Goal: Task Accomplishment & Management: Manage account settings

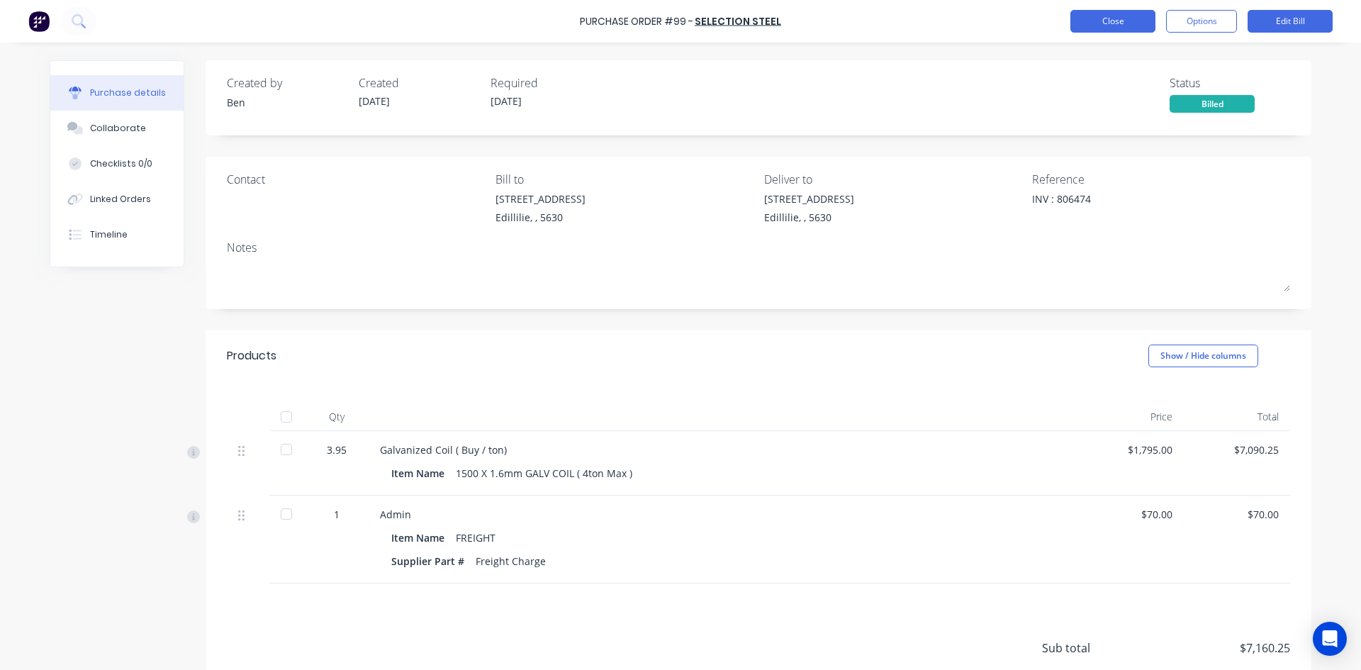
click at [1118, 26] on button "Close" at bounding box center [1112, 21] width 85 height 23
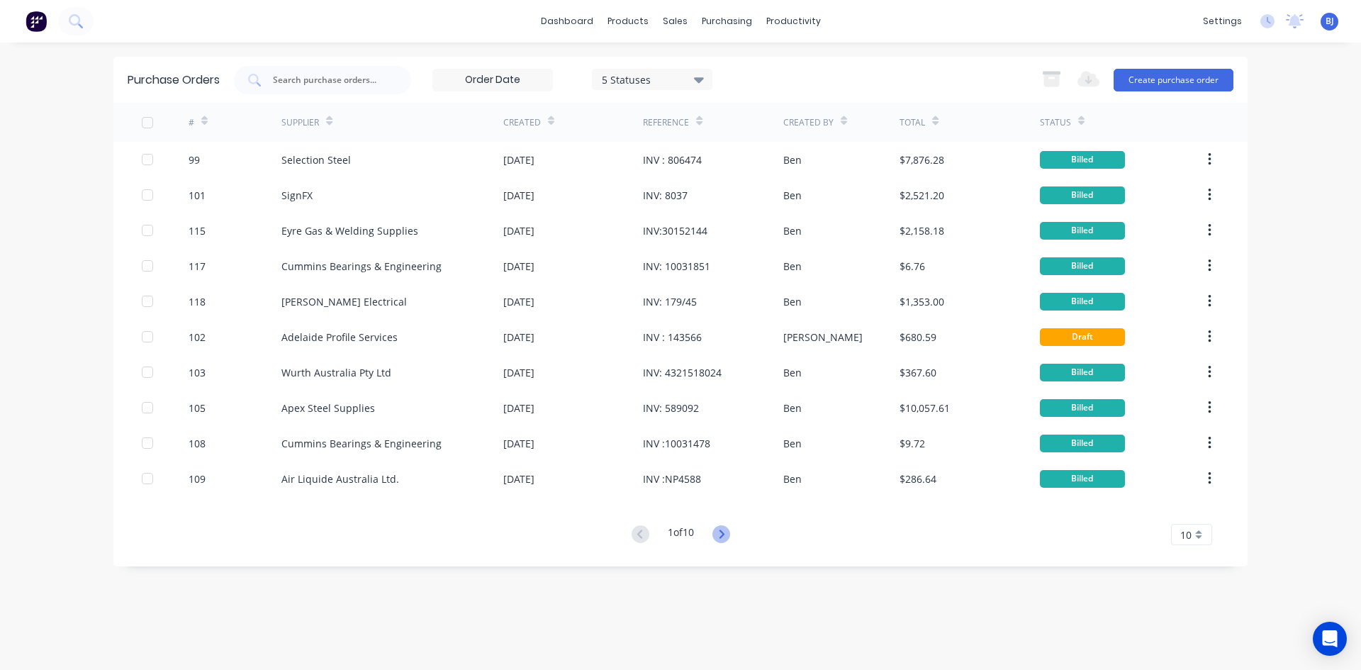
click at [724, 534] on icon at bounding box center [721, 534] width 18 height 18
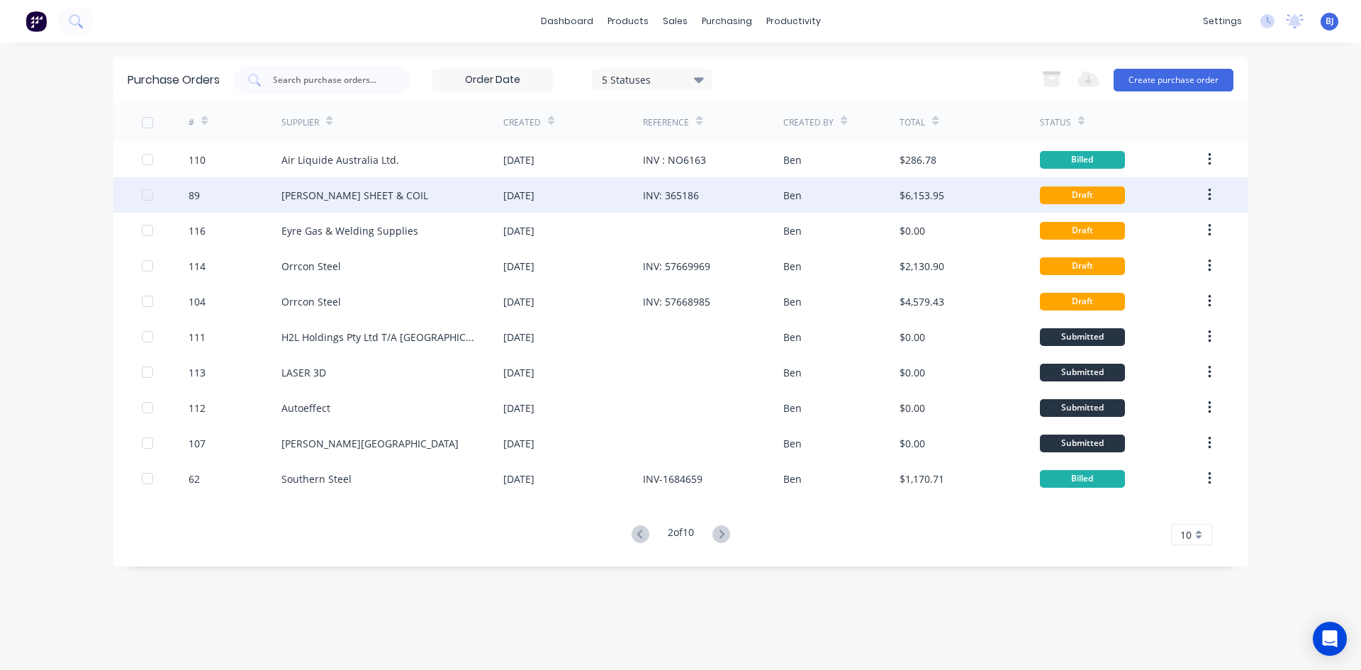
click at [653, 194] on div "INV: 365186" at bounding box center [671, 195] width 56 height 15
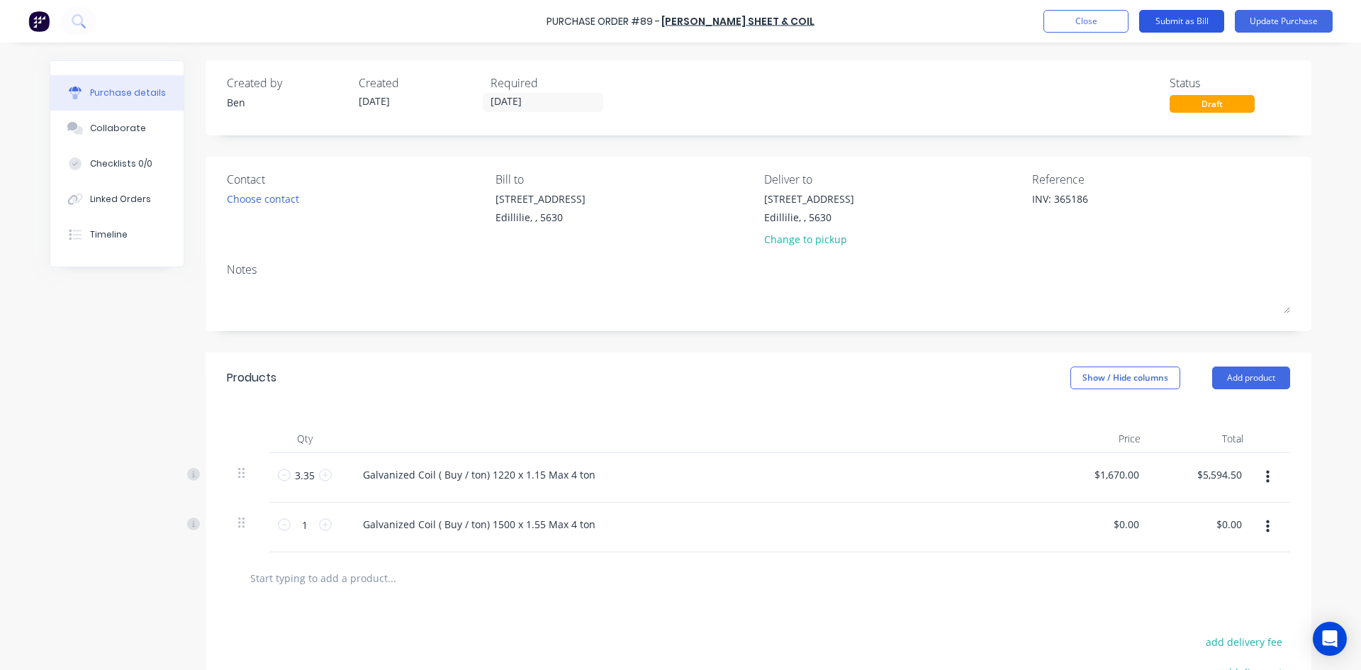
click at [1188, 20] on button "Submit as Bill" at bounding box center [1181, 21] width 85 height 23
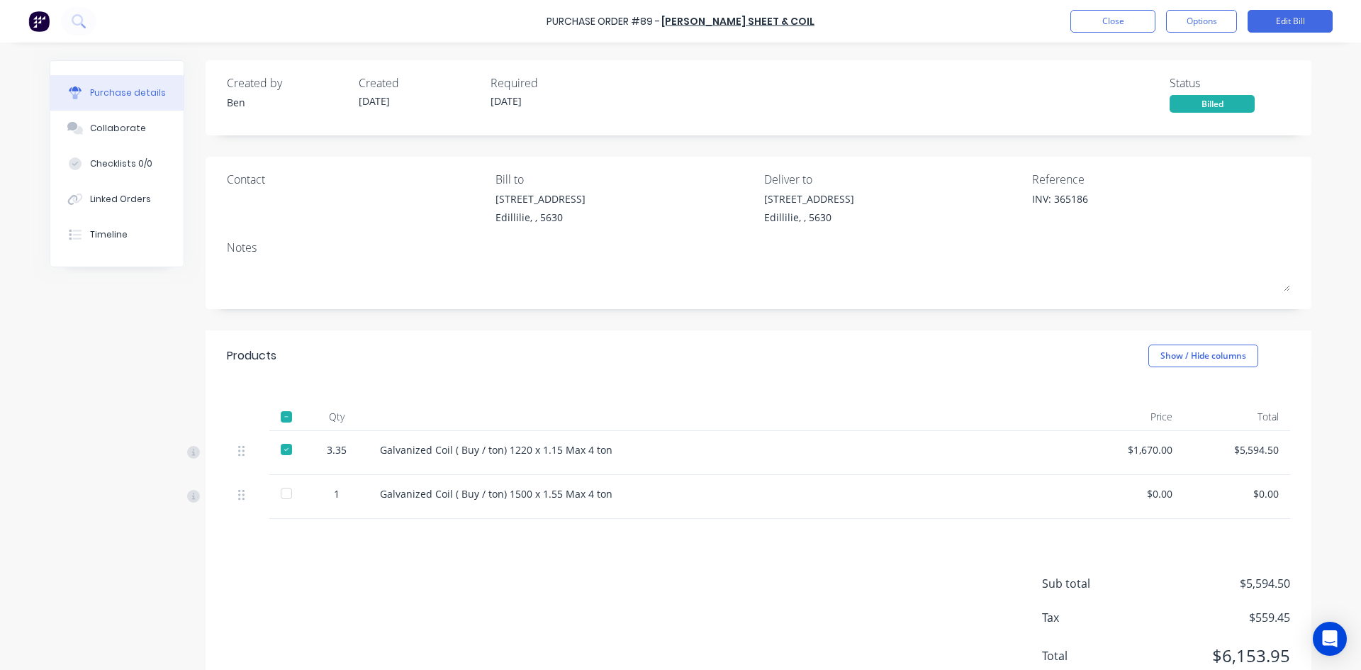
click at [281, 416] on div at bounding box center [286, 417] width 28 height 28
click at [1120, 23] on button "Close" at bounding box center [1112, 21] width 85 height 23
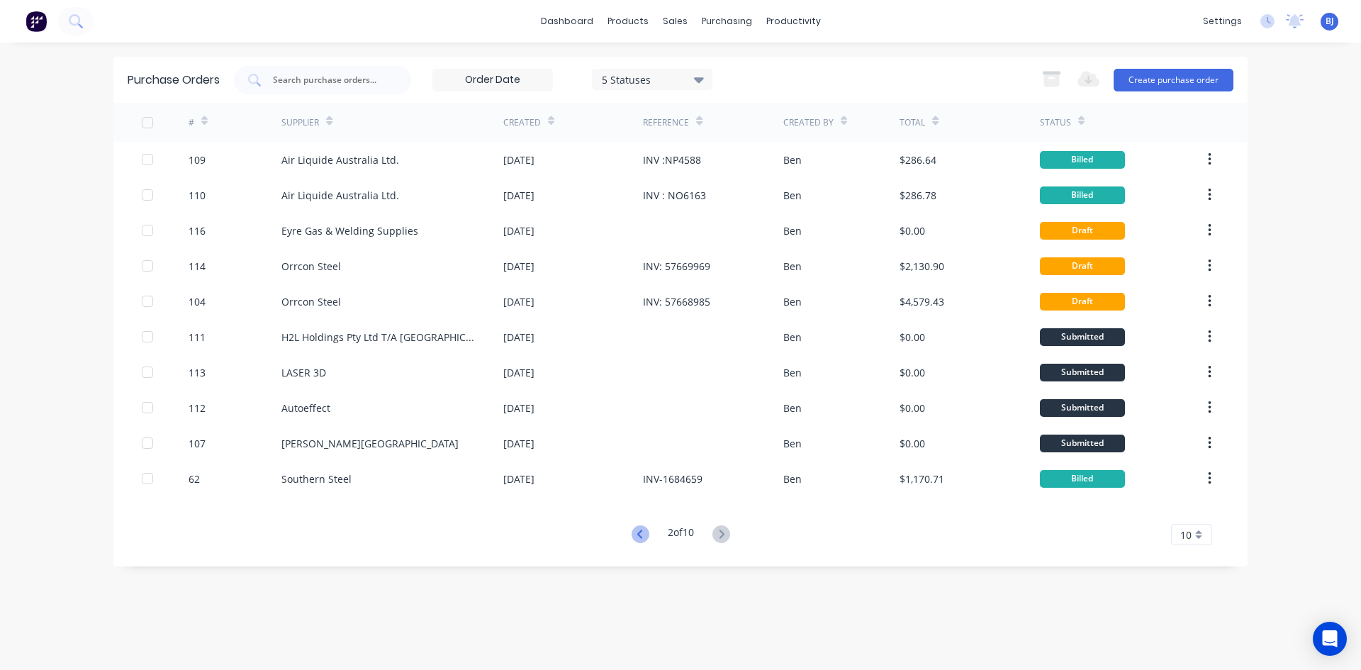
click at [634, 536] on icon at bounding box center [640, 534] width 18 height 18
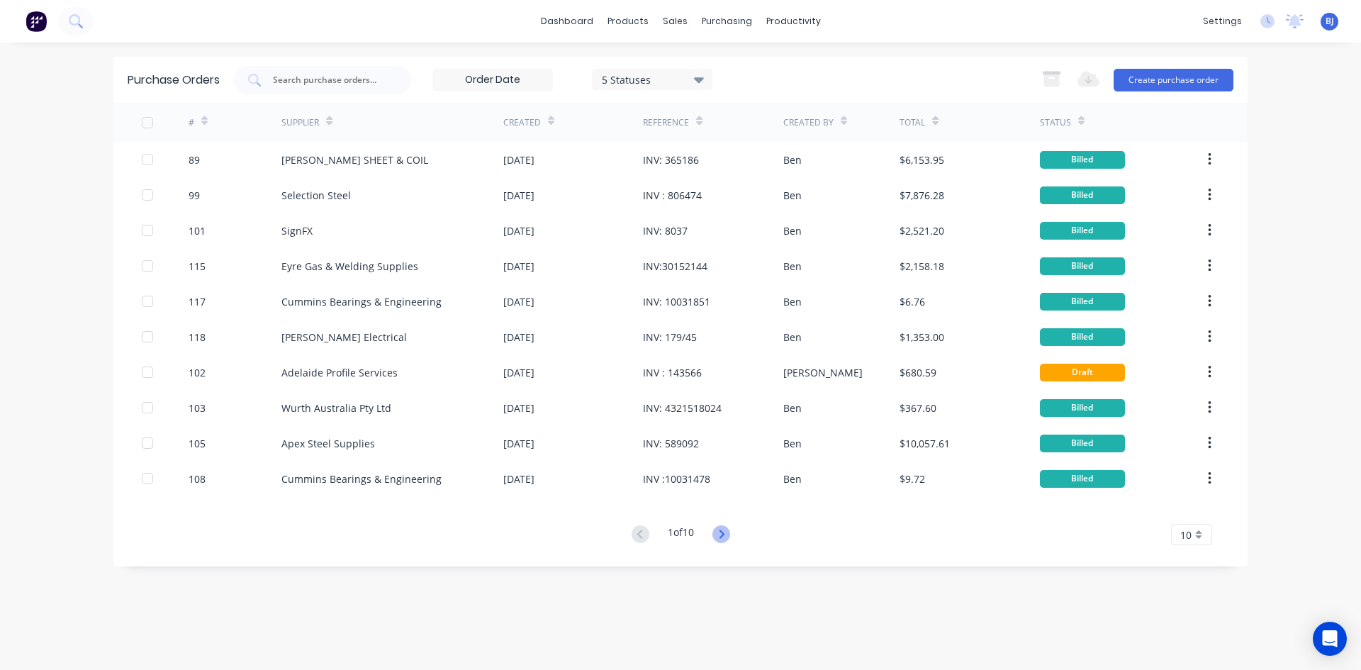
click at [724, 536] on icon at bounding box center [721, 533] width 5 height 9
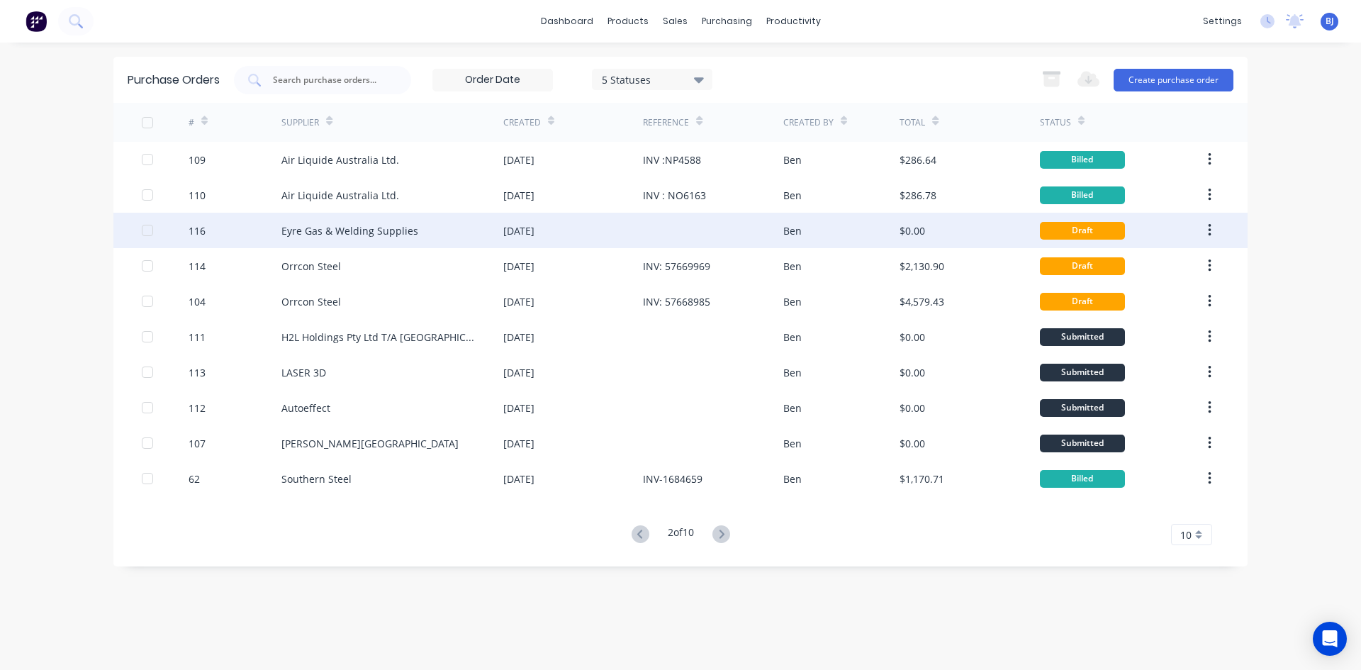
click at [534, 235] on div "[DATE]" at bounding box center [518, 230] width 31 height 15
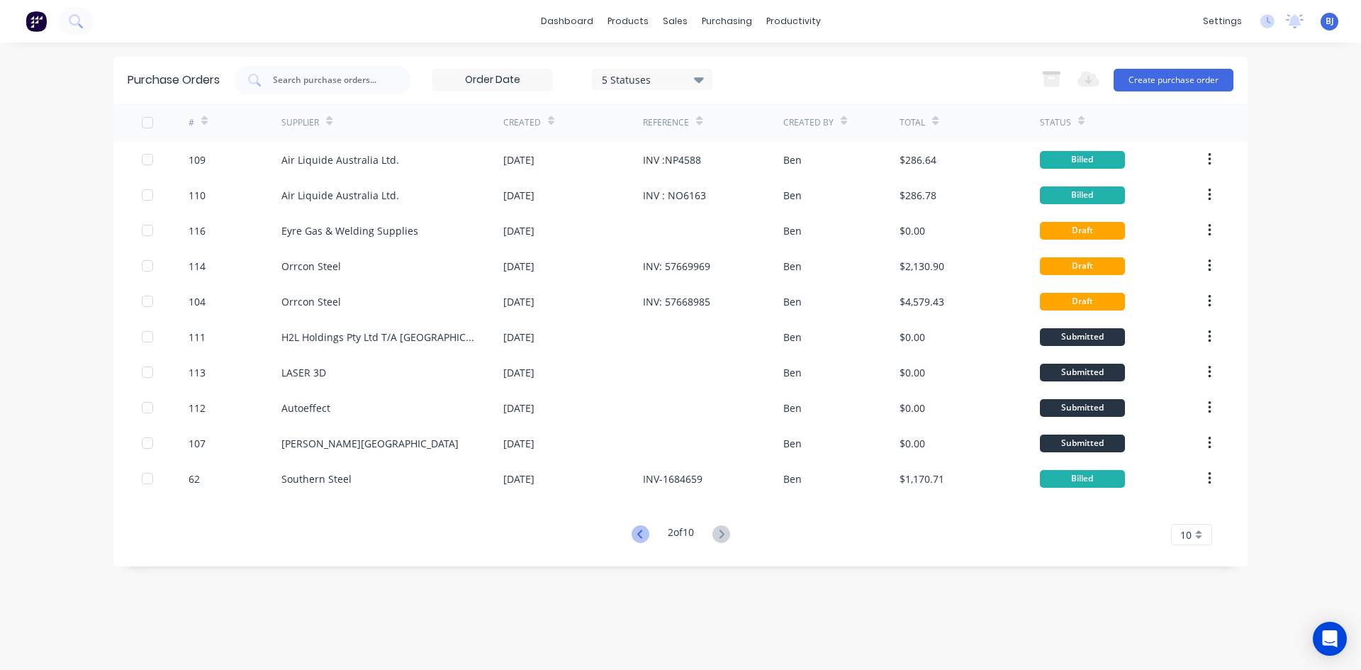
click at [634, 536] on icon at bounding box center [640, 534] width 18 height 18
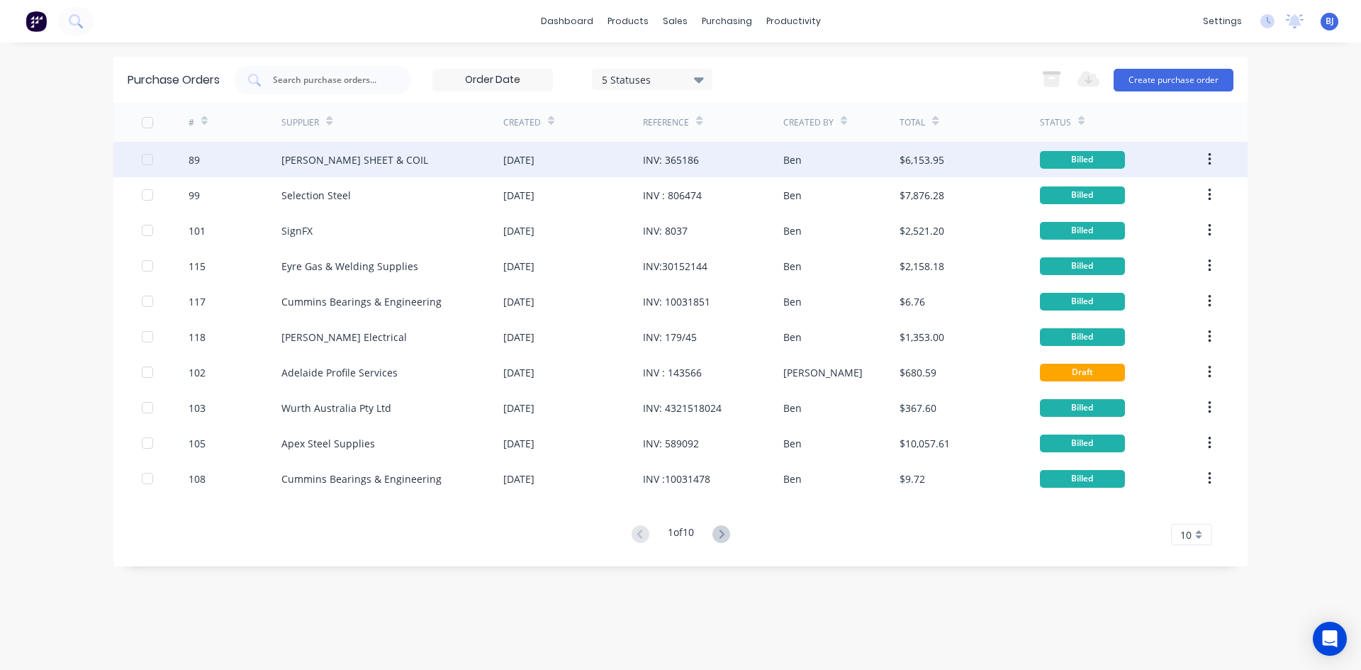
click at [376, 164] on div "[PERSON_NAME] SHEET & COIL" at bounding box center [392, 159] width 222 height 35
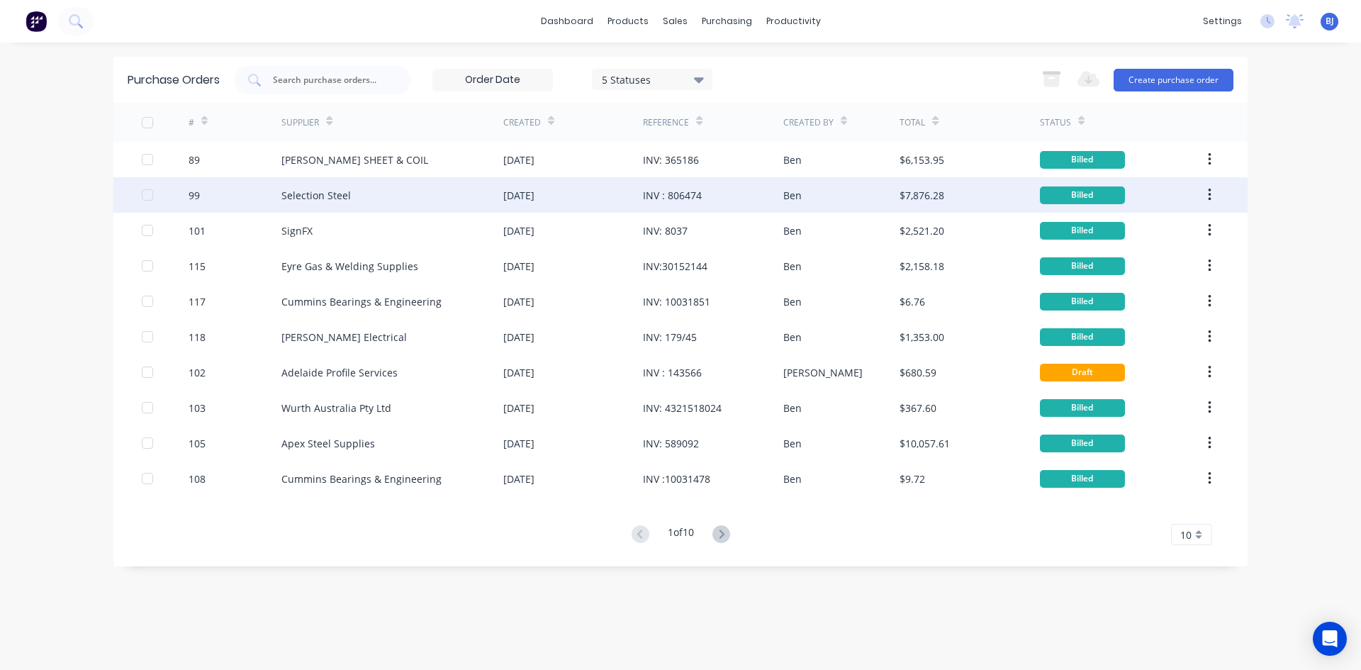
click at [249, 194] on div "99" at bounding box center [236, 194] width 94 height 35
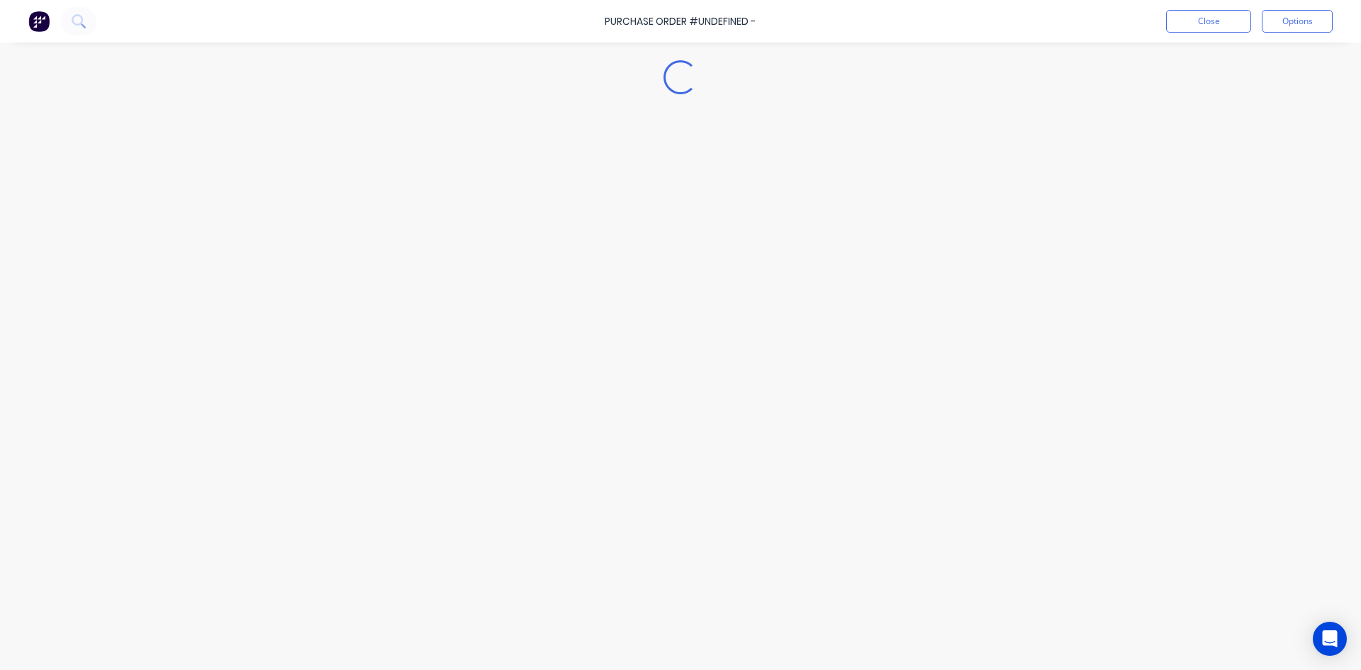
type textarea "x"
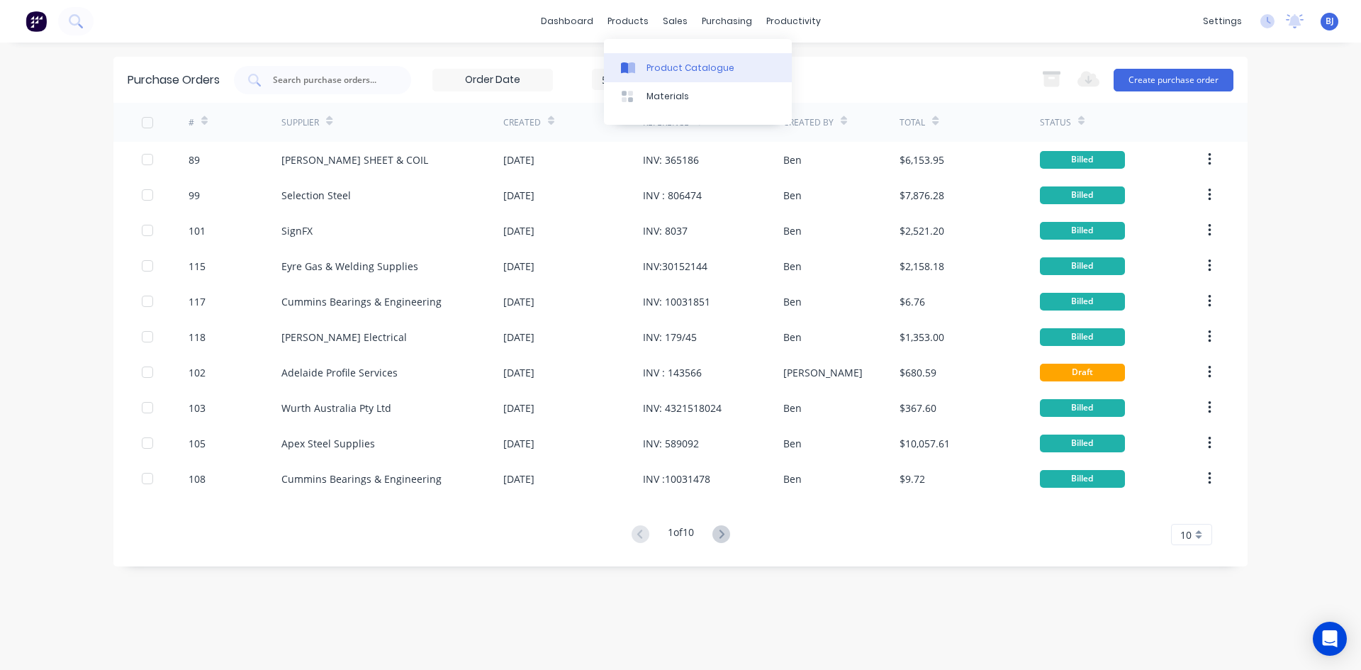
click at [640, 62] on div at bounding box center [631, 68] width 21 height 13
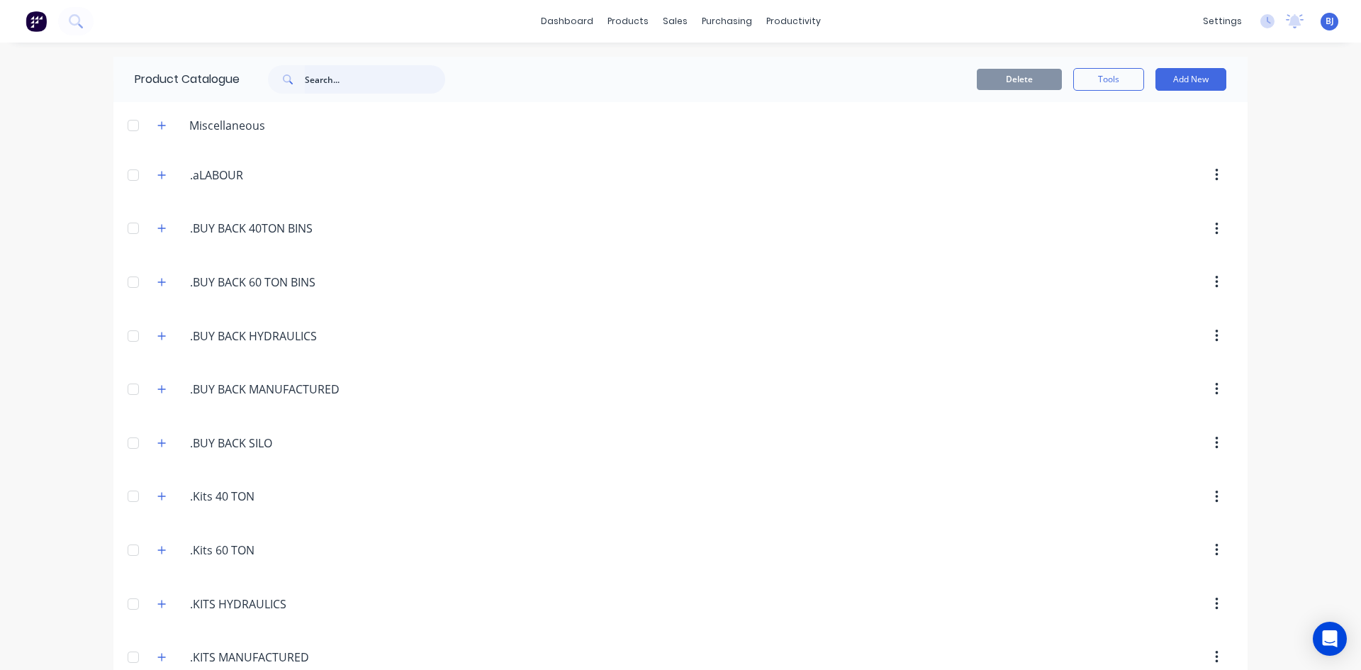
click at [313, 78] on input "text" at bounding box center [375, 79] width 140 height 28
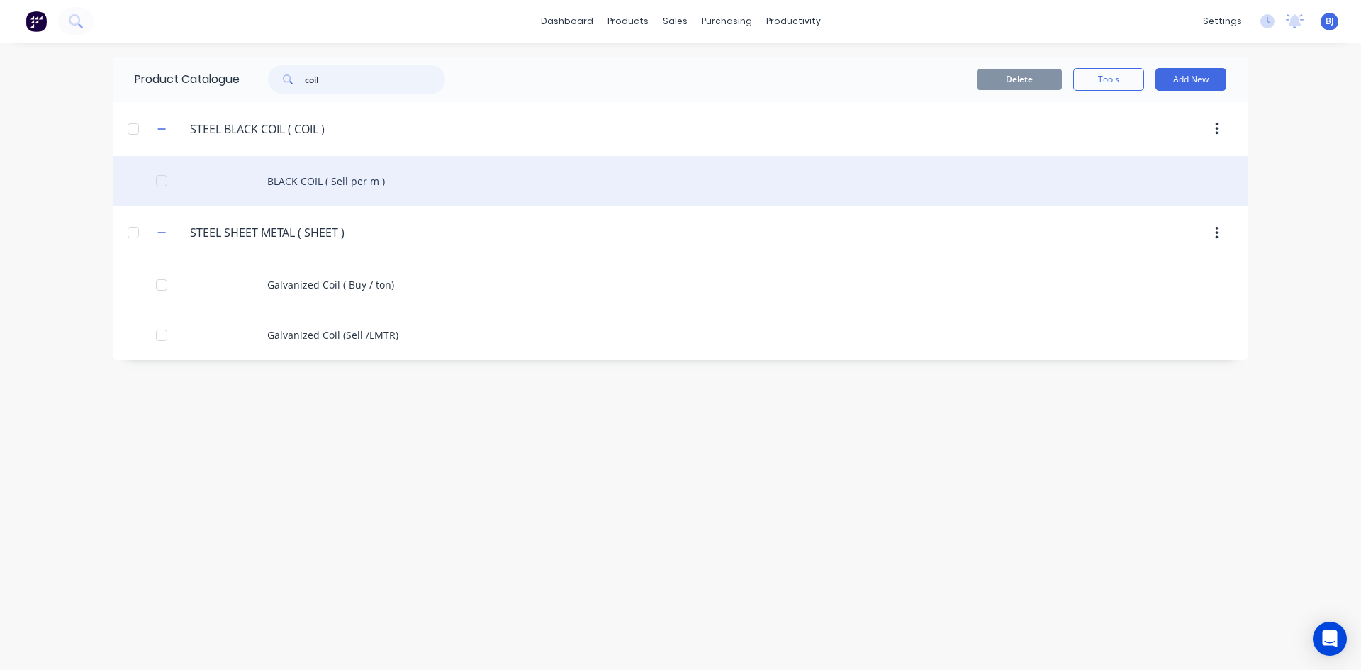
type input "coil"
click at [332, 181] on div "BLACK COIL ( Sell per m )" at bounding box center [680, 181] width 1134 height 50
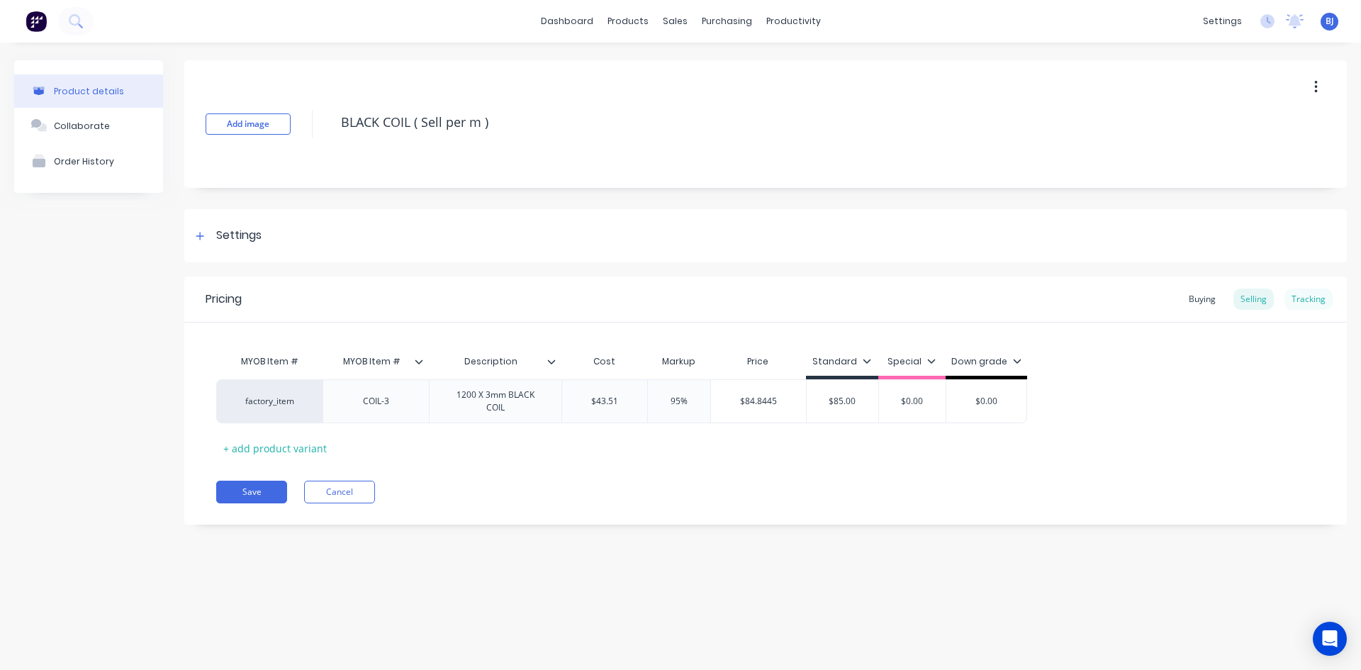
click at [1299, 301] on div "Tracking" at bounding box center [1308, 298] width 48 height 21
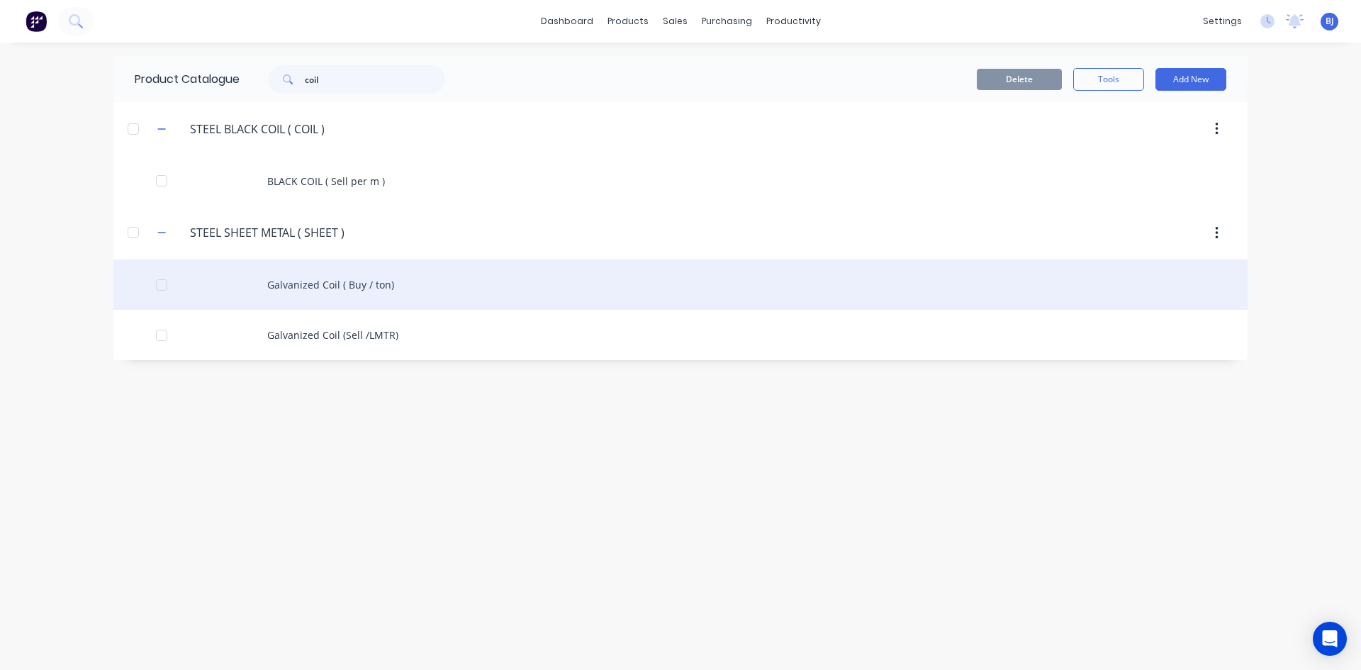
click at [347, 281] on div "Galvanized Coil ( Buy / ton)" at bounding box center [680, 284] width 1134 height 50
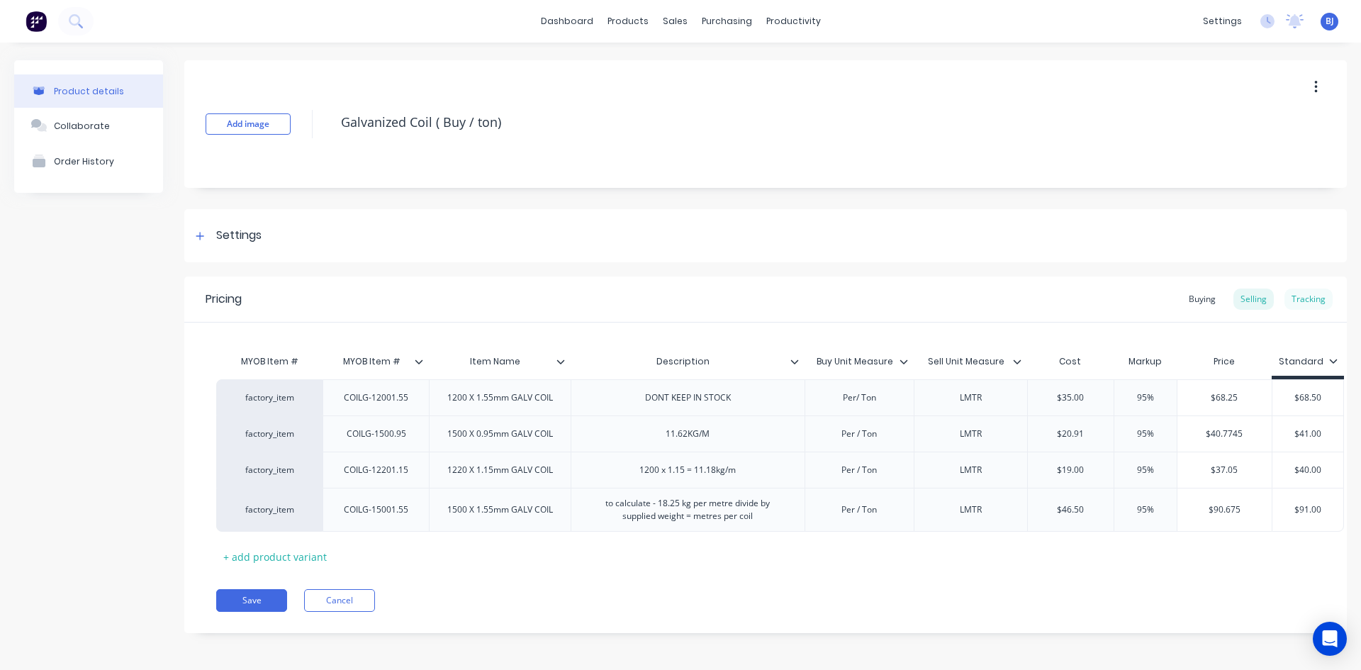
click at [1299, 303] on div "Tracking" at bounding box center [1308, 298] width 48 height 21
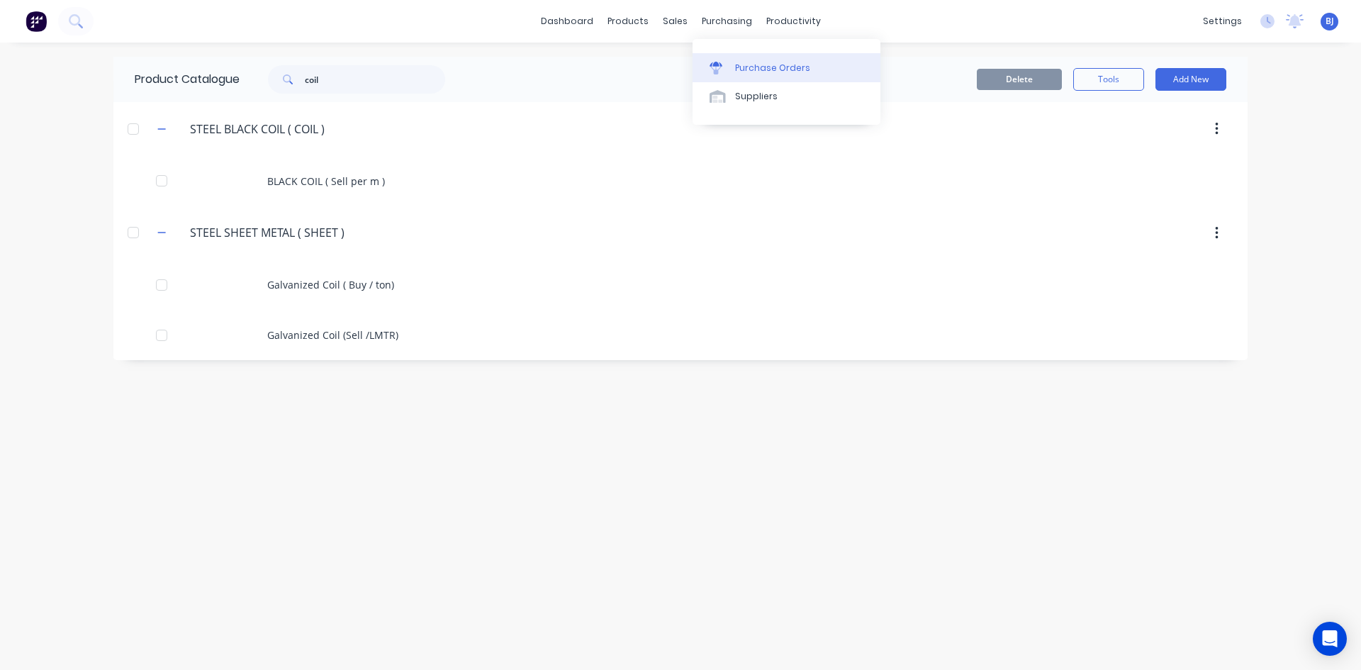
click at [712, 69] on icon at bounding box center [715, 68] width 13 height 13
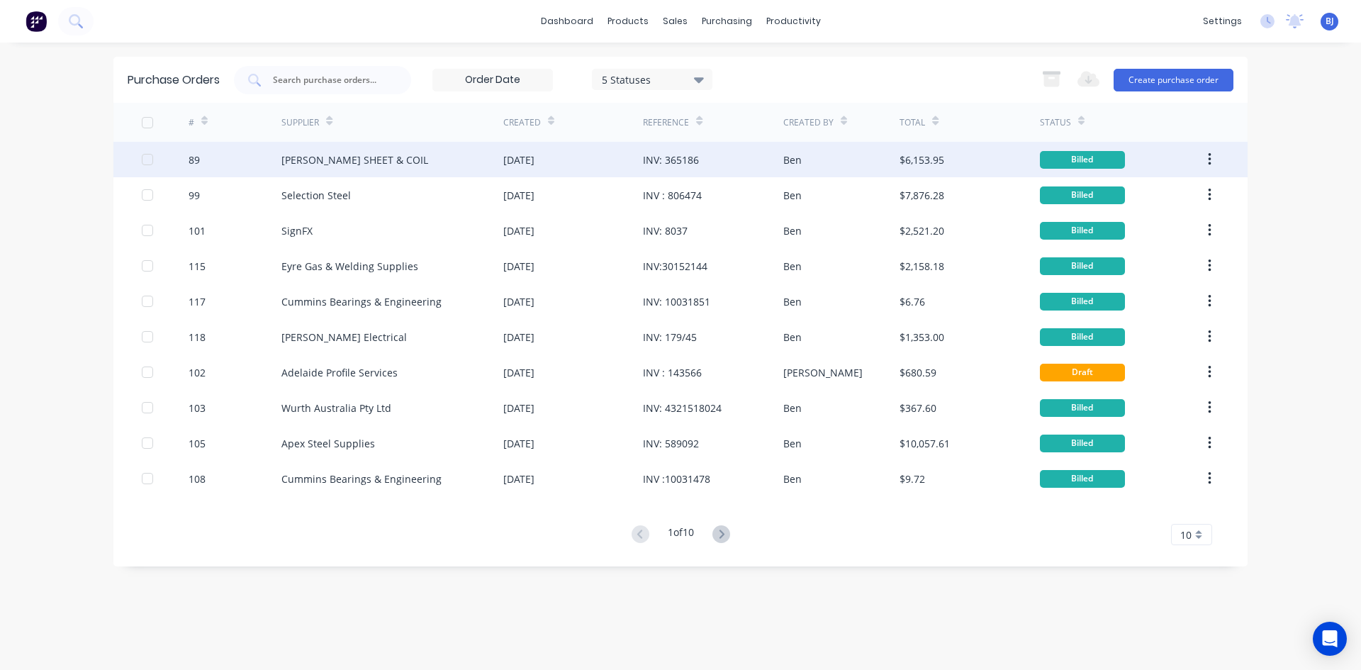
click at [323, 161] on div "[PERSON_NAME] SHEET & COIL" at bounding box center [354, 159] width 147 height 15
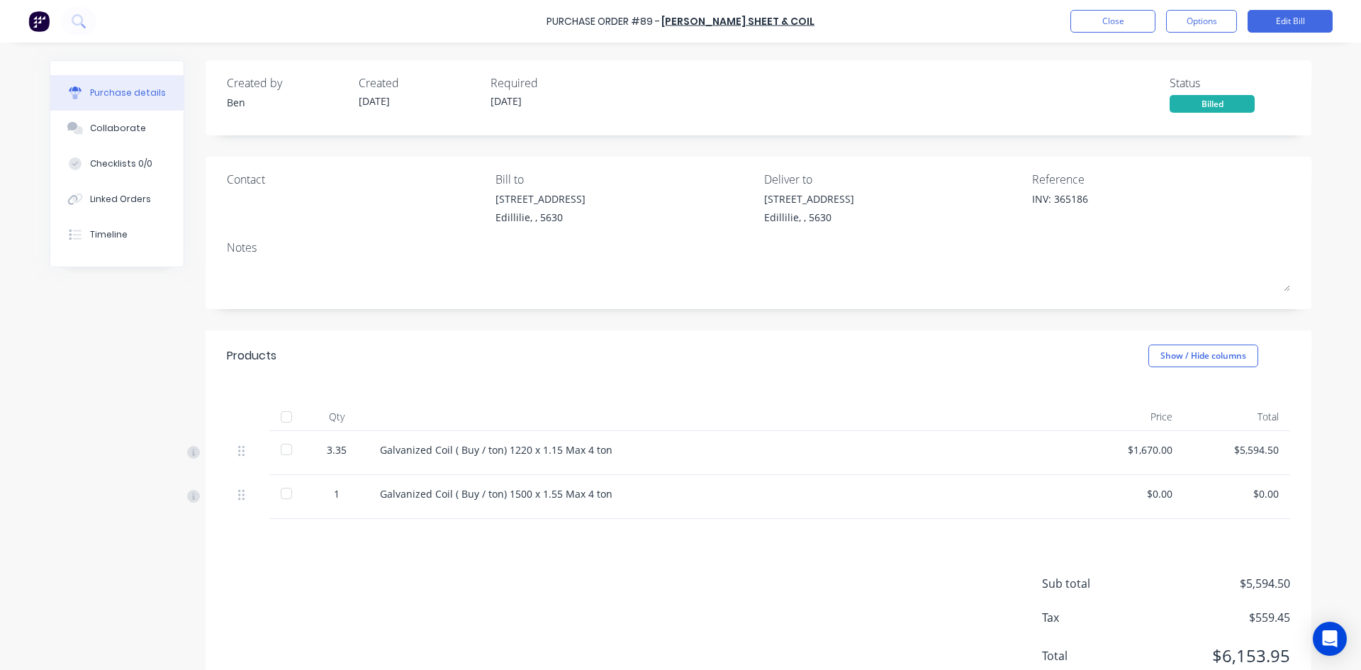
click at [277, 415] on div at bounding box center [286, 417] width 28 height 28
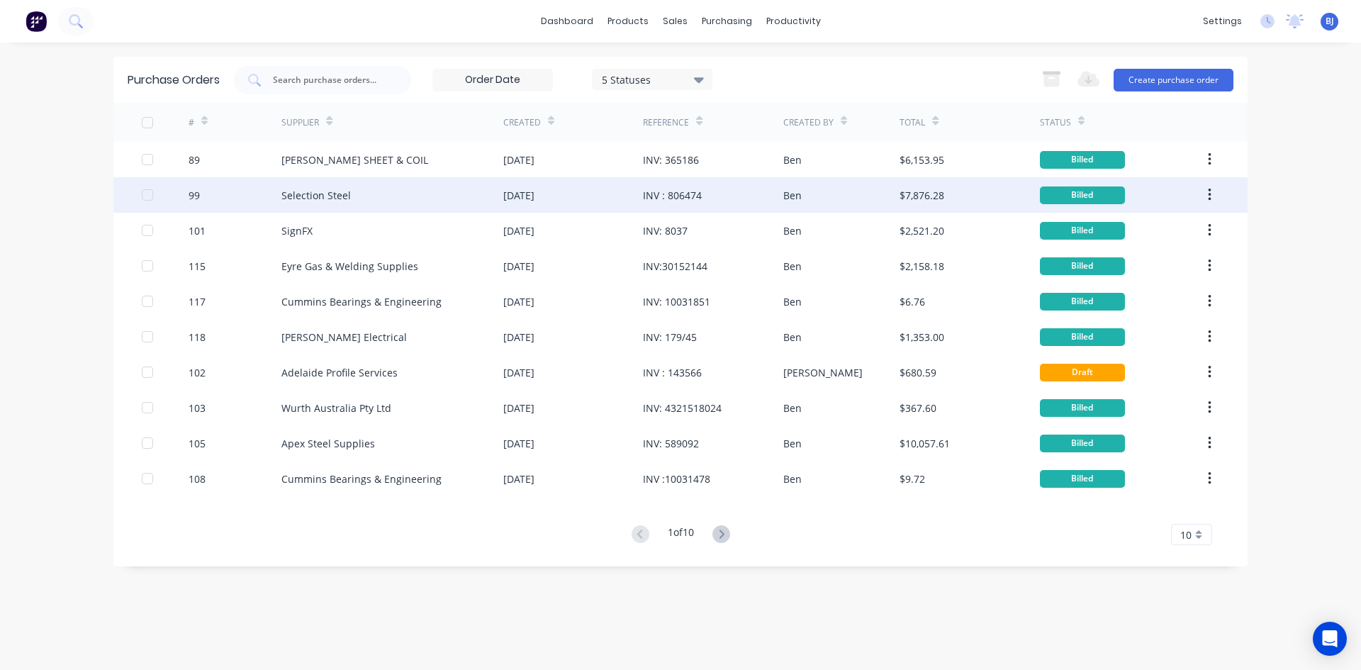
click at [500, 201] on div "Selection Steel" at bounding box center [392, 194] width 222 height 35
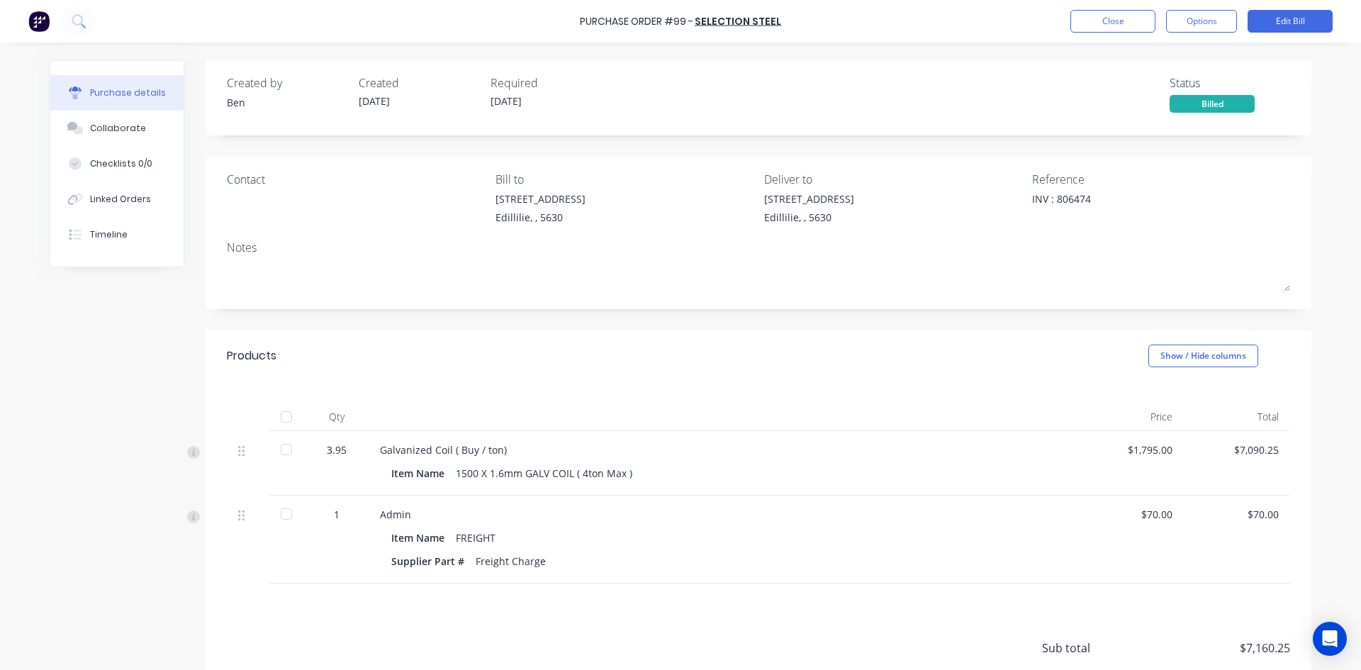
click at [283, 417] on div at bounding box center [286, 417] width 28 height 28
type textarea "x"
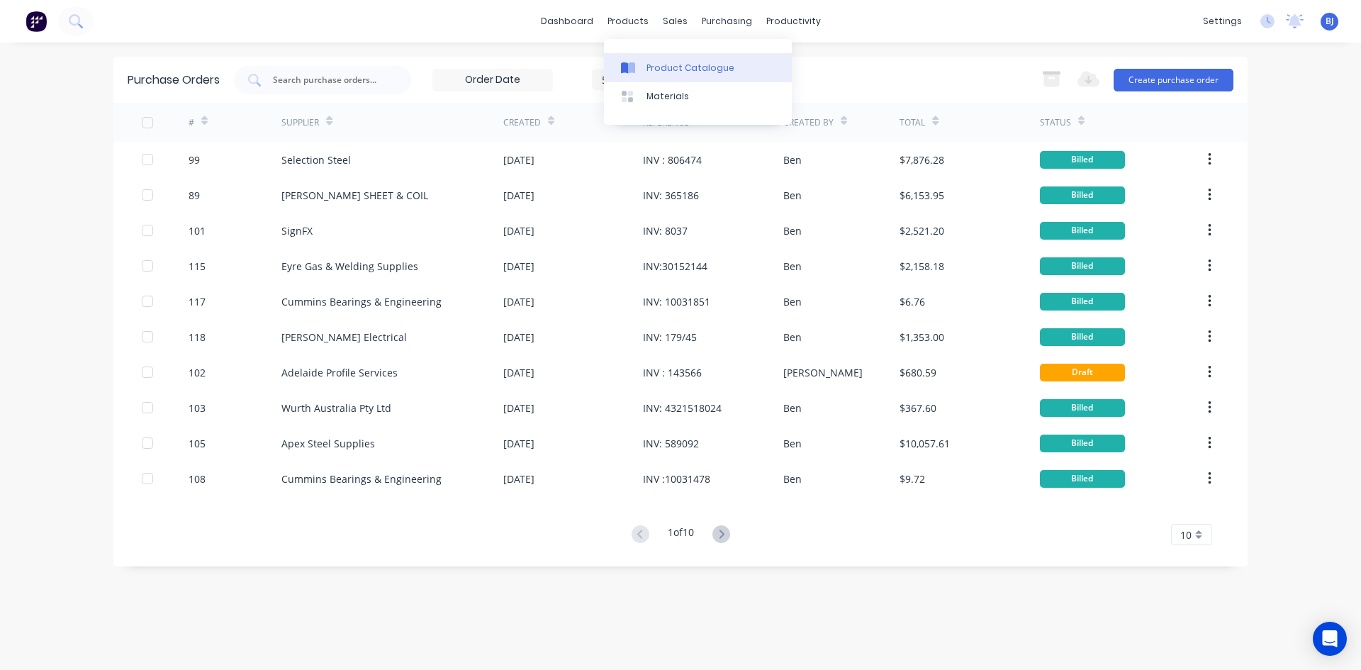
click at [644, 65] on link "Product Catalogue" at bounding box center [698, 67] width 188 height 28
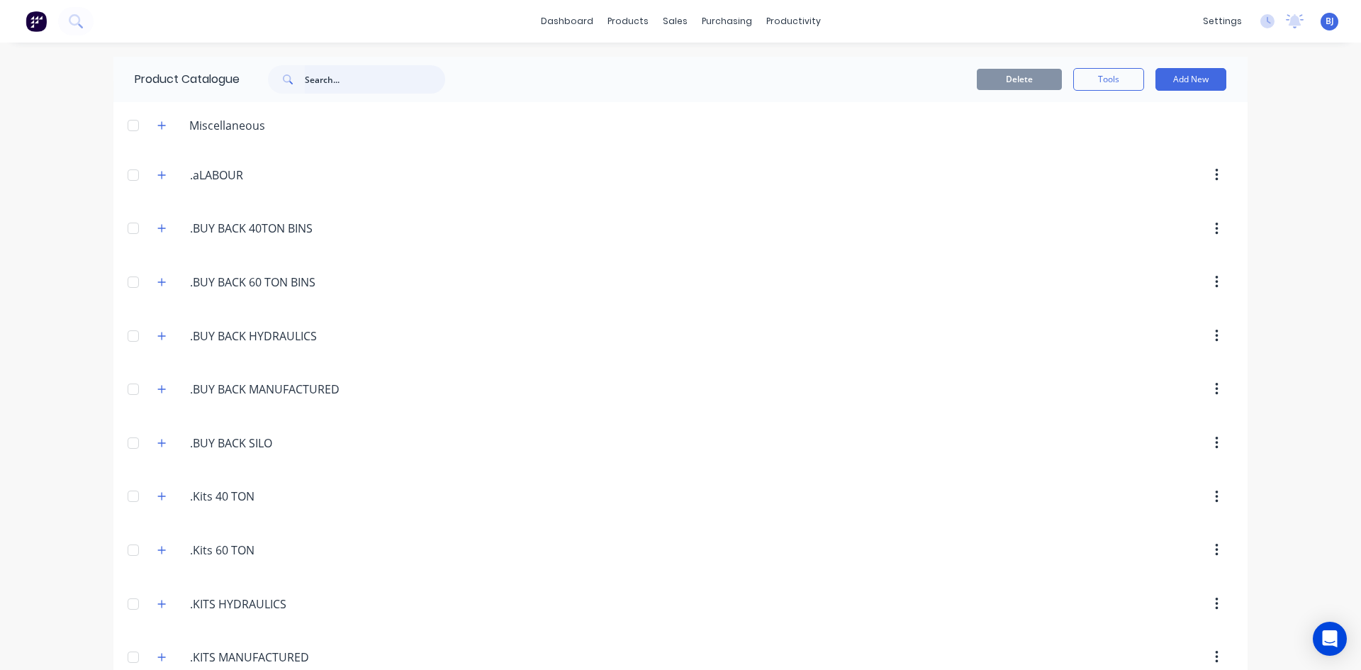
click at [305, 72] on input "text" at bounding box center [375, 79] width 140 height 28
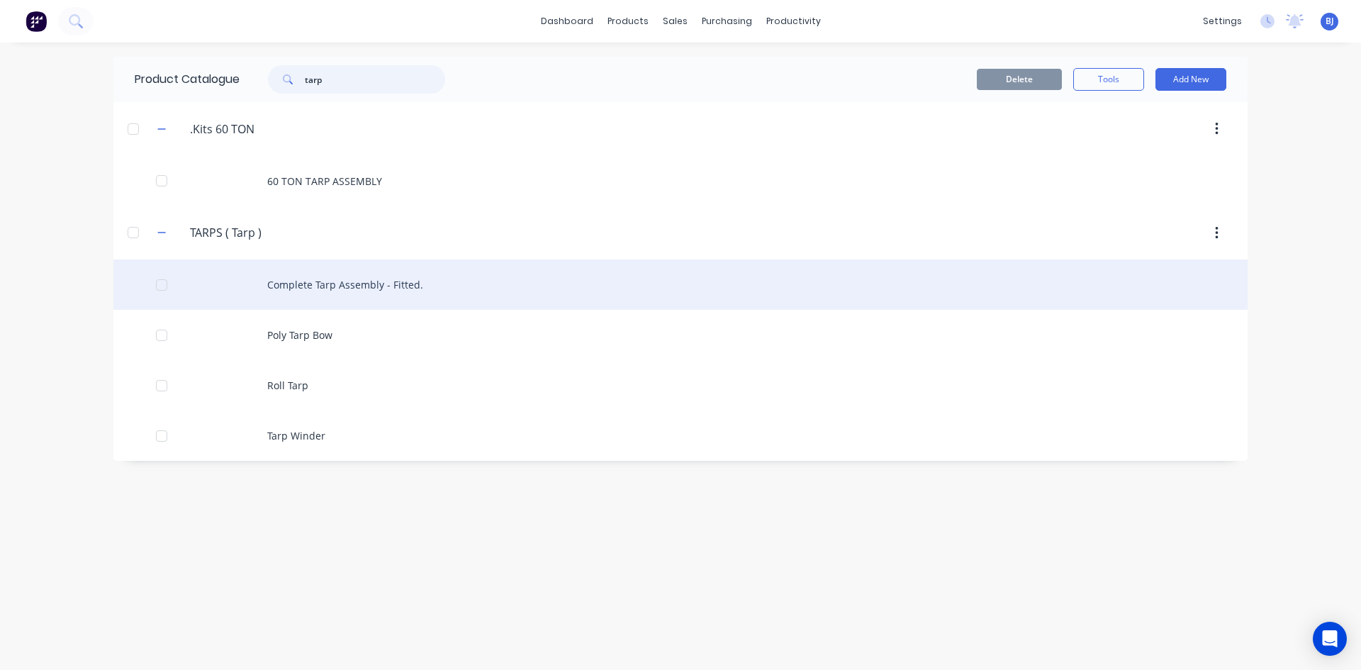
type input "tarp"
click at [332, 288] on div "Complete Tarp Assembly - Fitted." at bounding box center [680, 284] width 1134 height 50
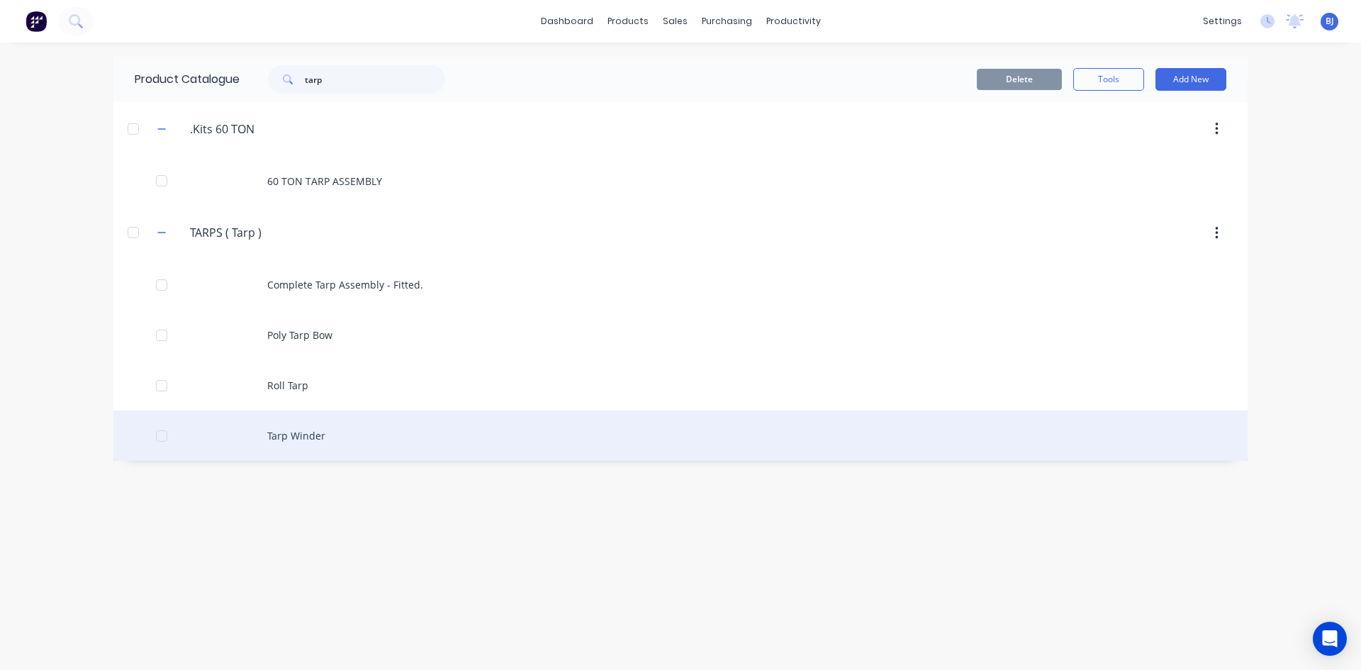
click at [320, 439] on div "Tarp Winder" at bounding box center [680, 435] width 1134 height 50
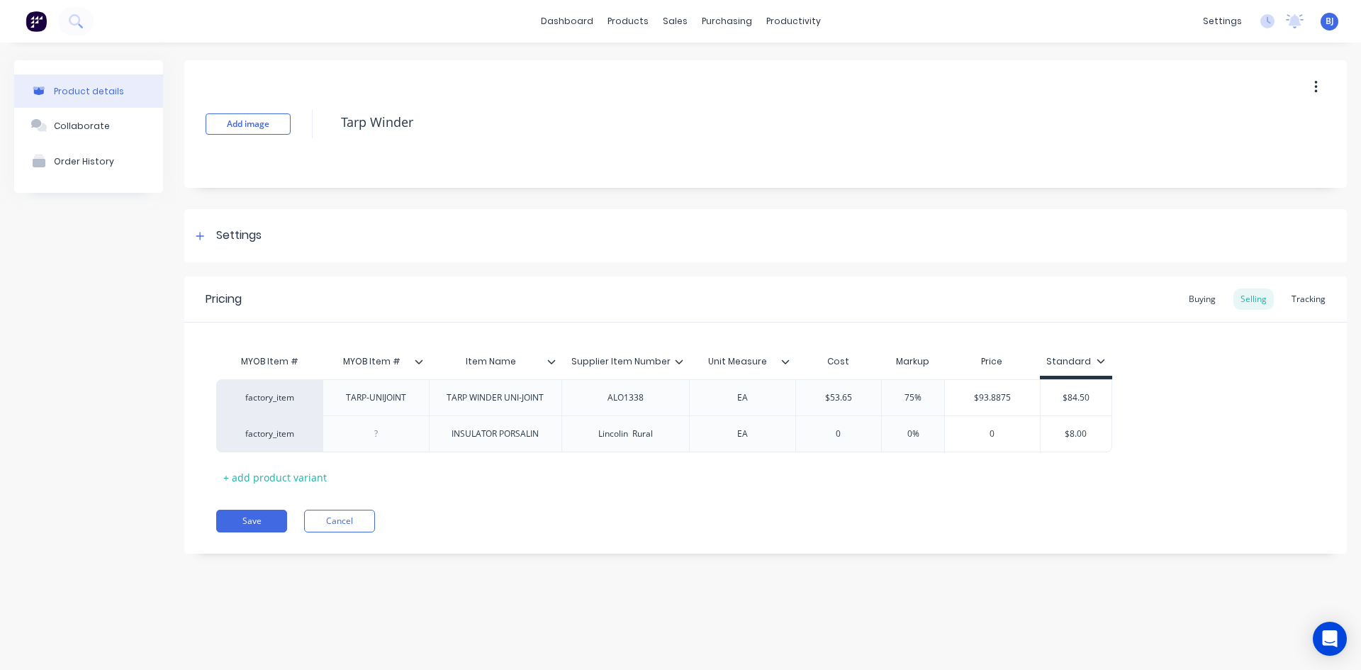
type input "Supplier Item Number"
click at [667, 361] on input "Supplier Item Number" at bounding box center [620, 361] width 119 height 13
click at [665, 361] on input "Supplier Item Number" at bounding box center [620, 361] width 119 height 13
click at [675, 364] on icon at bounding box center [679, 361] width 9 height 9
click at [673, 358] on input "Supplier Item Number" at bounding box center [620, 361] width 119 height 13
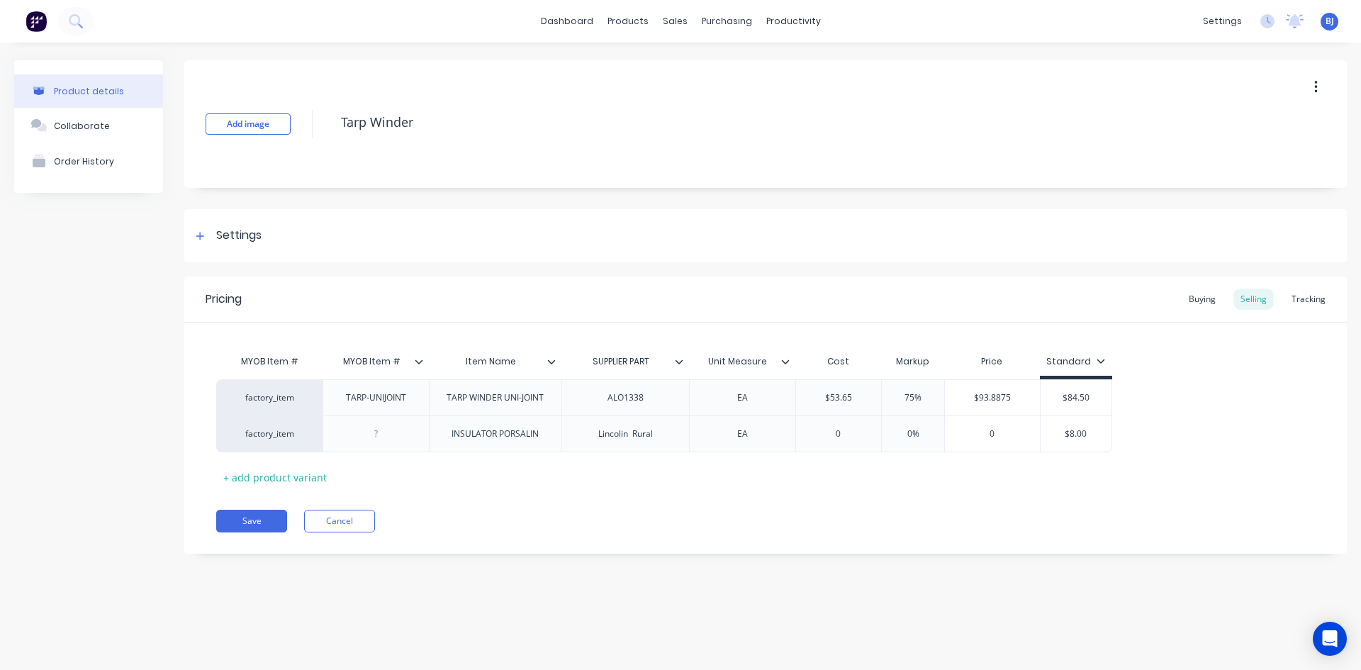
type input "SUPPLIER PART #"
click at [259, 512] on button "Save" at bounding box center [251, 521] width 71 height 23
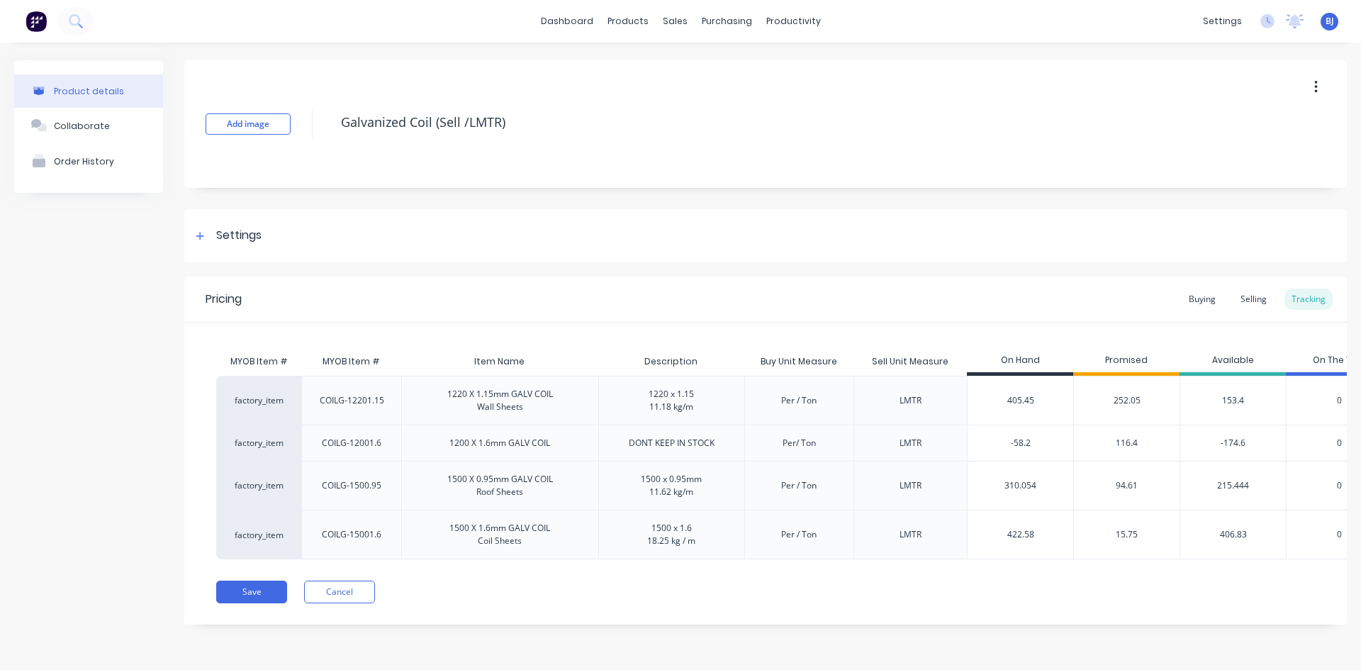
scroll to position [4, 0]
click at [1290, 298] on div "Tracking" at bounding box center [1308, 298] width 48 height 21
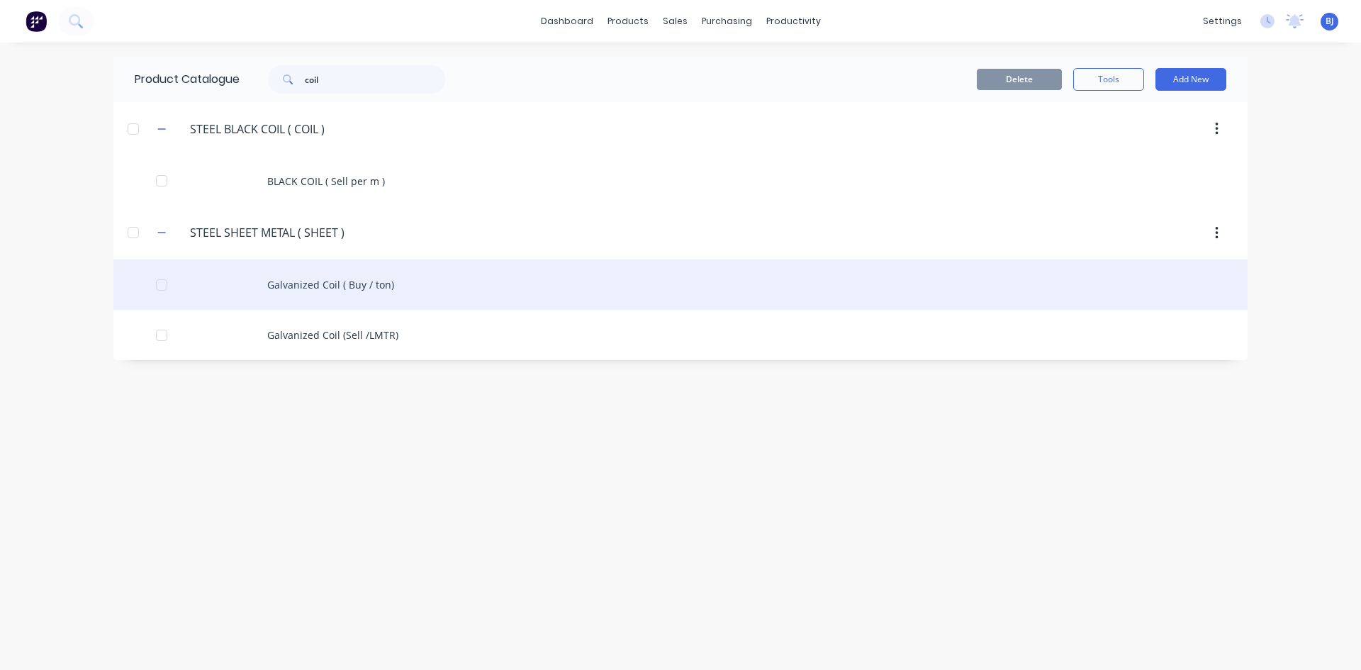
click at [314, 289] on div "Galvanized Coil ( Buy / ton)" at bounding box center [680, 284] width 1134 height 50
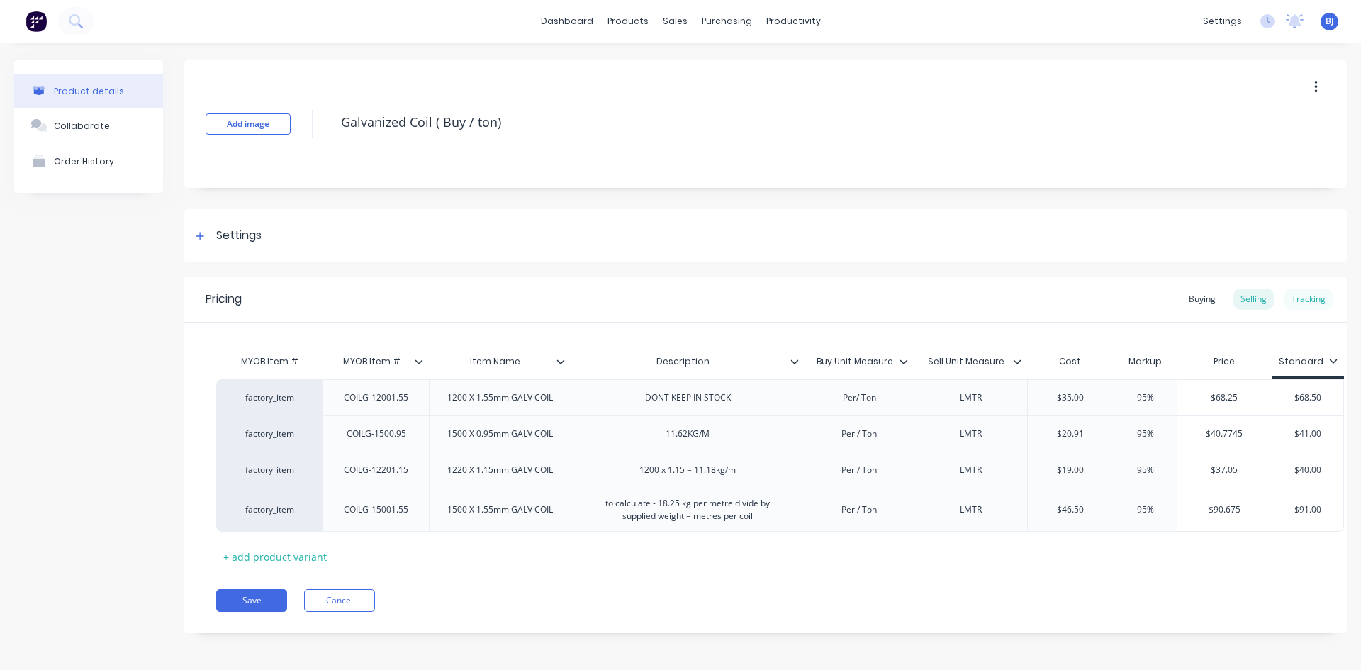
click at [1302, 303] on div "Tracking" at bounding box center [1308, 298] width 48 height 21
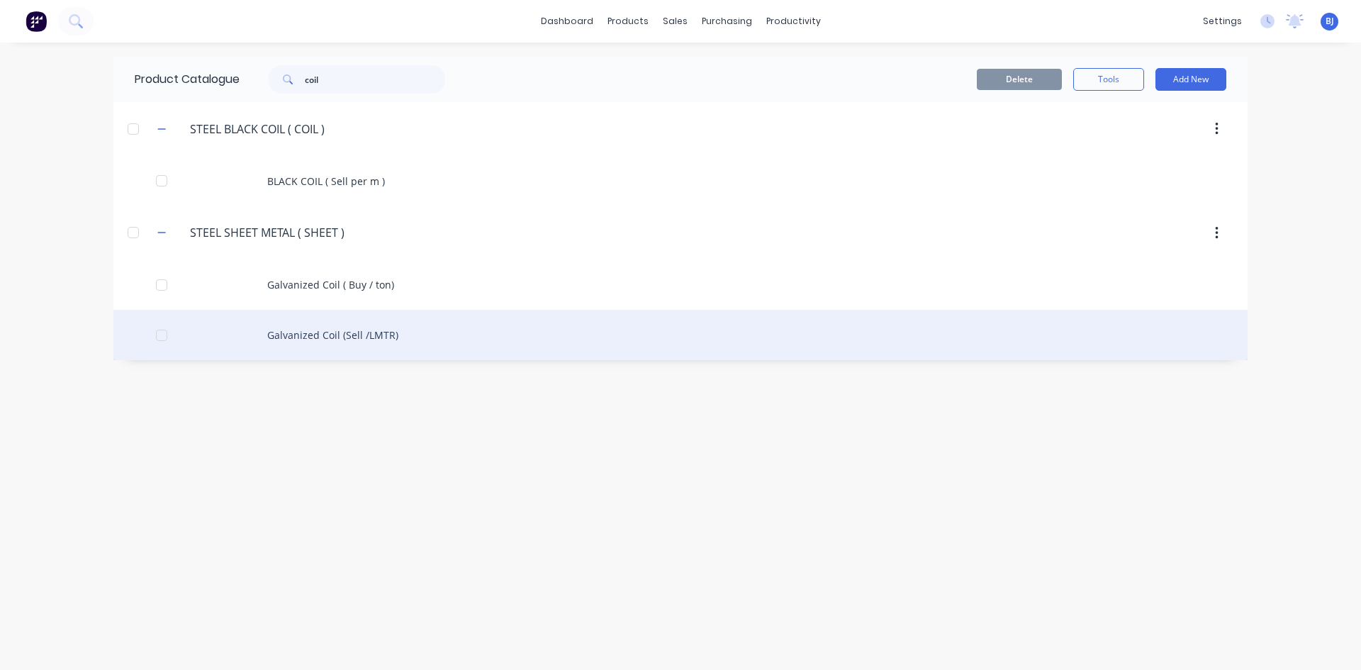
click at [286, 338] on div "Galvanized Coil (Sell /LMTR)" at bounding box center [680, 335] width 1134 height 50
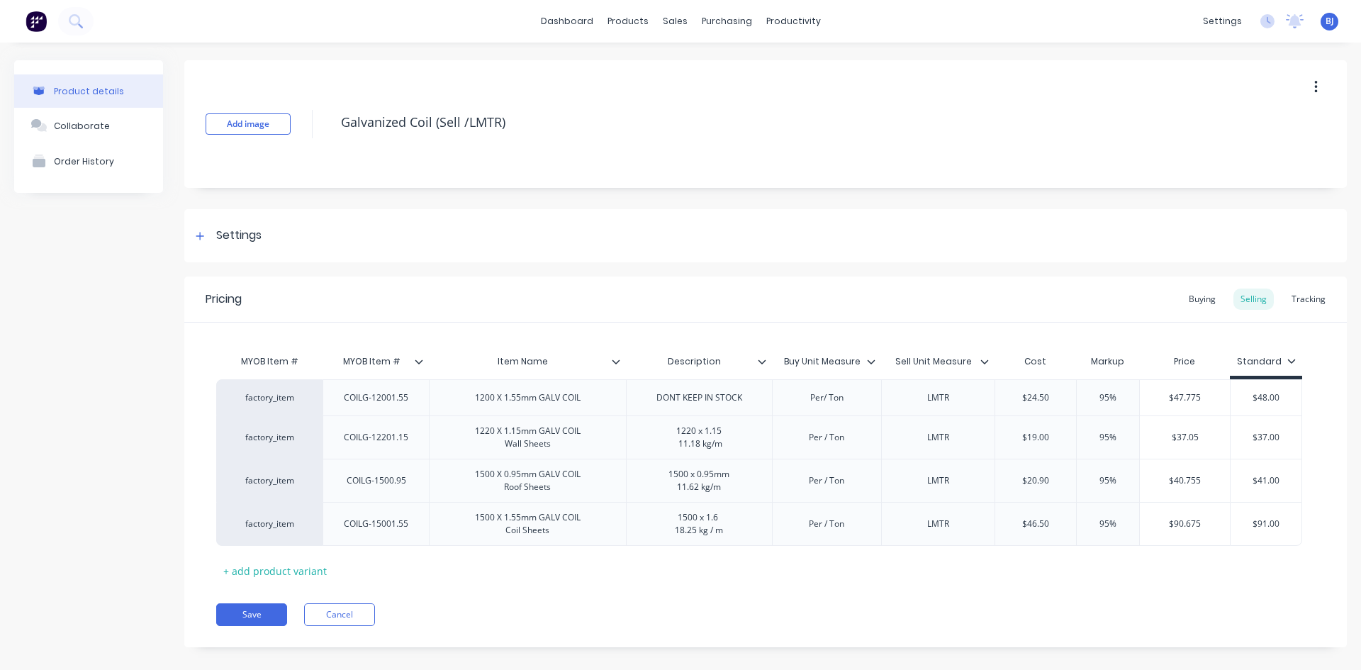
type textarea "x"
click at [1300, 306] on div "Tracking" at bounding box center [1308, 298] width 48 height 21
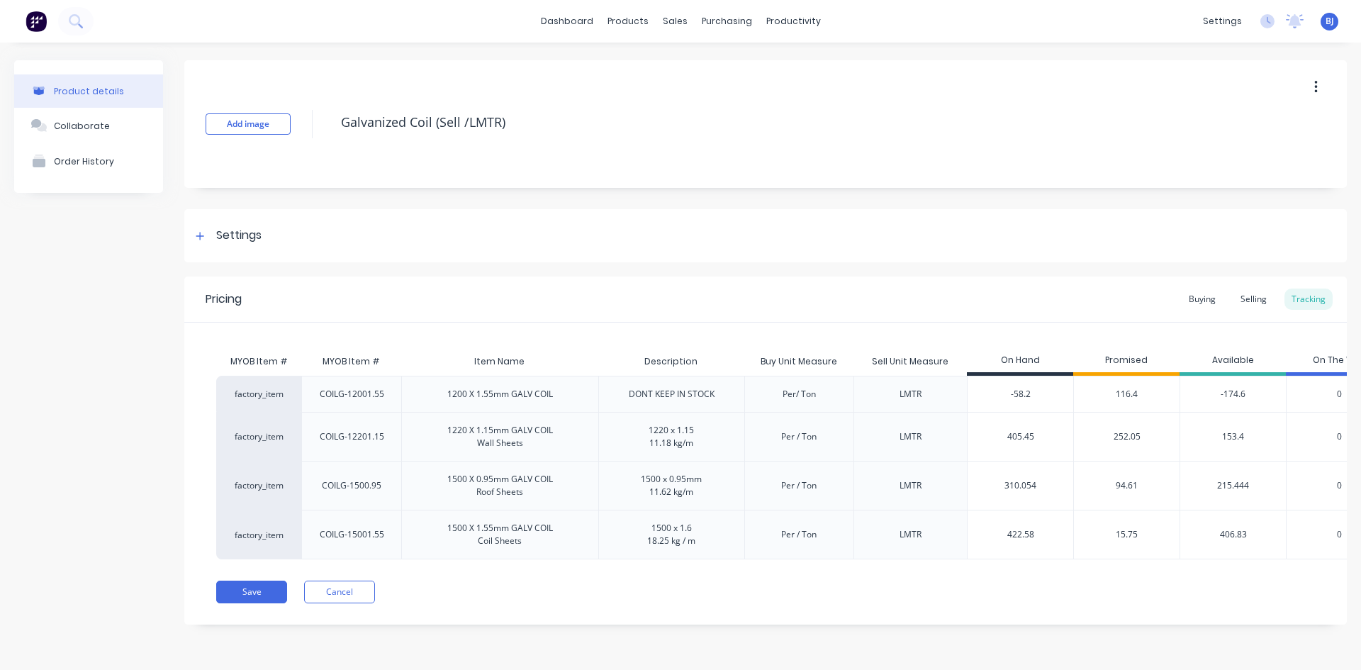
click at [1135, 393] on span "116.4" at bounding box center [1126, 394] width 22 height 13
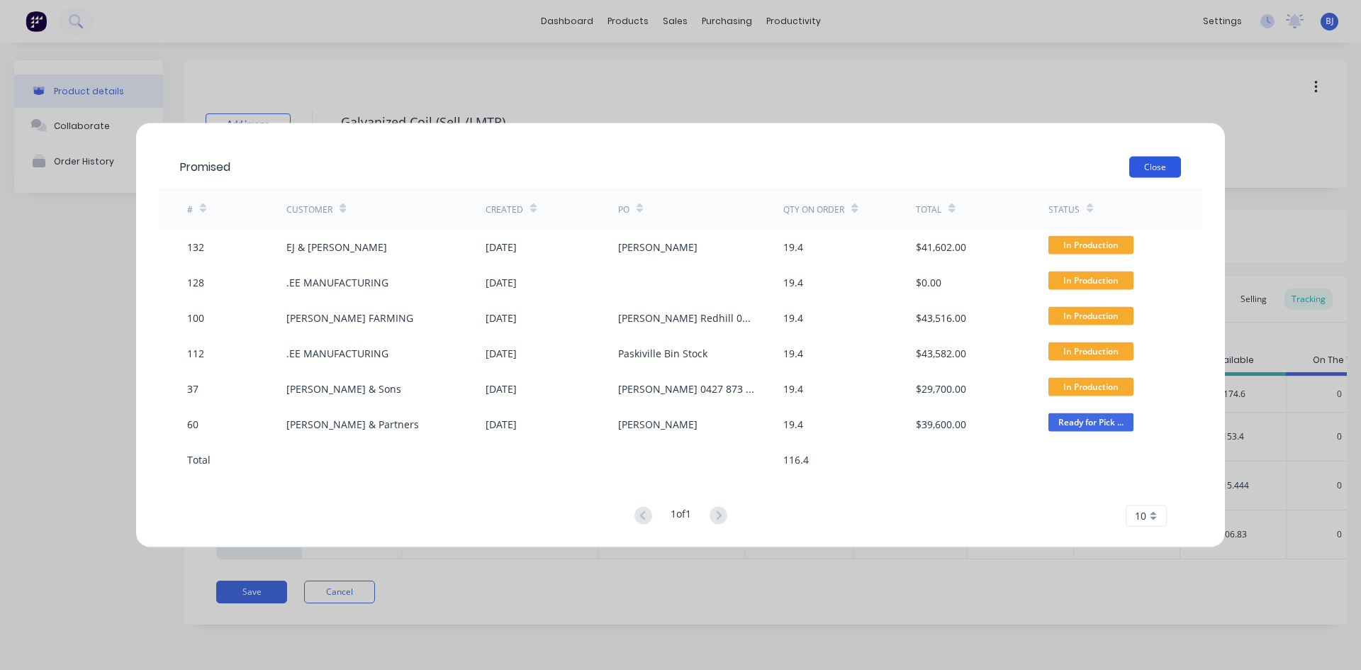
click at [1162, 168] on button "Close" at bounding box center [1155, 166] width 52 height 21
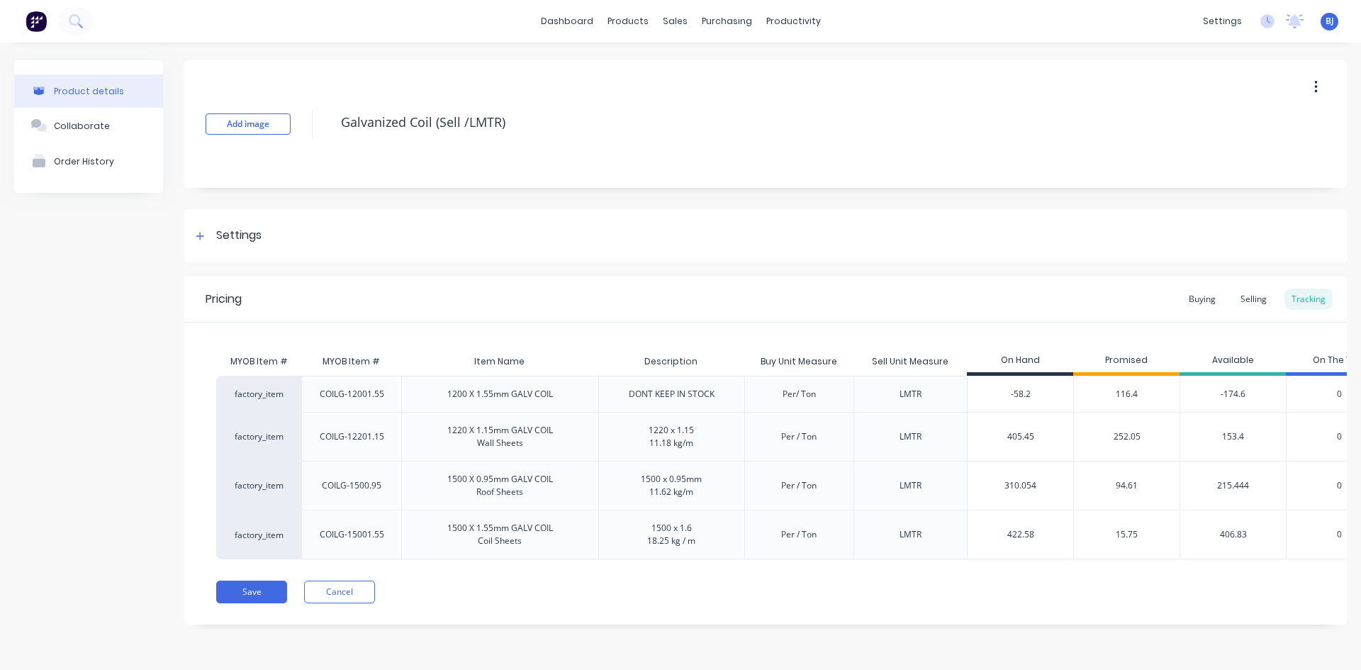
click at [1139, 389] on div "116.4" at bounding box center [1126, 394] width 106 height 36
type input "-58.2"
drag, startPoint x: 1034, startPoint y: 393, endPoint x: 994, endPoint y: 402, distance: 41.4
click at [994, 402] on div "-58.2 -58.2" at bounding box center [1020, 393] width 106 height 35
type textarea "x"
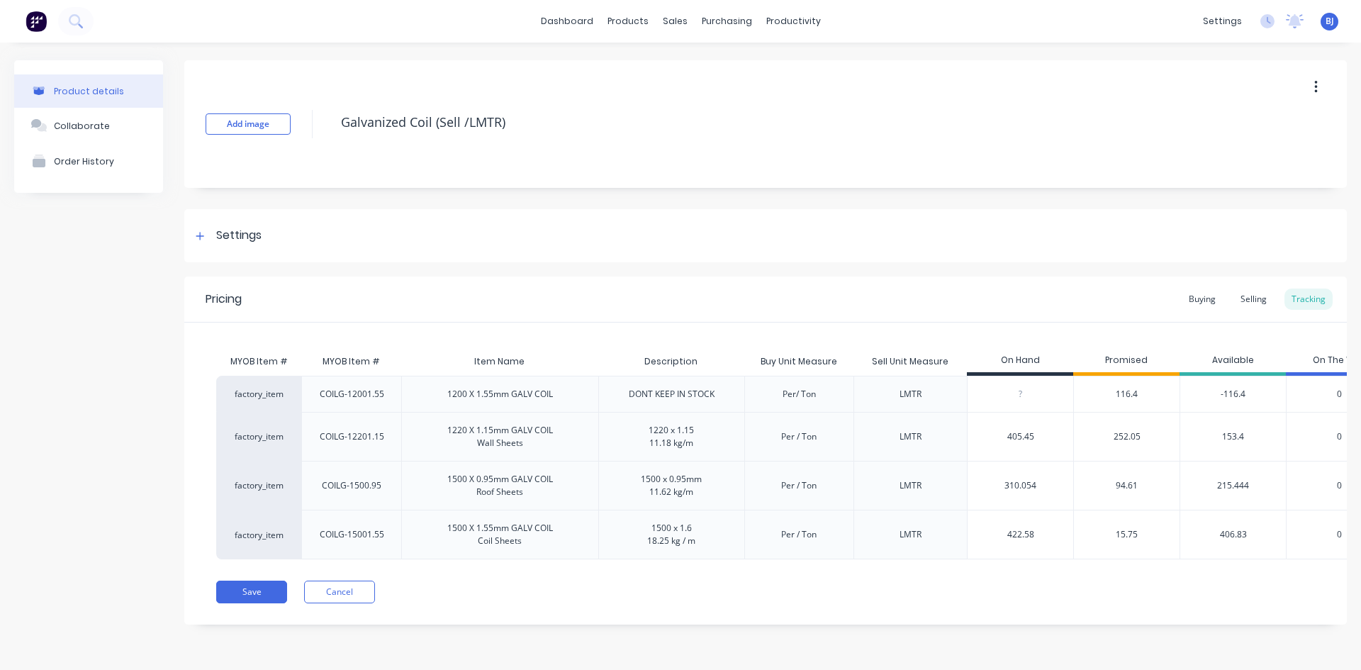
click at [1023, 529] on input "422.58" at bounding box center [1020, 534] width 106 height 13
drag, startPoint x: 1033, startPoint y: 531, endPoint x: 985, endPoint y: 536, distance: 47.8
click at [985, 536] on input "422.58" at bounding box center [1020, 534] width 106 height 13
type input "3"
type textarea "x"
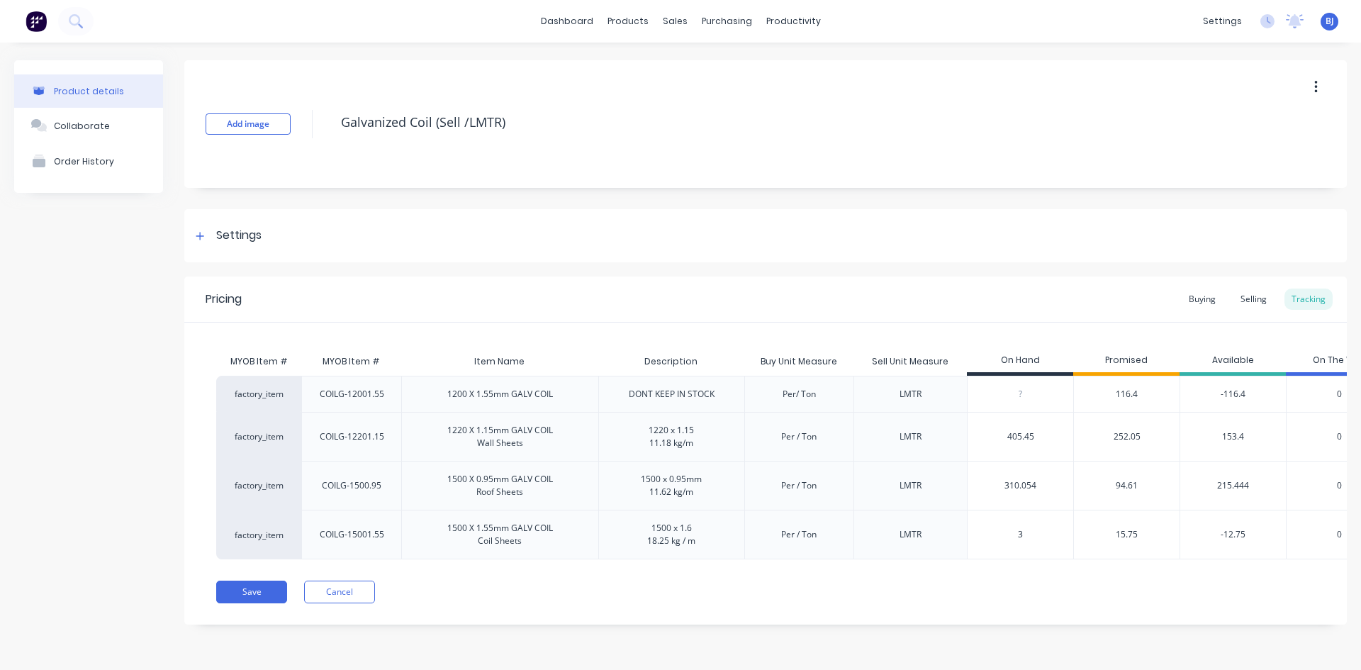
type input "36"
type textarea "x"
type input "364"
type textarea "x"
type input "364.3"
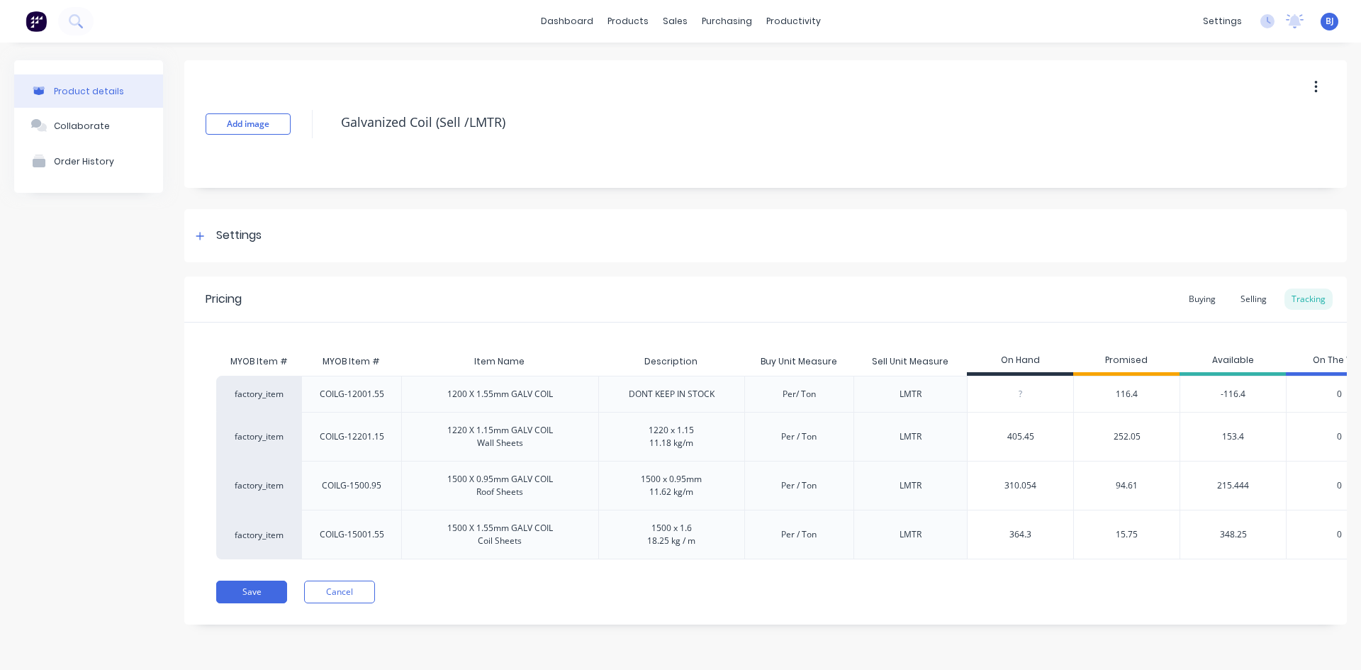
type textarea "x"
type input "364.38"
type textarea "x"
type input "364.38"
click at [1057, 516] on div "364.38 364.38" at bounding box center [1020, 535] width 106 height 50
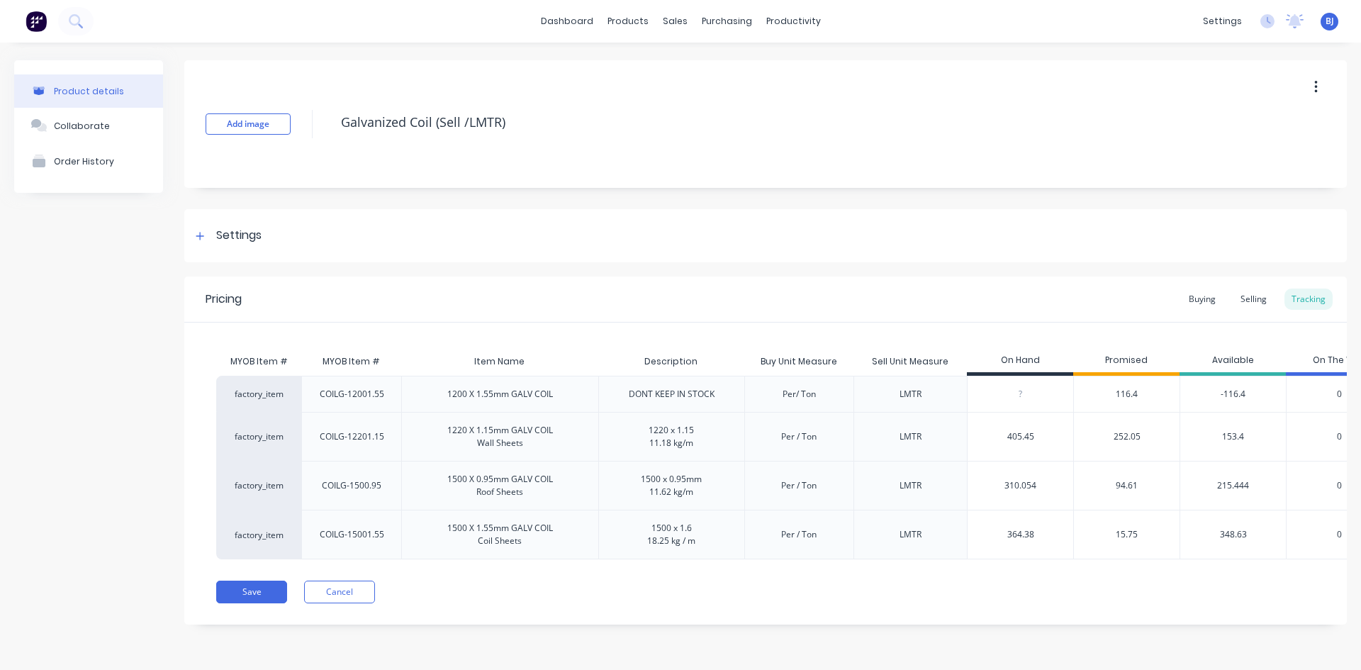
click at [1243, 392] on div "-116.4" at bounding box center [1232, 394] width 106 height 36
drag, startPoint x: 1245, startPoint y: 392, endPoint x: 1198, endPoint y: 412, distance: 51.7
click at [1203, 403] on div "-116.4" at bounding box center [1232, 394] width 106 height 36
click at [1141, 391] on div "116.4" at bounding box center [1126, 394] width 106 height 36
click at [1137, 393] on div "116.4" at bounding box center [1126, 394] width 106 height 36
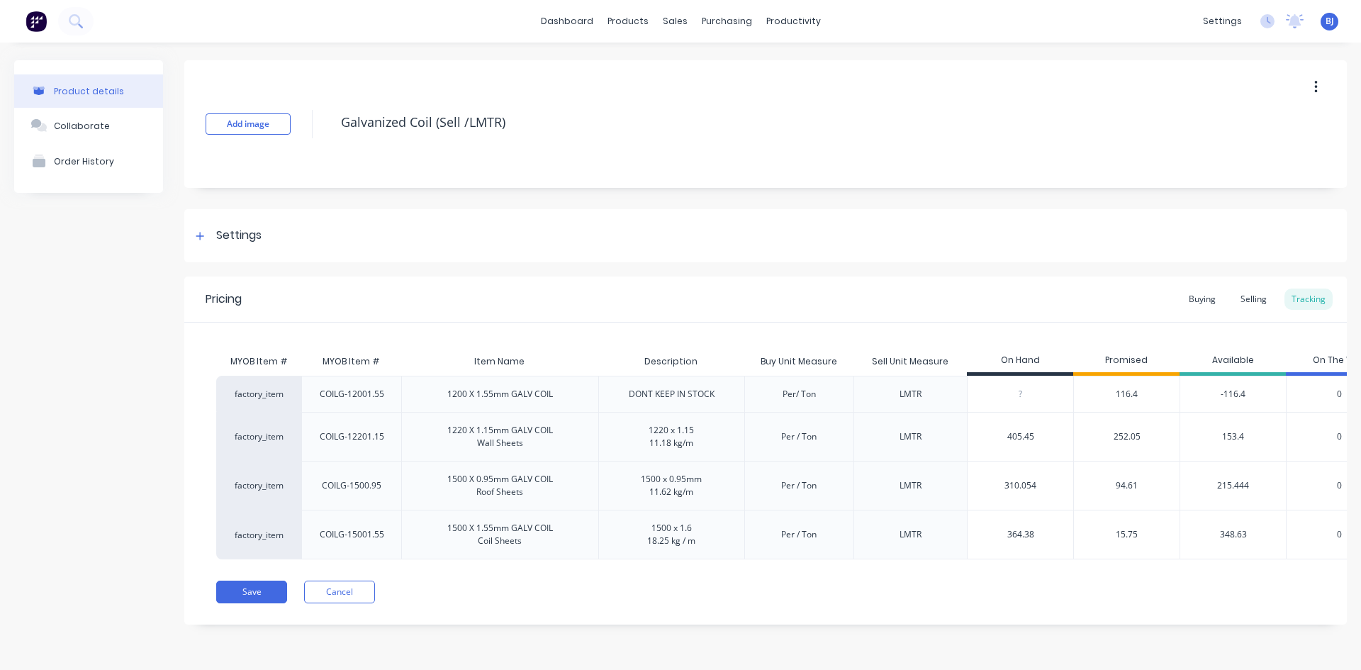
click at [1139, 393] on div "116.4" at bounding box center [1126, 394] width 106 height 36
click at [1248, 393] on div "-116.4" at bounding box center [1232, 394] width 106 height 36
click at [1245, 390] on div "-116.4" at bounding box center [1232, 394] width 106 height 36
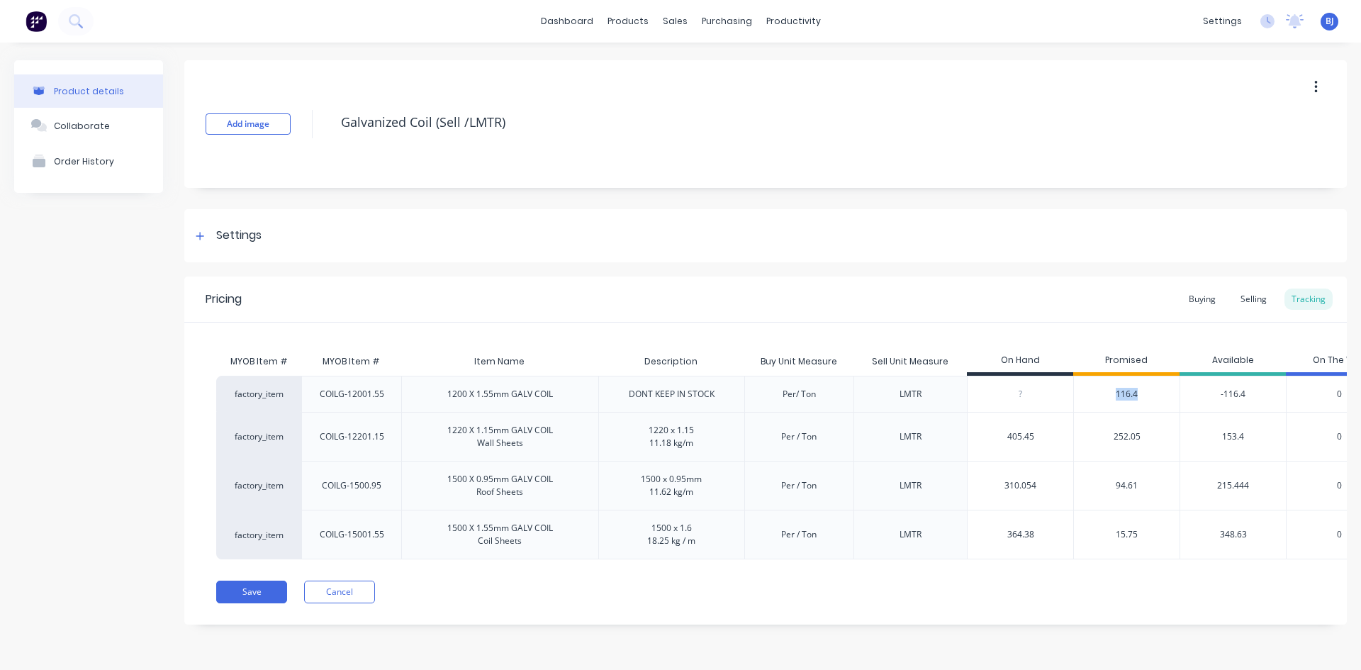
drag, startPoint x: 1137, startPoint y: 388, endPoint x: 1110, endPoint y: 395, distance: 27.8
click at [1110, 395] on div "116.4" at bounding box center [1126, 394] width 106 height 36
click at [1234, 388] on div "-116.4" at bounding box center [1232, 394] width 106 height 36
drag, startPoint x: 1244, startPoint y: 390, endPoint x: 1193, endPoint y: 403, distance: 52.4
click at [1191, 400] on div "-116.4" at bounding box center [1232, 394] width 106 height 36
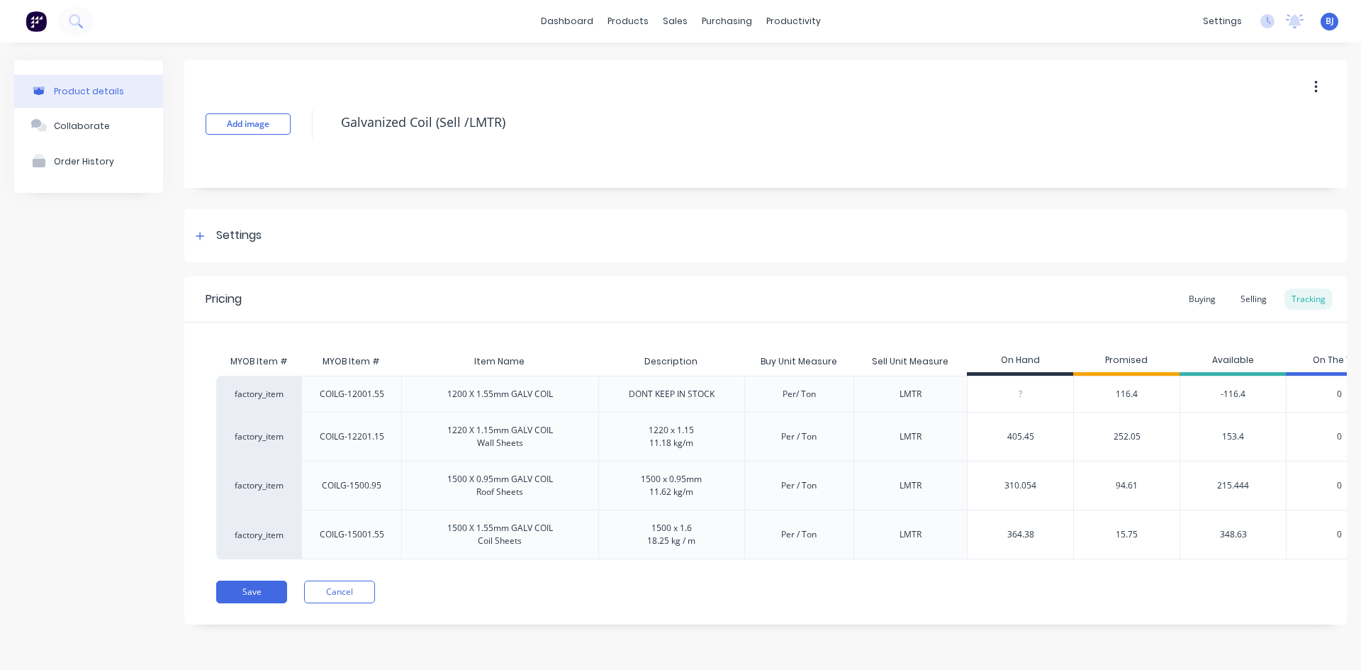
click at [1022, 392] on input "0" at bounding box center [1020, 394] width 106 height 13
type input "05"
type textarea "x"
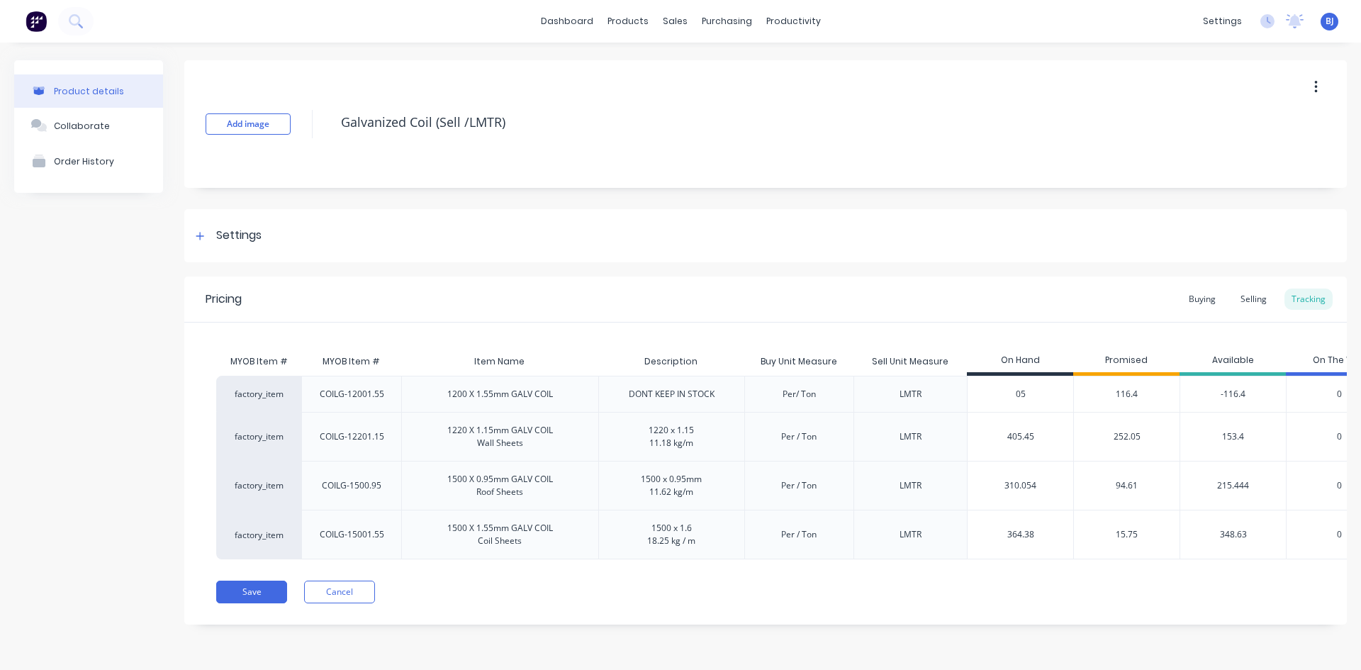
type input "058"
type textarea "x"
type input "0"
type textarea "x"
type input "58"
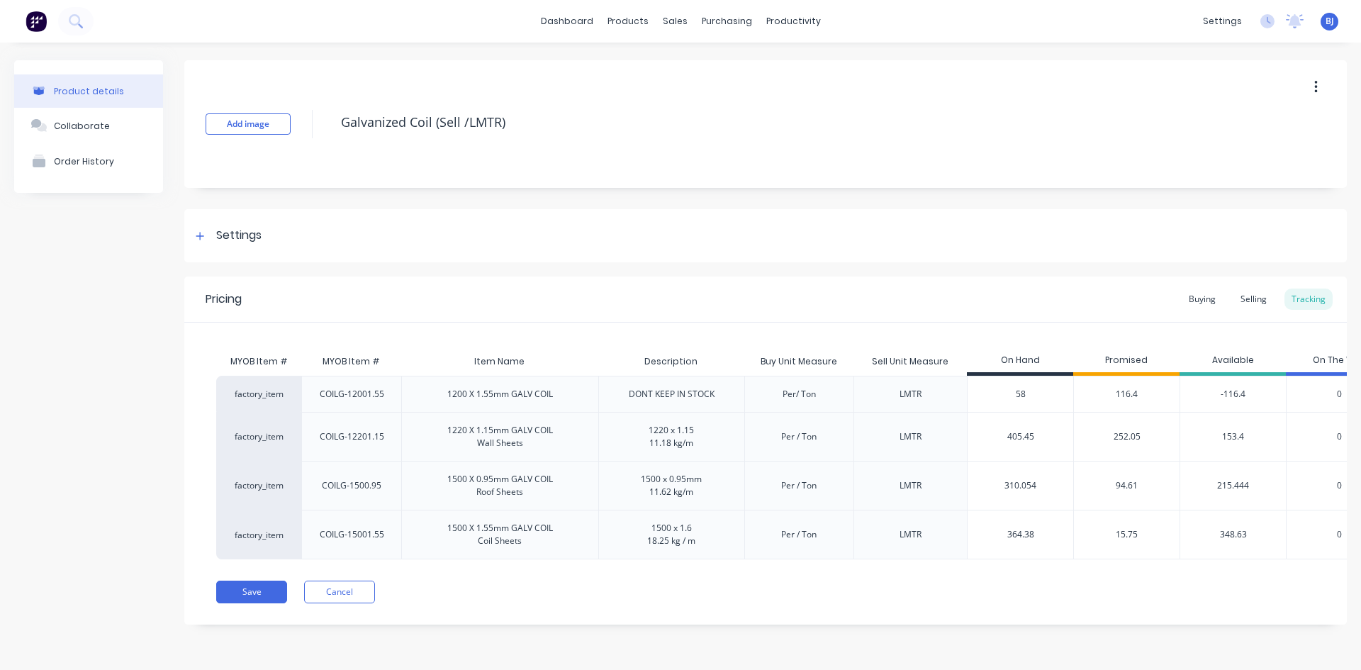
type textarea "x"
type input "58.2"
type textarea "x"
type input "58.2"
click at [1058, 446] on div "405.45" at bounding box center [1020, 436] width 106 height 35
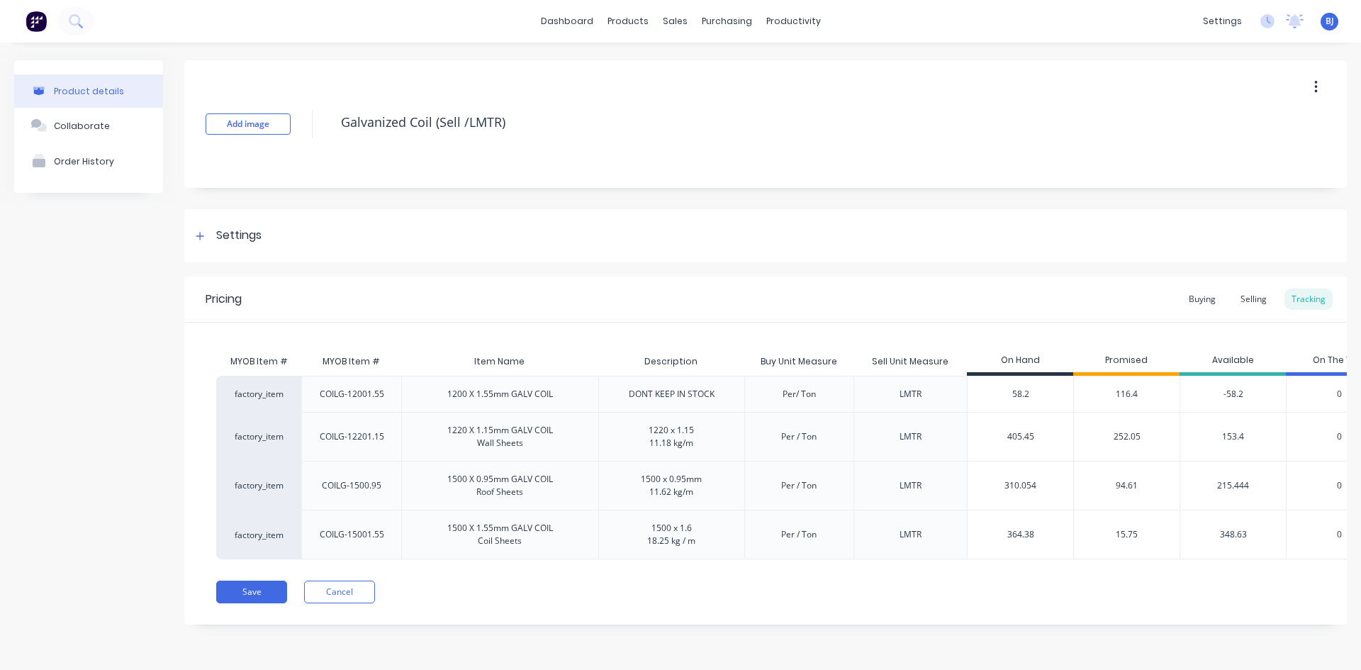
type input "405.45"
click at [1050, 403] on div "58.2" at bounding box center [1020, 393] width 106 height 35
type input "58"
type textarea "x"
type input "5"
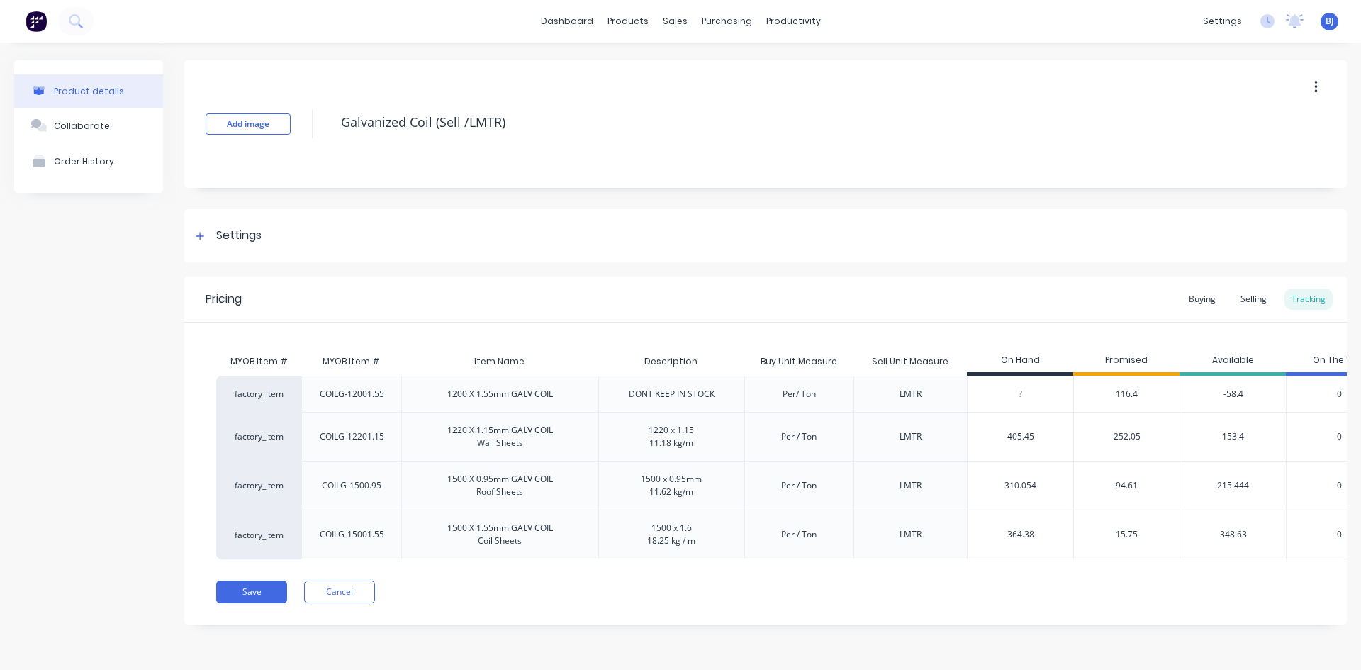
type textarea "x"
type input "0"
type textarea "x"
click at [1062, 422] on div "405.45" at bounding box center [1020, 436] width 106 height 35
drag, startPoint x: 1023, startPoint y: 393, endPoint x: 972, endPoint y: 396, distance: 51.1
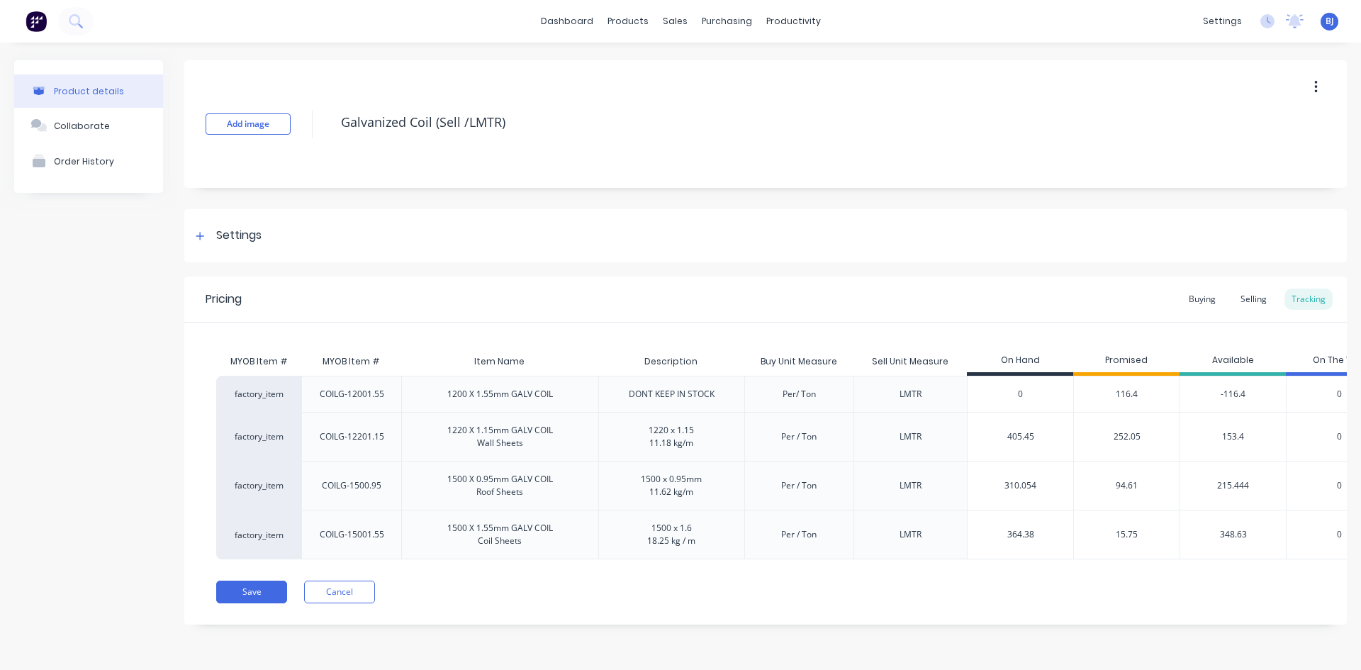
click at [972, 396] on input "0" at bounding box center [1020, 394] width 106 height 13
type input "1"
type textarea "x"
type input "11"
type textarea "x"
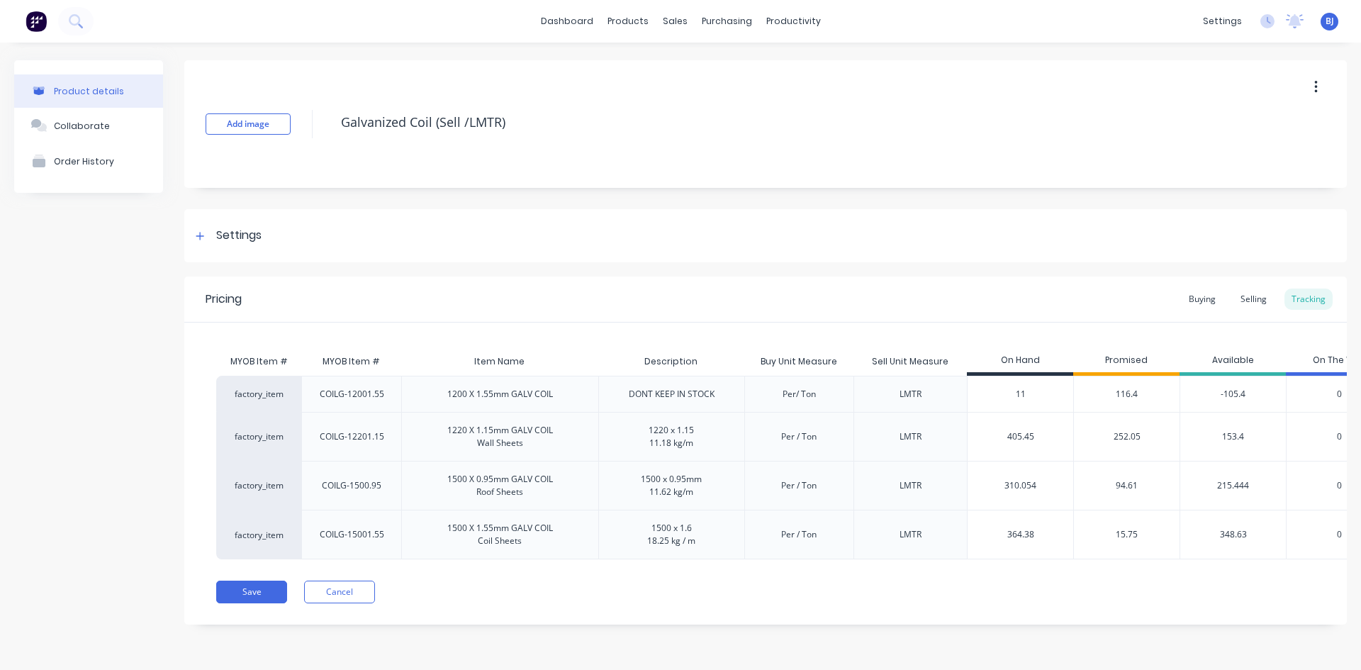
type input "116"
type textarea "x"
type input "116.4"
type textarea "x"
type input "116.4"
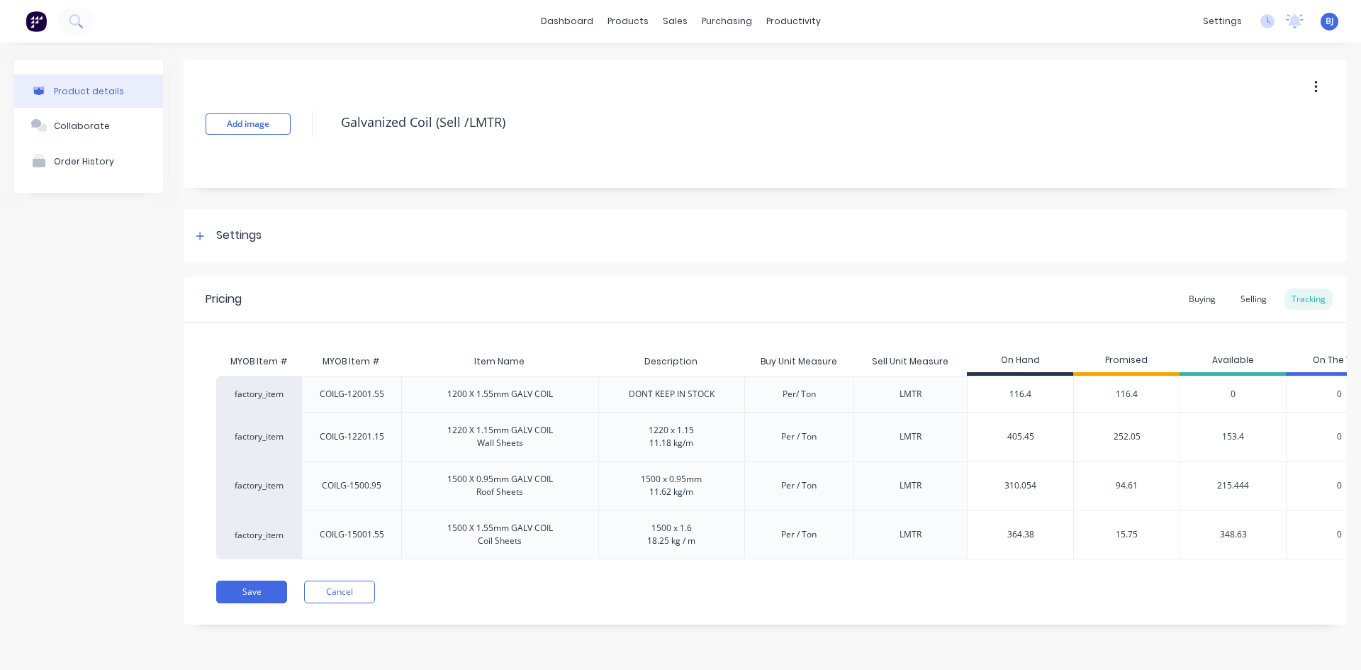
click at [1065, 424] on div "405.45" at bounding box center [1020, 436] width 106 height 35
click at [1310, 429] on div "0" at bounding box center [1338, 436] width 106 height 49
drag, startPoint x: 1037, startPoint y: 530, endPoint x: 995, endPoint y: 541, distance: 43.1
click at [995, 541] on div "364.38 364.38" at bounding box center [1020, 534] width 106 height 35
type input "2"
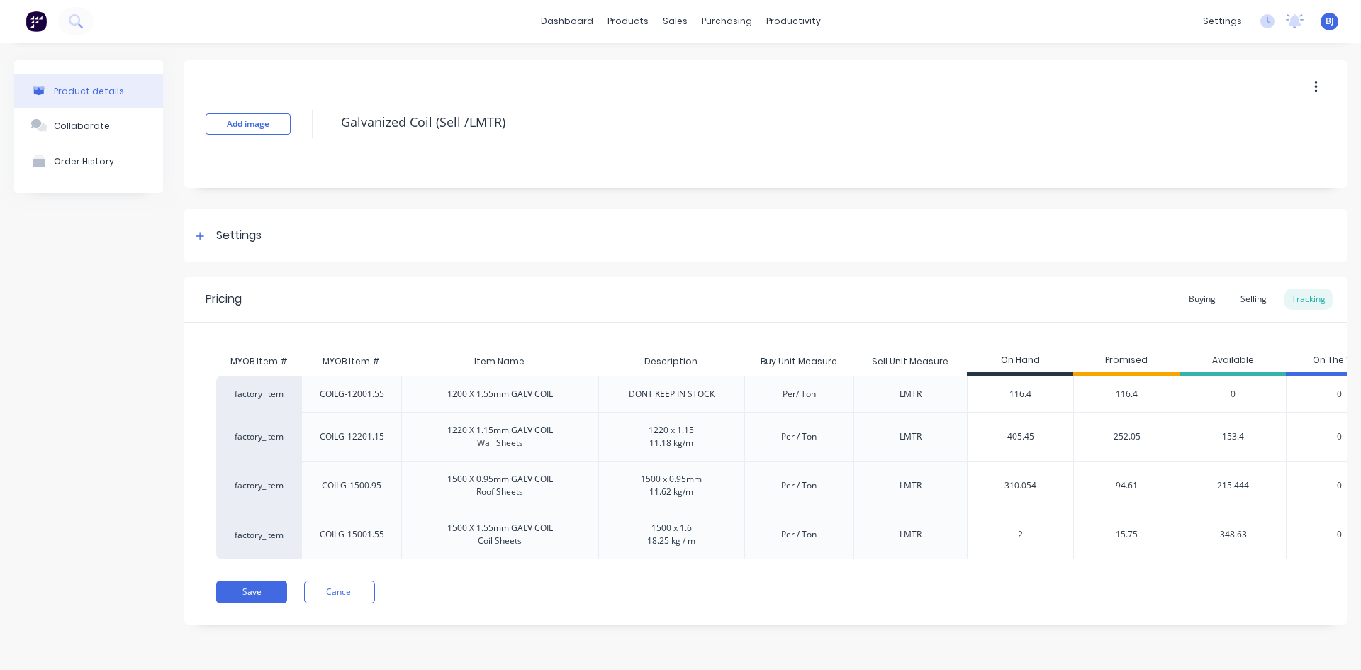
type textarea "x"
type input "24"
type textarea "x"
type input "247"
type textarea "x"
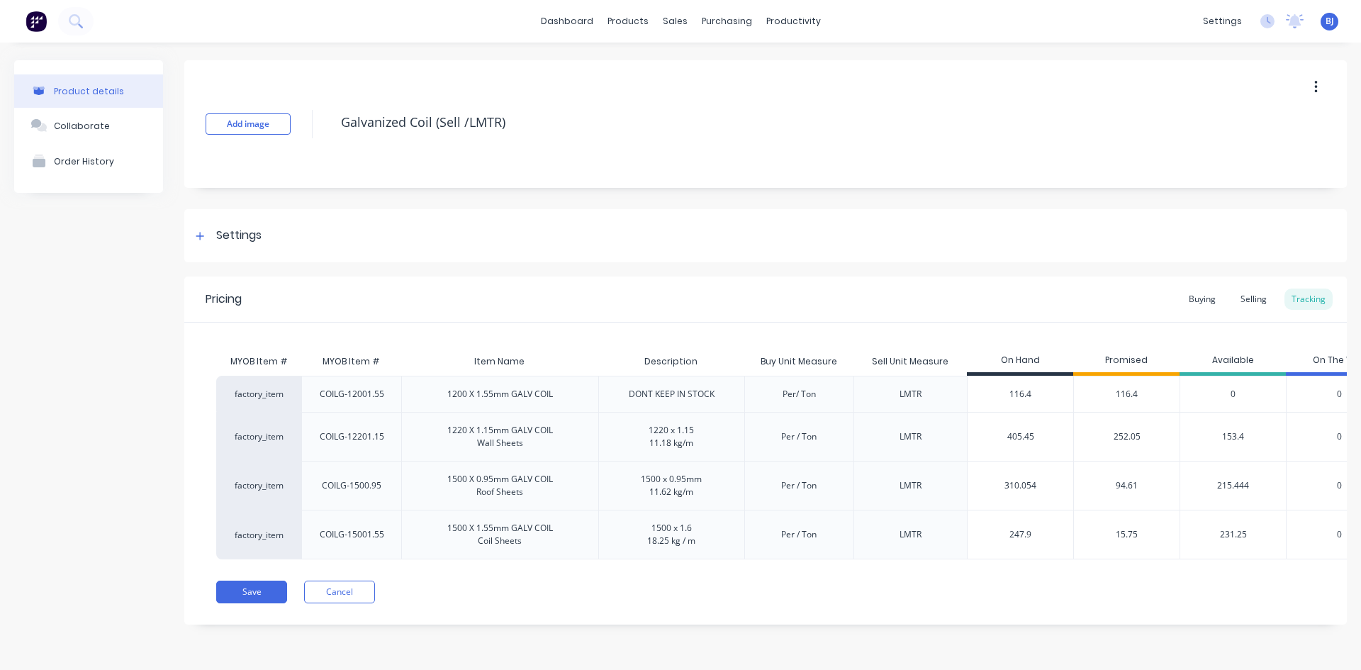
type input "247.98"
type textarea "x"
type input "247"
type textarea "x"
type input "2"
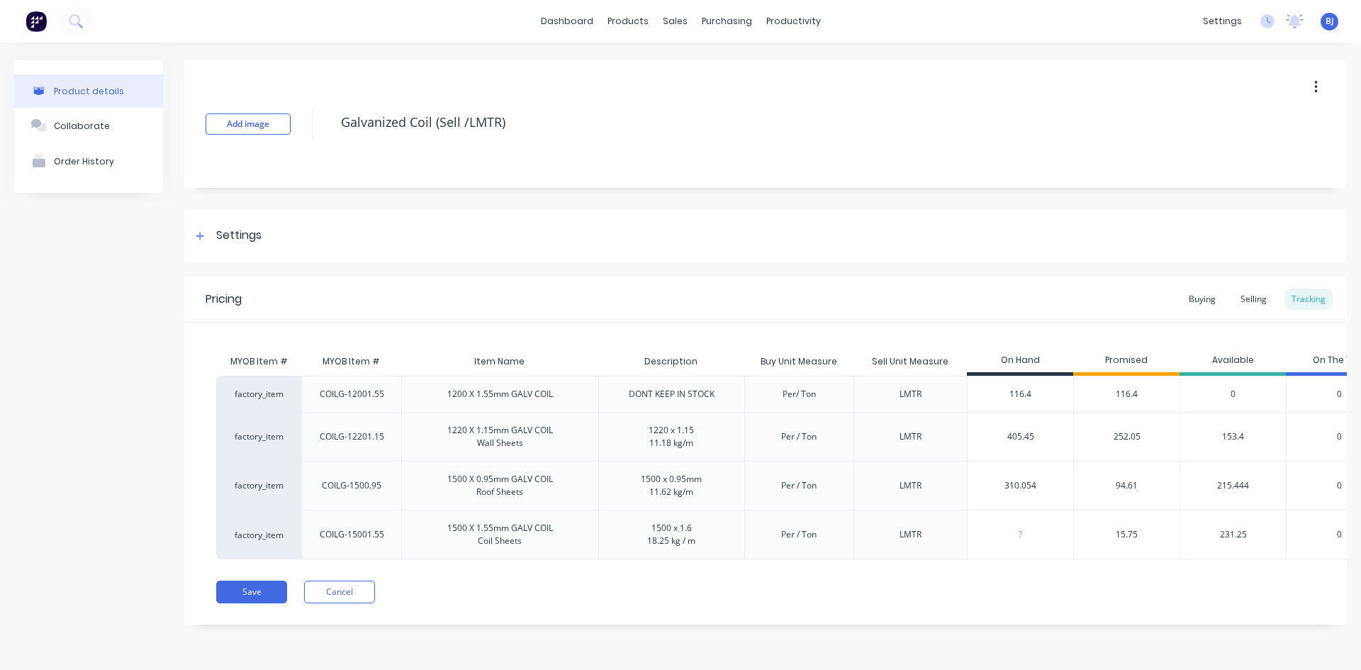
type textarea "x"
type input "3"
type textarea "x"
type input "36"
type textarea "x"
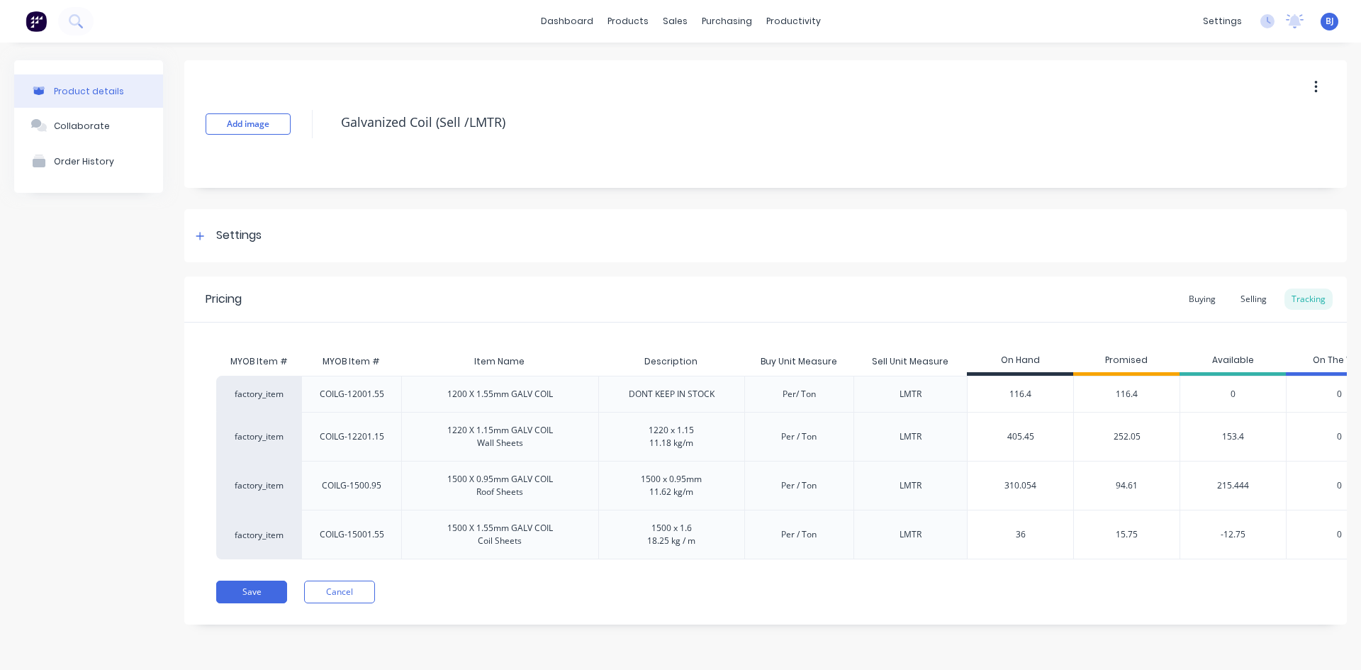
type input "364"
type textarea "x"
type input "364.3"
type textarea "x"
type input "364.38"
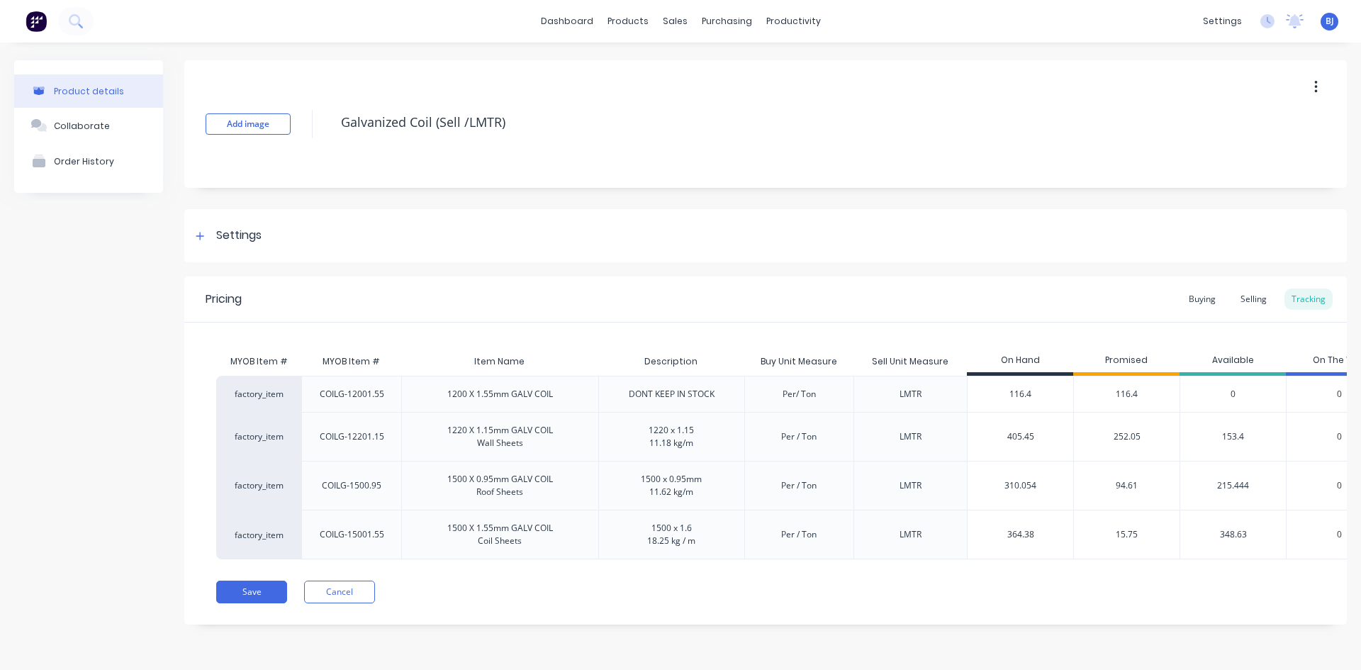
click at [1132, 594] on div "Save Cancel" at bounding box center [781, 591] width 1130 height 23
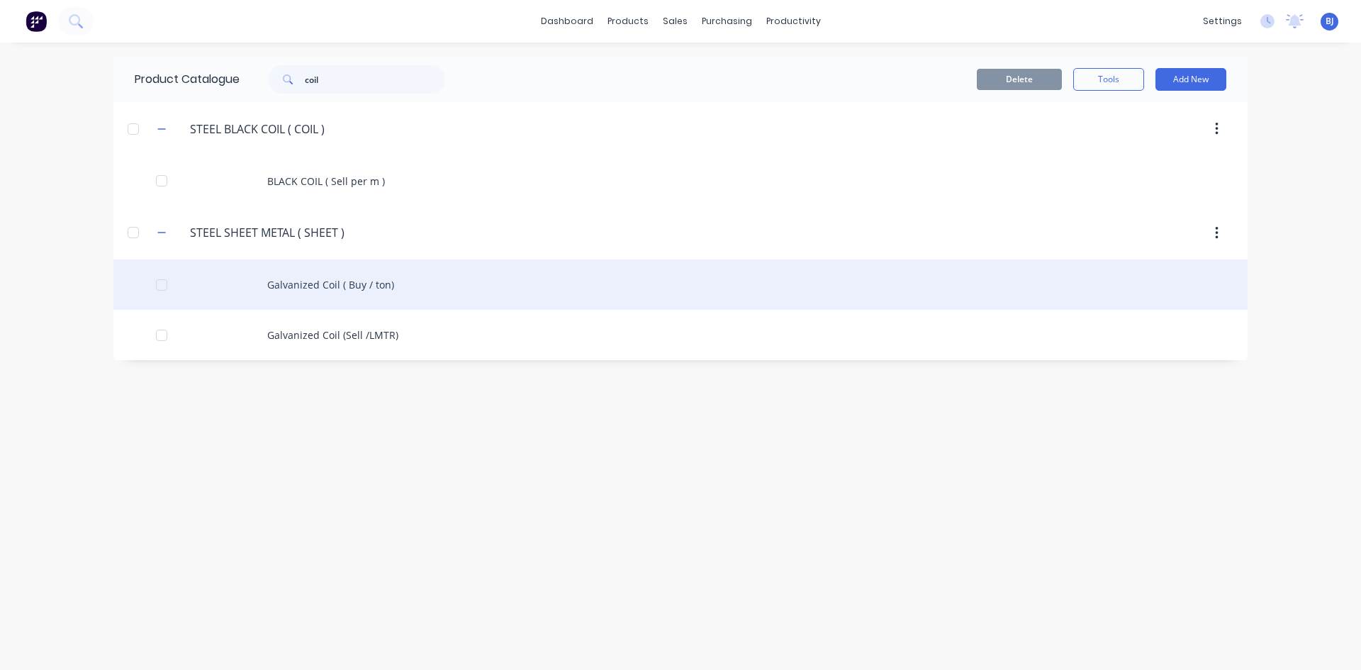
click at [305, 286] on div "Galvanized Coil ( Buy / ton)" at bounding box center [680, 284] width 1134 height 50
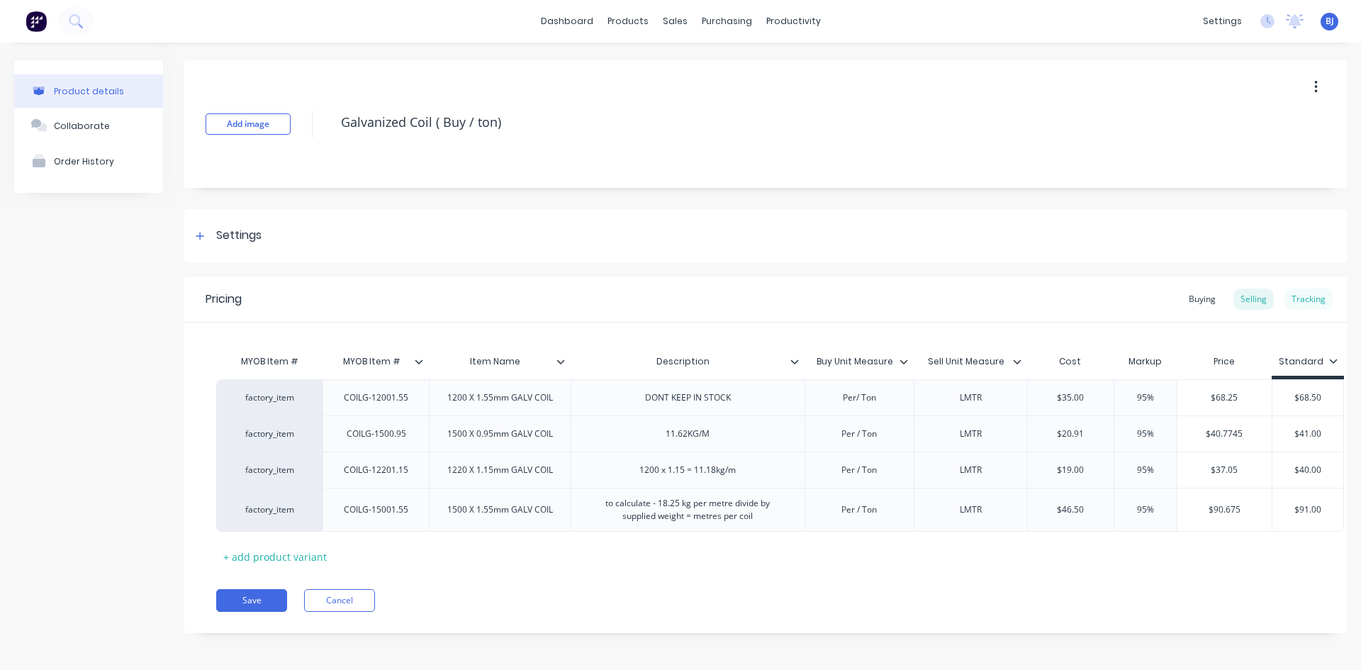
click at [1303, 295] on div "Tracking" at bounding box center [1308, 298] width 48 height 21
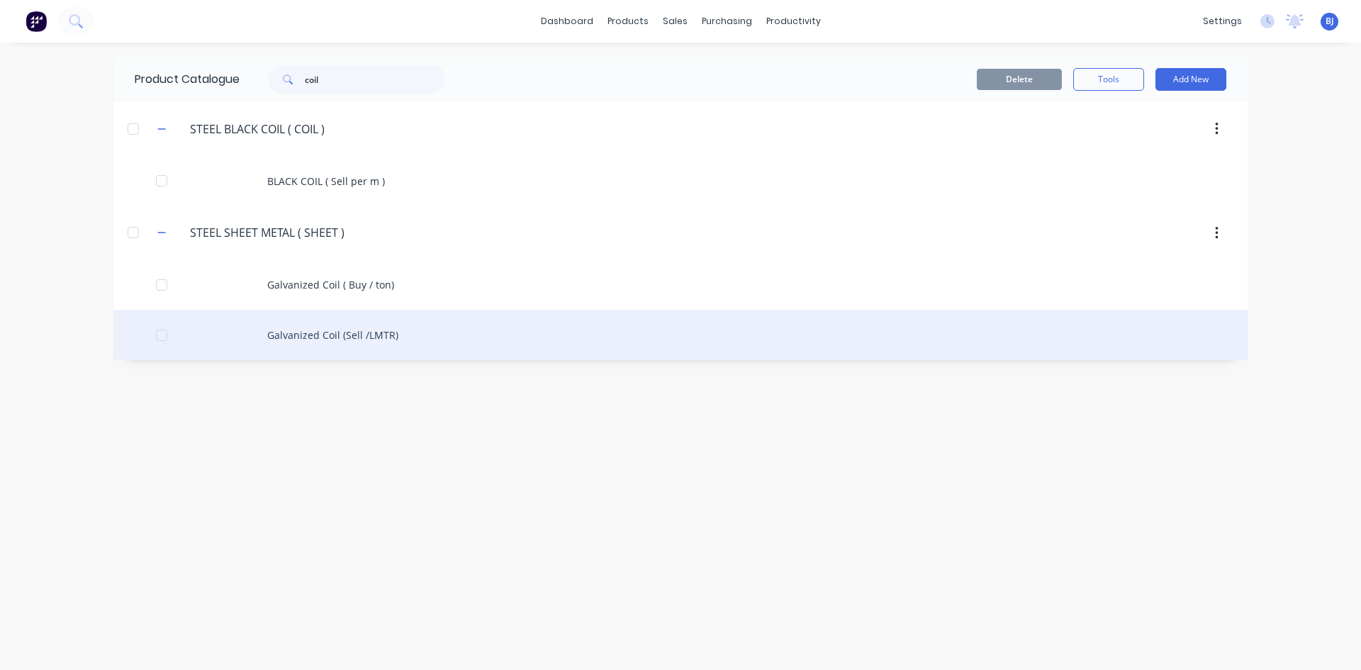
click at [345, 340] on div "Galvanized Coil (Sell /LMTR)" at bounding box center [680, 335] width 1134 height 50
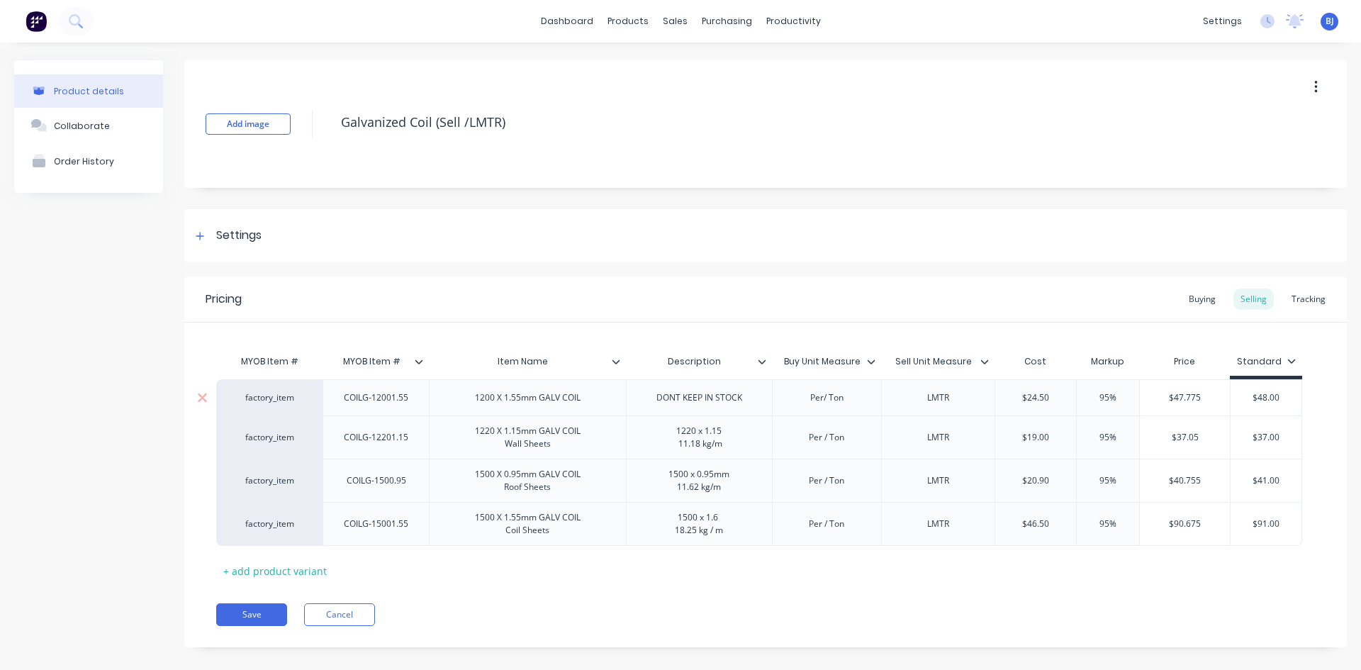
type textarea "x"
click at [1300, 303] on div "Tracking" at bounding box center [1308, 298] width 48 height 21
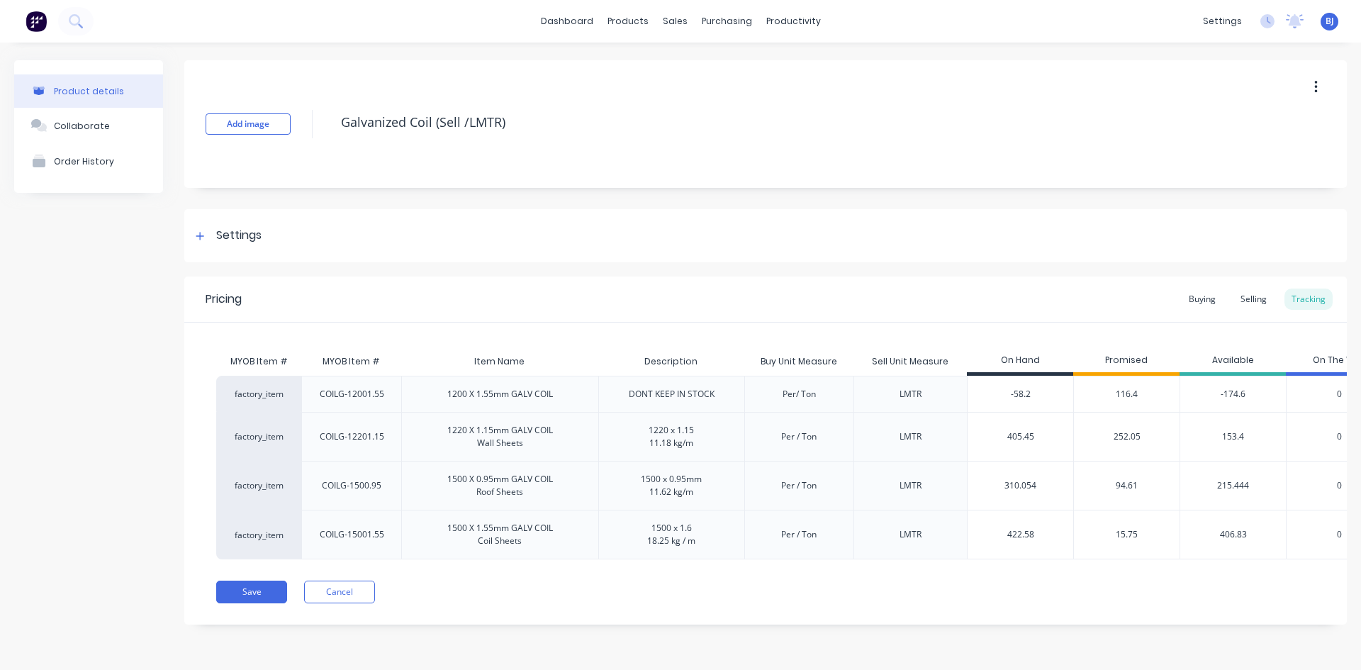
drag, startPoint x: 1030, startPoint y: 534, endPoint x: 987, endPoint y: 549, distance: 45.0
click at [987, 549] on div "422.58 422.58" at bounding box center [1020, 534] width 106 height 35
type input "6"
type textarea "x"
type input "63"
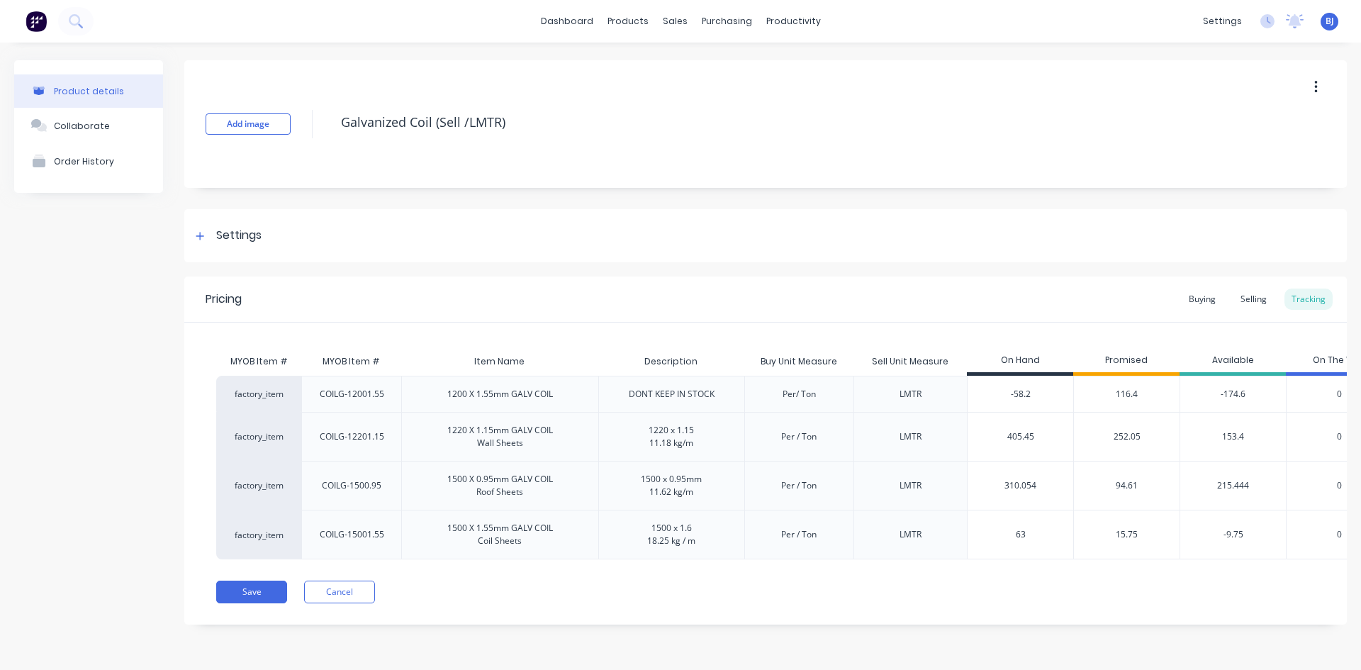
type textarea "x"
type input "639"
type textarea "x"
type input "639.01"
type textarea "x"
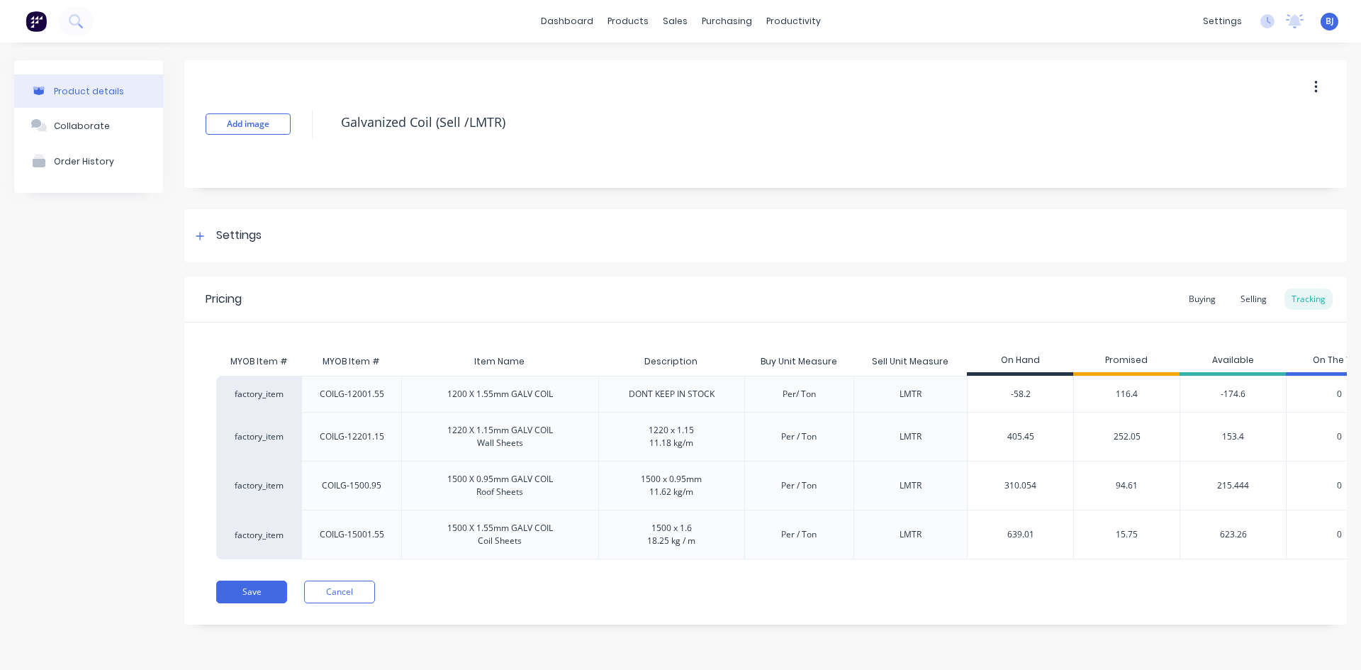
type input "639.01"
drag, startPoint x: 1020, startPoint y: 440, endPoint x: 989, endPoint y: 452, distance: 33.4
click at [989, 452] on div "405.45 405.45" at bounding box center [1020, 436] width 106 height 35
type input "6"
type textarea "x"
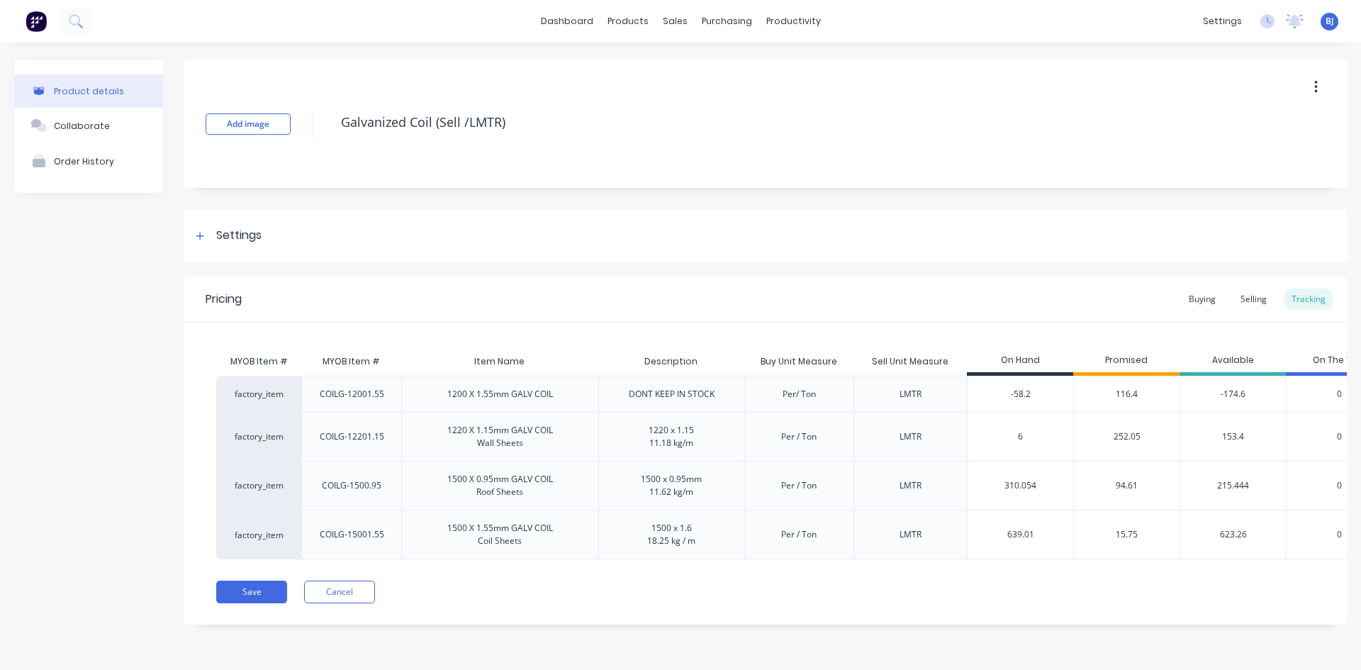
type input "69"
type textarea "x"
type input "692"
type textarea "x"
type input "692.26"
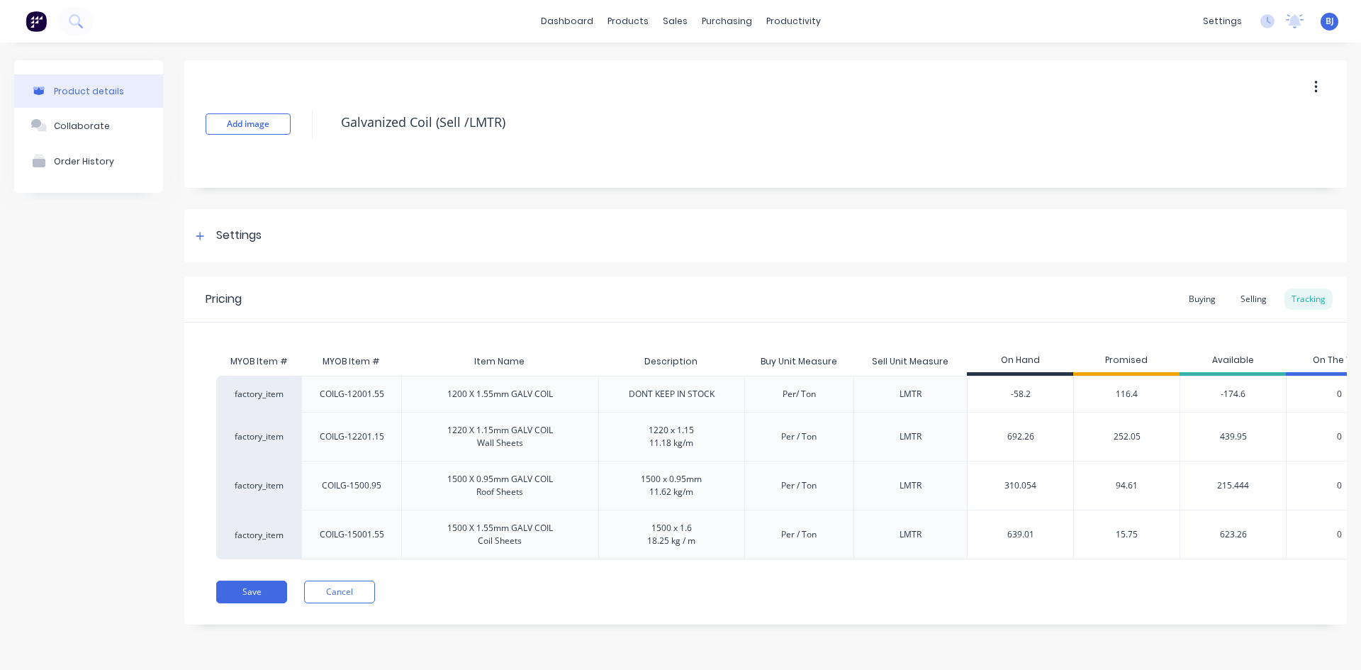
type textarea "x"
type input "692.26"
click at [1059, 497] on div "310.054" at bounding box center [1020, 485] width 106 height 35
type input "310.054"
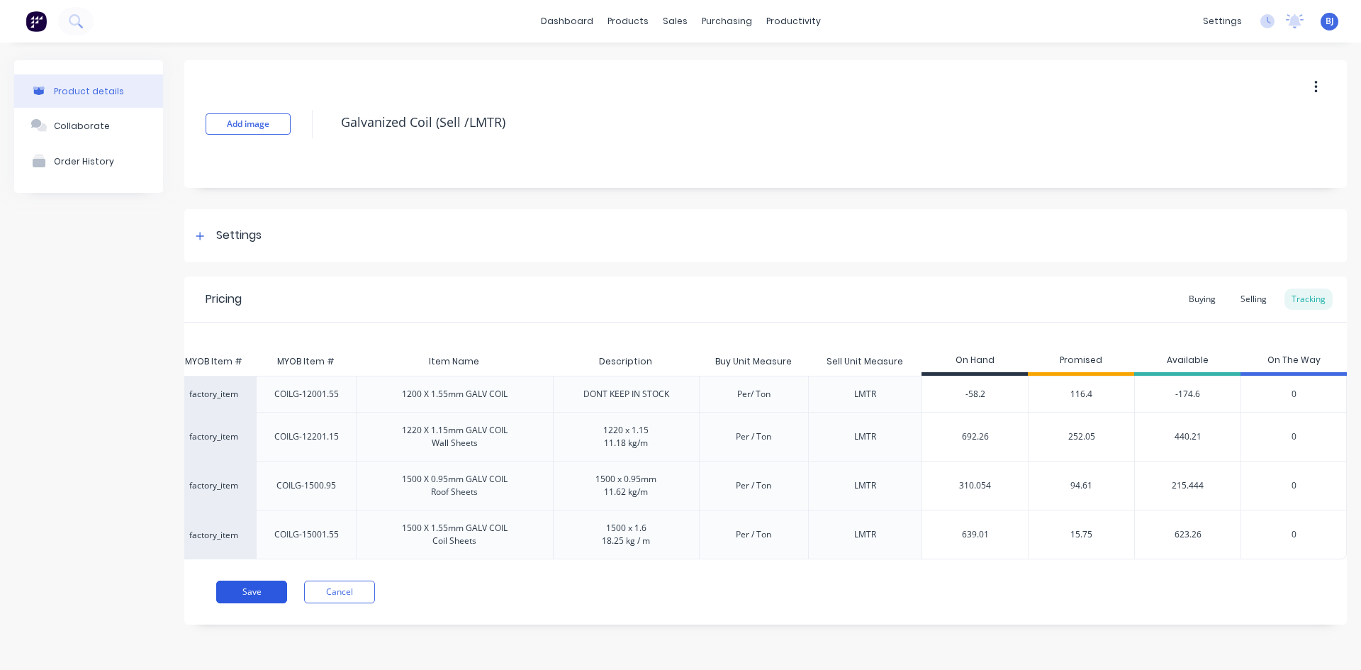
click at [243, 599] on button "Save" at bounding box center [251, 591] width 71 height 23
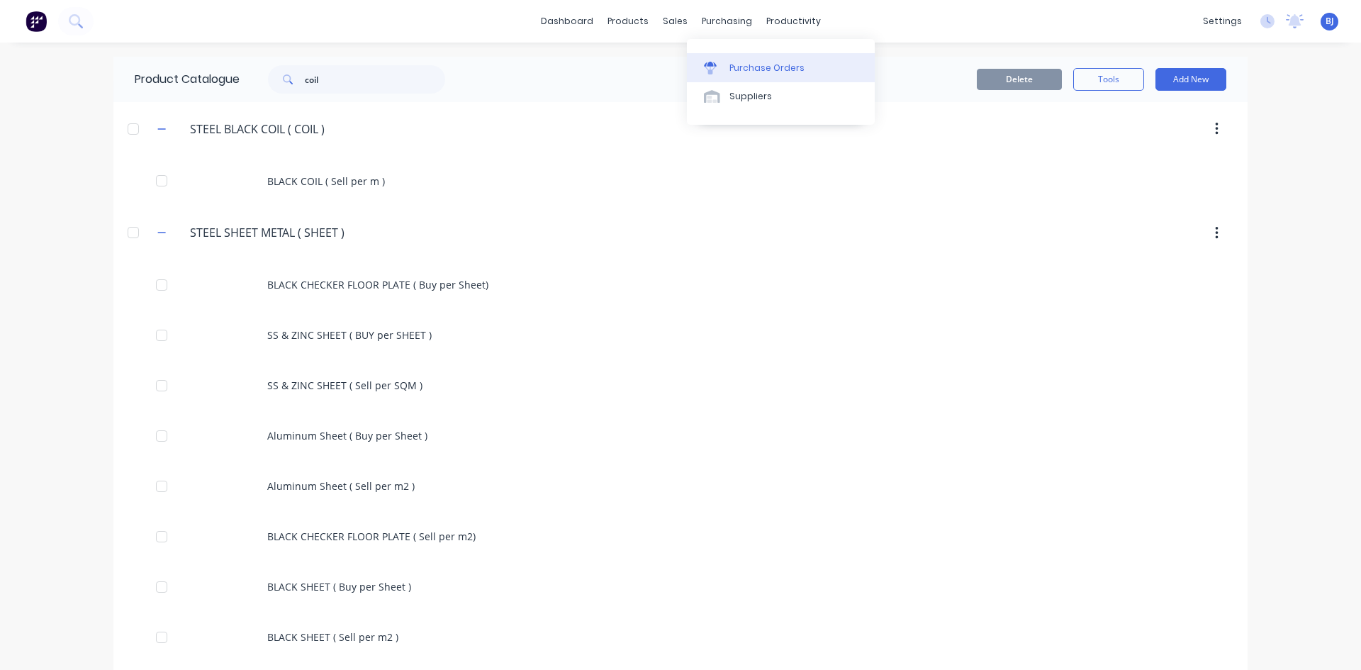
click at [720, 69] on div at bounding box center [714, 68] width 21 height 13
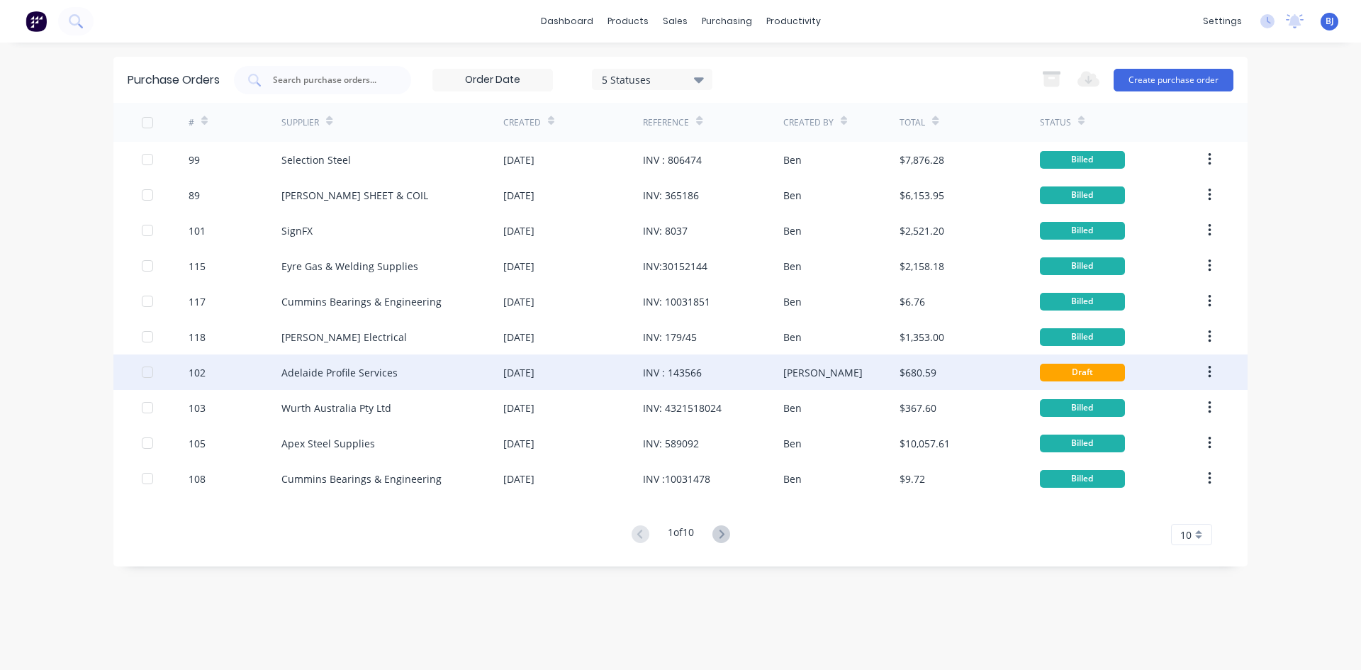
click at [626, 373] on div "[DATE]" at bounding box center [573, 371] width 140 height 35
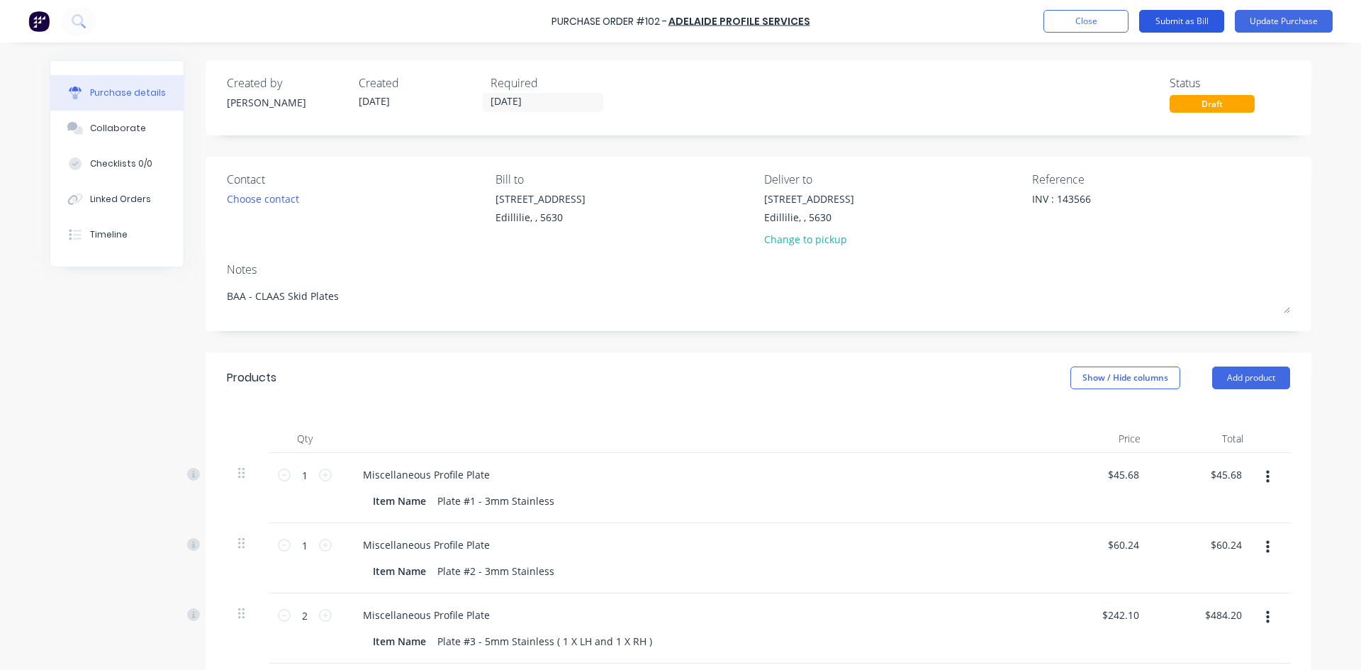
click at [1187, 21] on button "Submit as Bill" at bounding box center [1181, 21] width 85 height 23
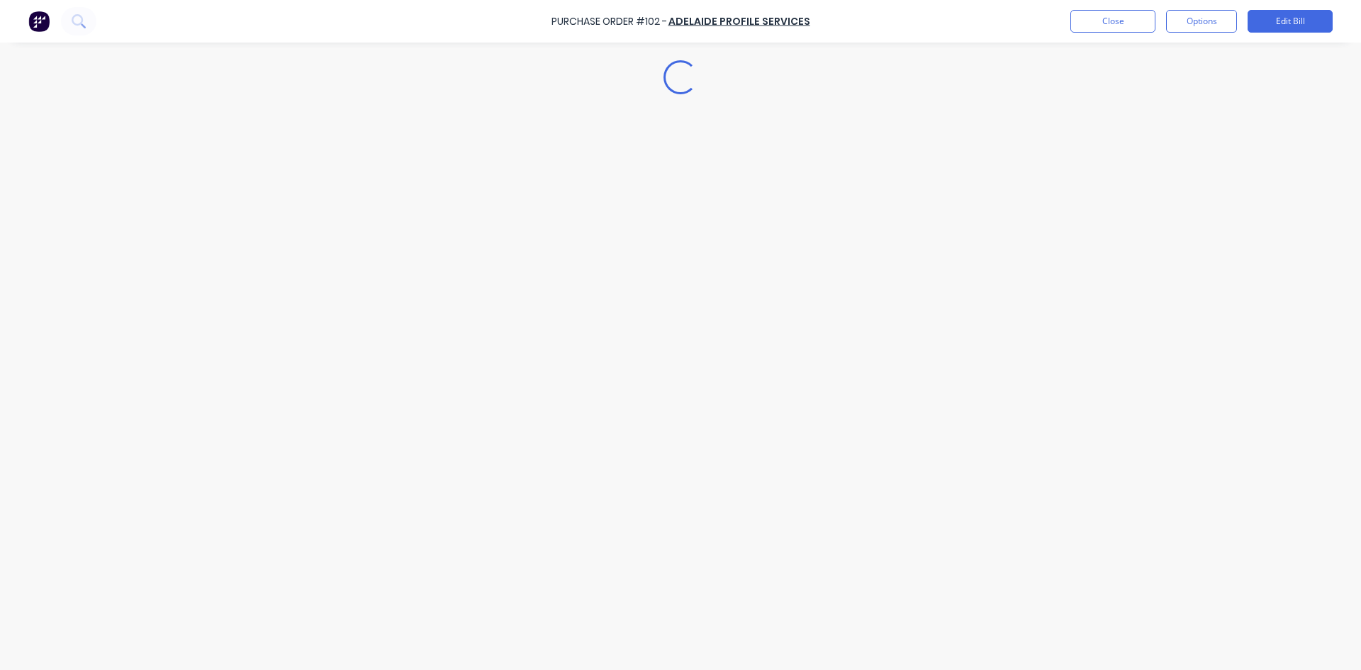
type textarea "x"
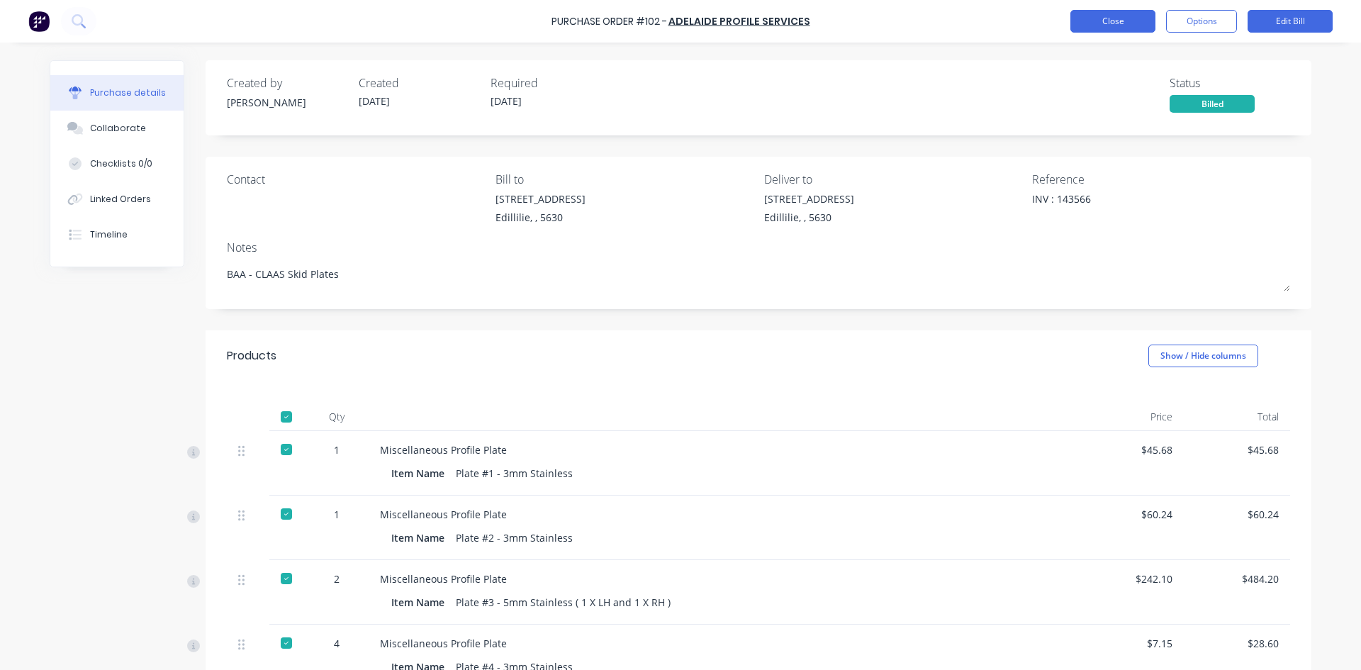
click at [1093, 21] on button "Close" at bounding box center [1112, 21] width 85 height 23
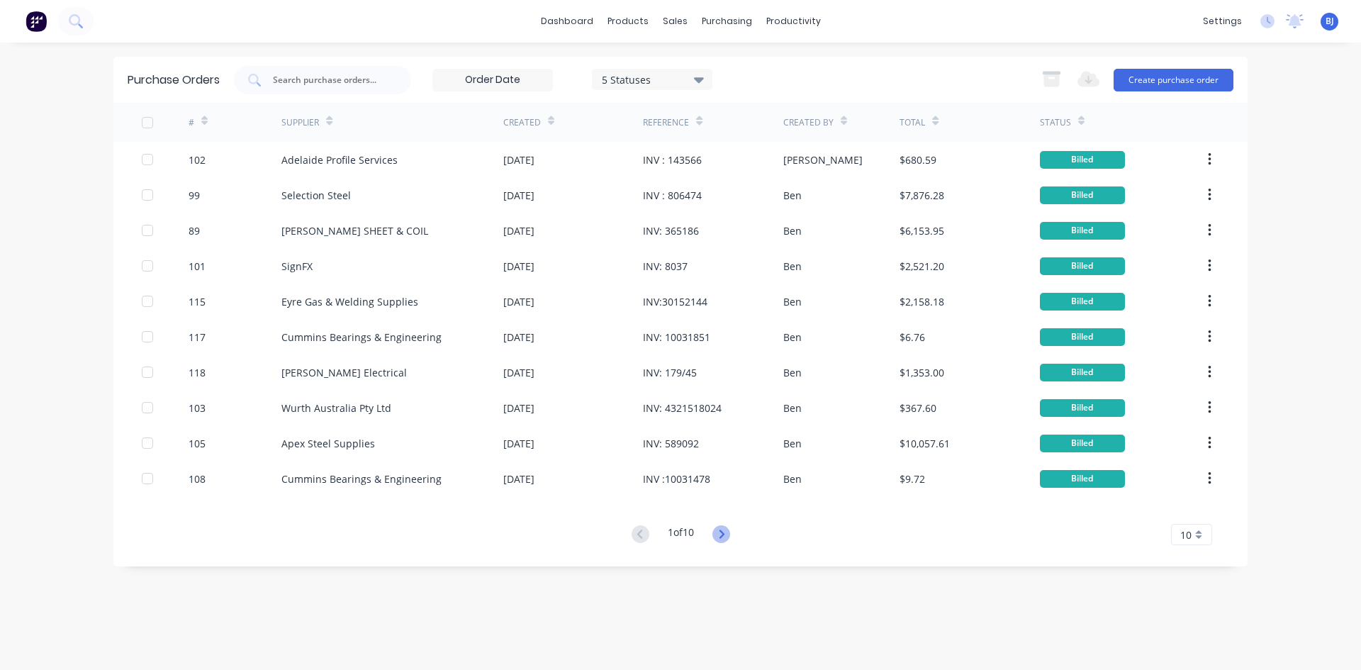
click at [719, 532] on icon at bounding box center [721, 534] width 18 height 18
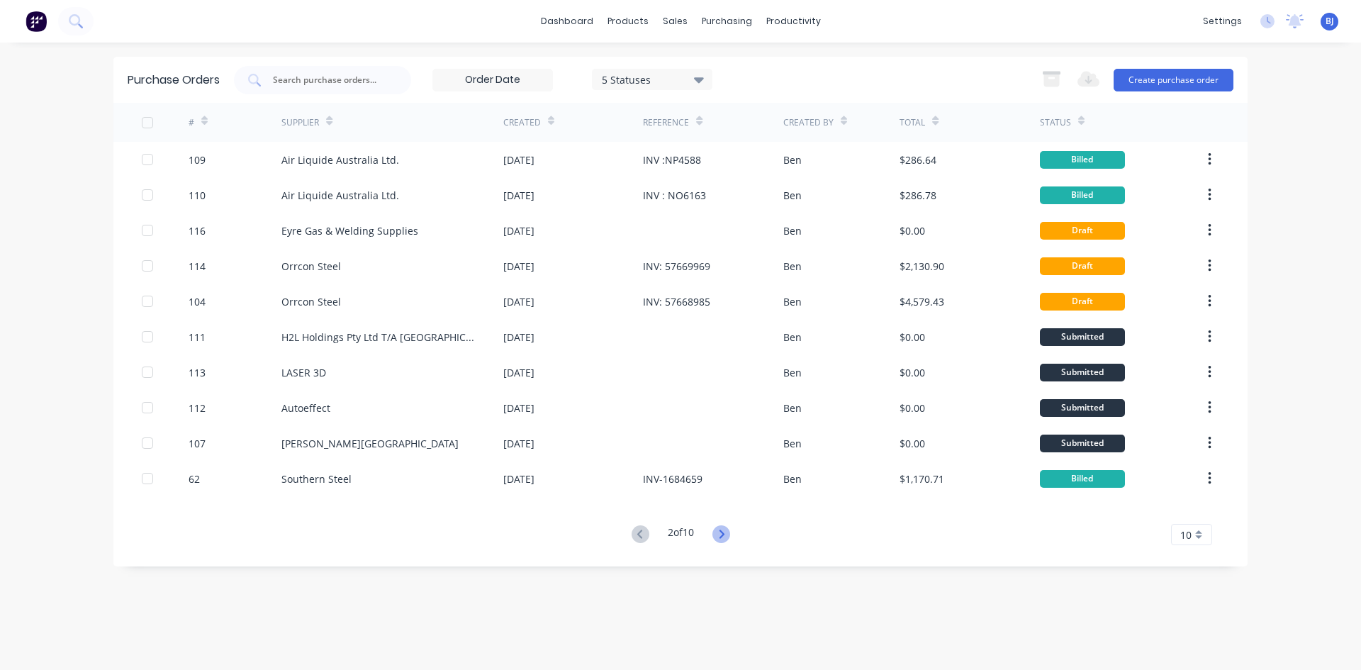
click at [721, 528] on icon at bounding box center [721, 534] width 18 height 18
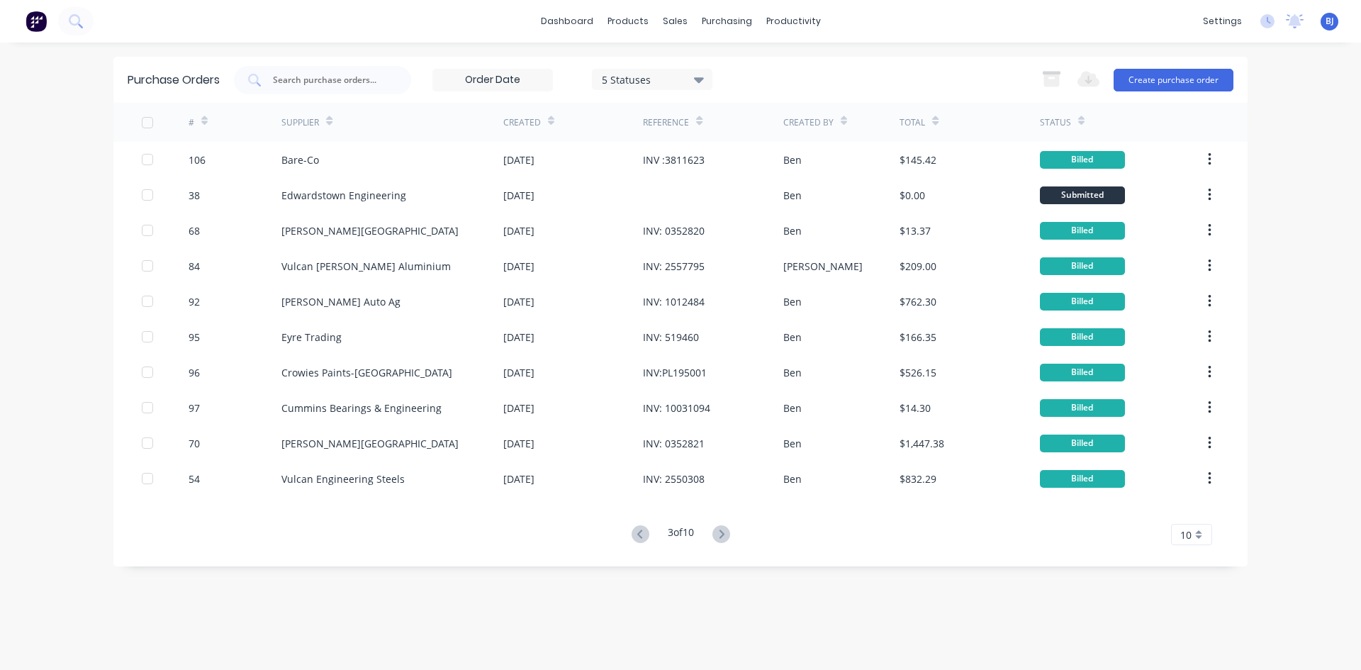
click at [721, 528] on icon at bounding box center [721, 534] width 18 height 18
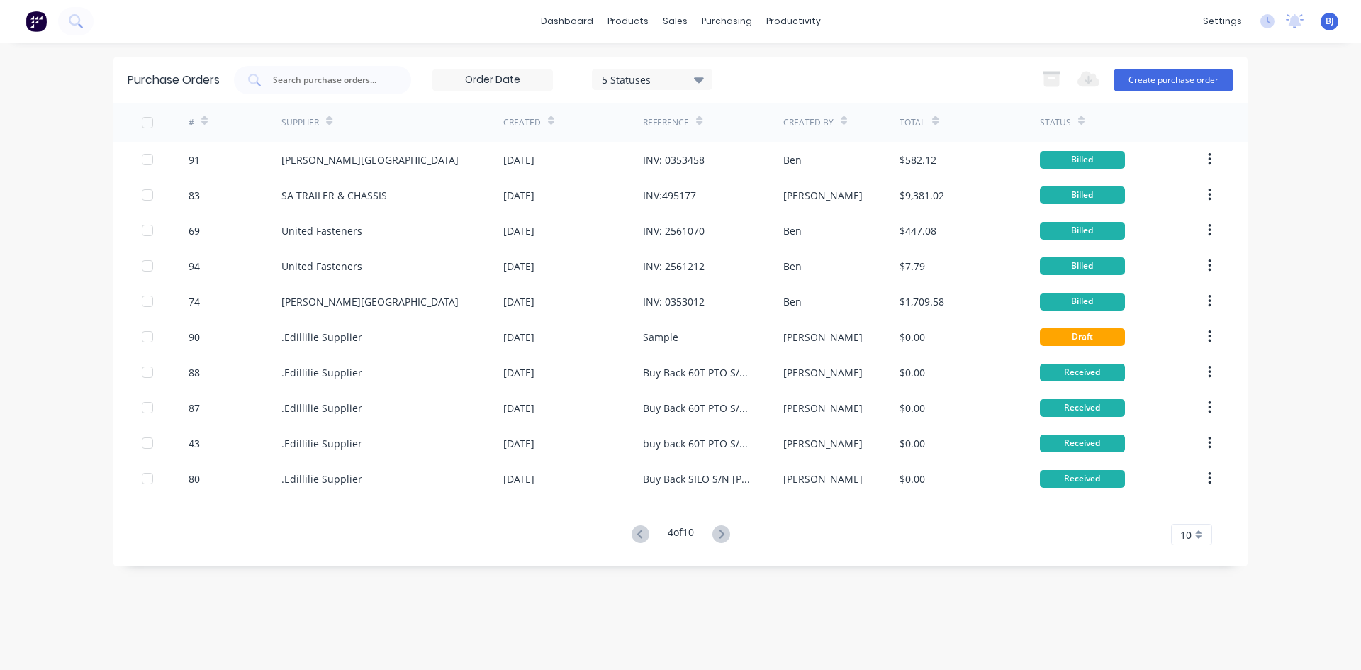
click at [721, 528] on icon at bounding box center [721, 534] width 18 height 18
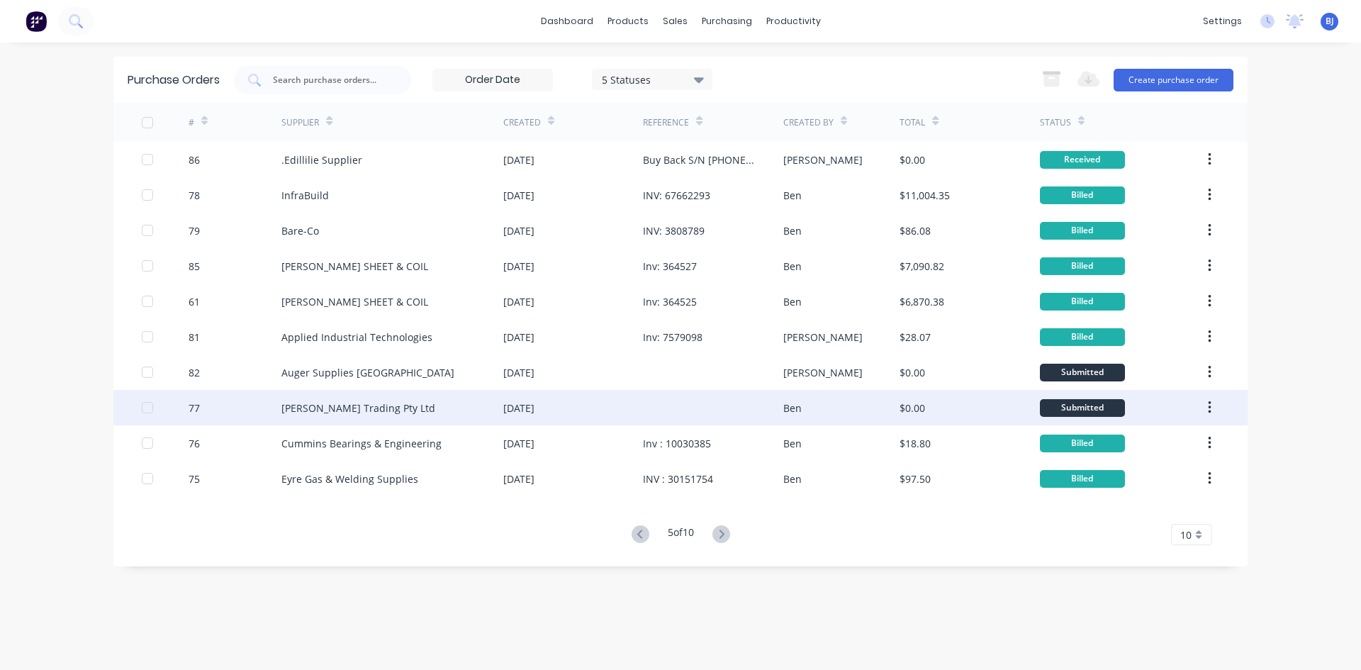
click at [648, 405] on div at bounding box center [713, 407] width 140 height 35
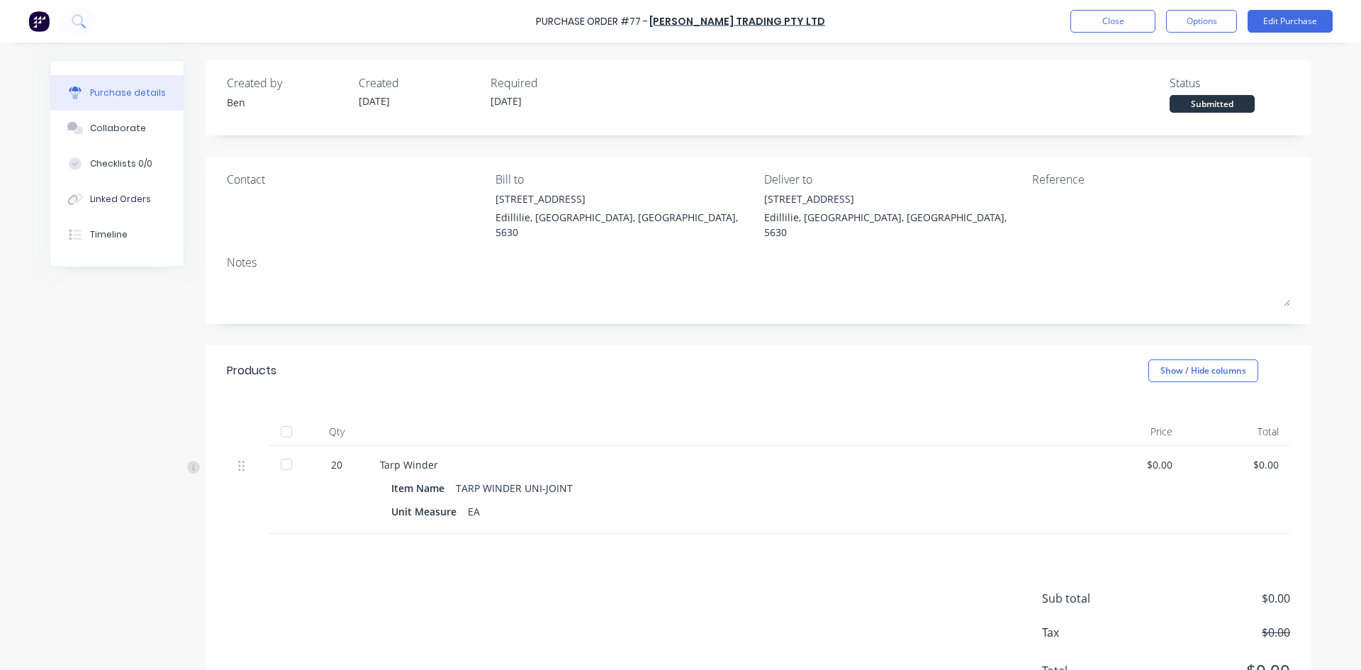
click at [573, 478] on div "Item Name TARP WINDER UNI-JOINT" at bounding box center [722, 488] width 663 height 21
click at [575, 478] on div "Item Name TARP WINDER UNI-JOINT" at bounding box center [722, 488] width 663 height 21
click at [1303, 21] on button "Edit Purchase" at bounding box center [1289, 21] width 85 height 23
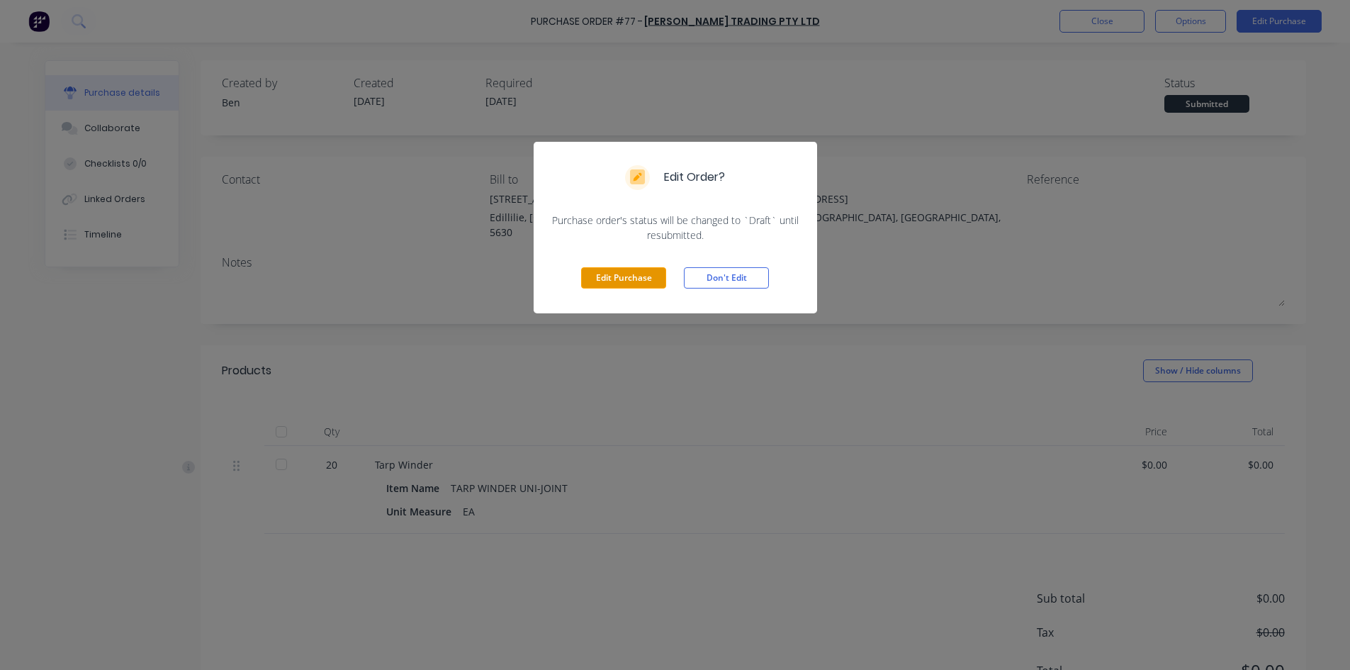
click at [643, 276] on button "Edit Purchase" at bounding box center [623, 277] width 85 height 21
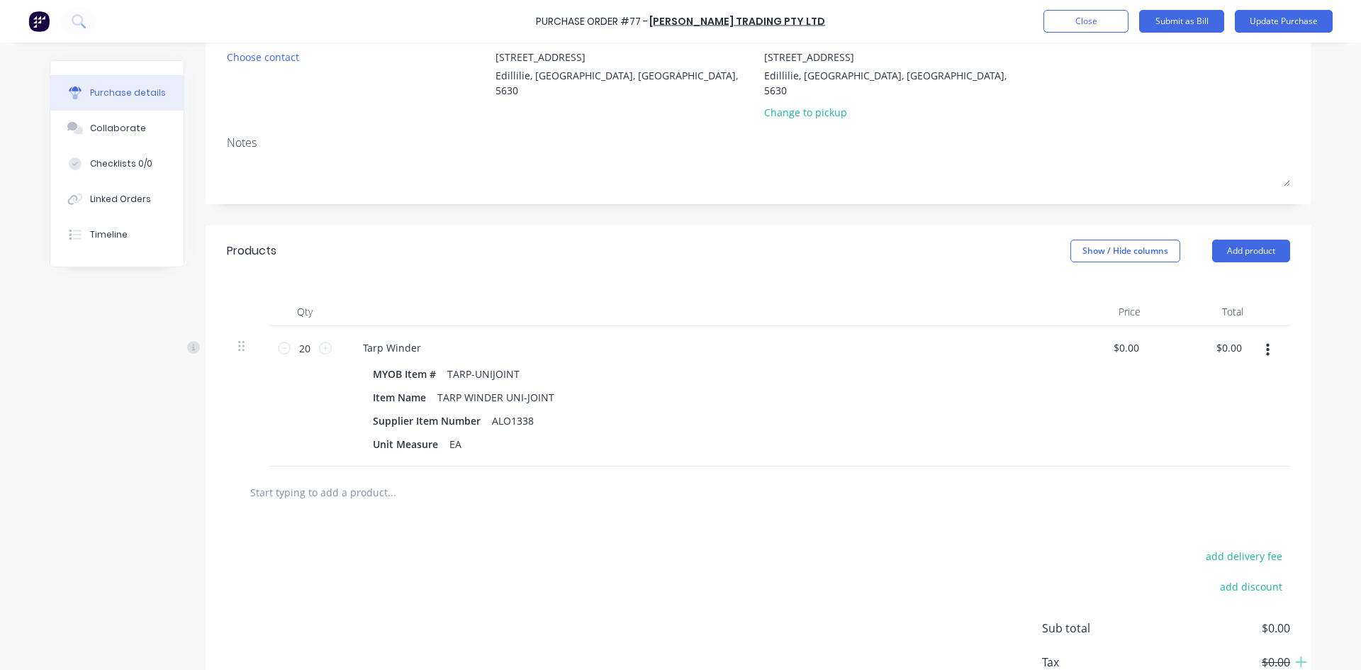
scroll to position [213, 0]
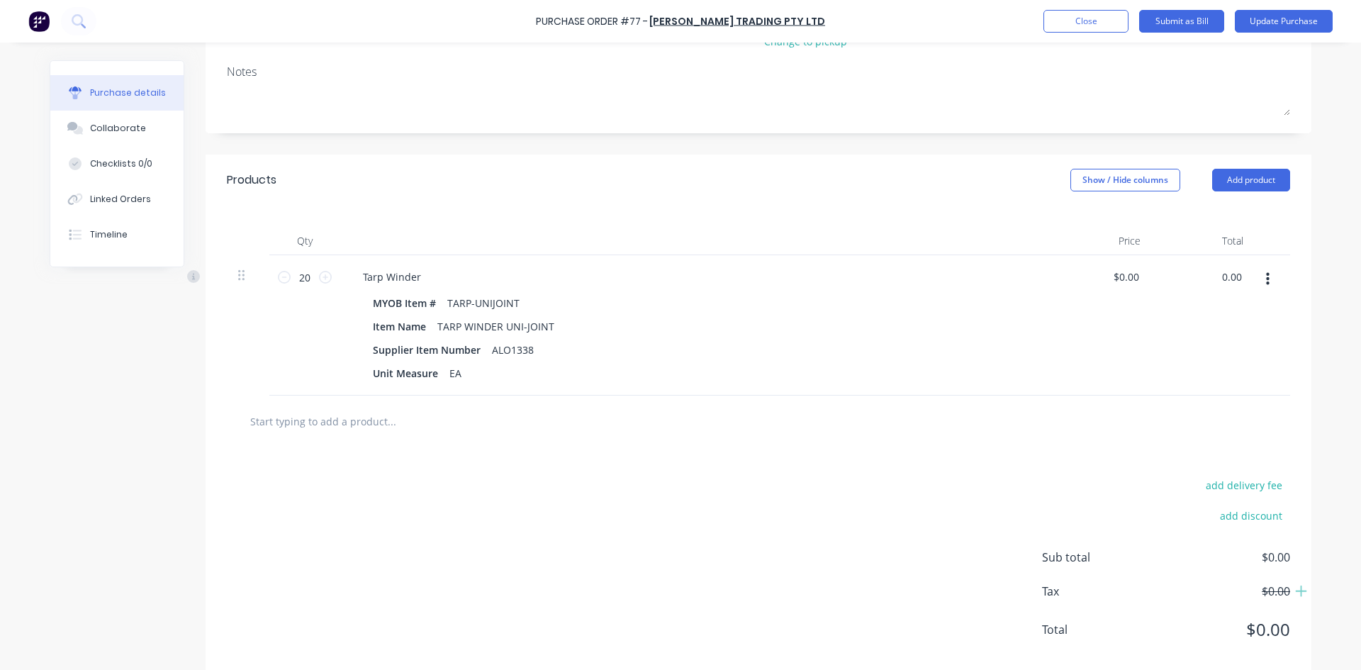
drag, startPoint x: 1239, startPoint y: 263, endPoint x: 1195, endPoint y: 274, distance: 45.2
click at [1195, 274] on div "0.00 0.00" at bounding box center [1203, 325] width 103 height 140
type input "$0.00"
click at [1059, 23] on button "Close" at bounding box center [1085, 21] width 85 height 23
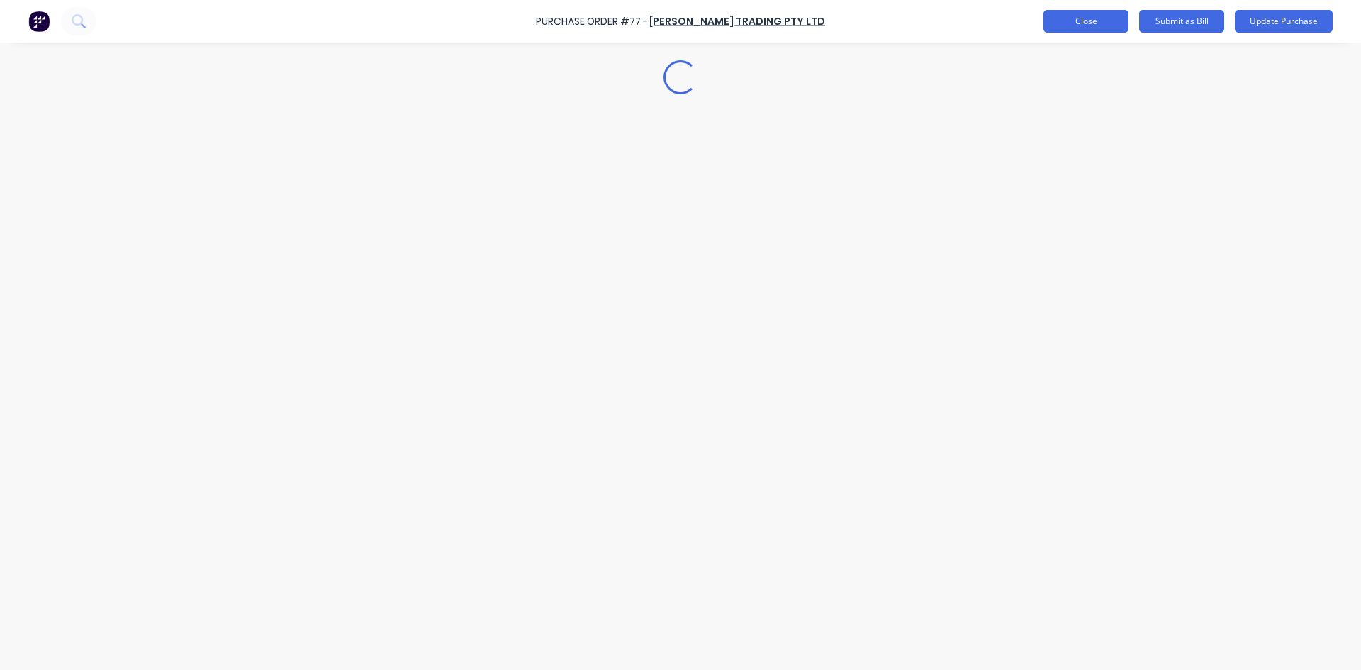
scroll to position [0, 0]
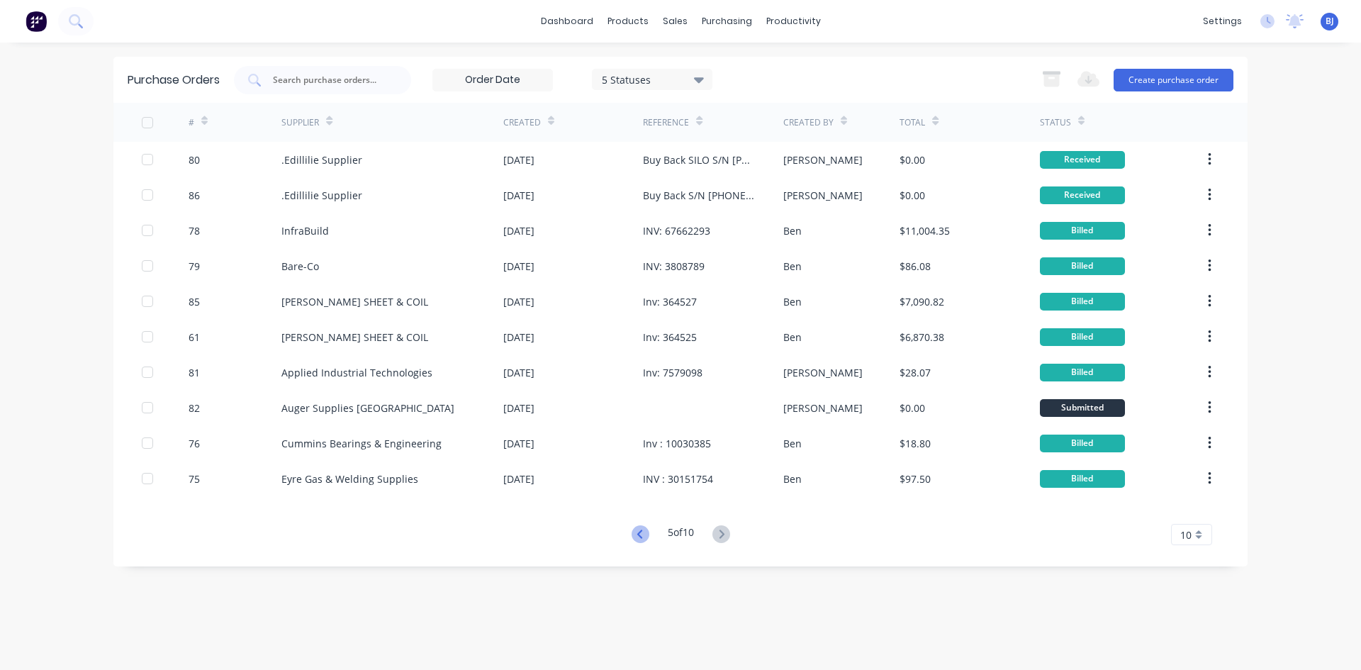
click at [641, 532] on icon at bounding box center [640, 534] width 18 height 18
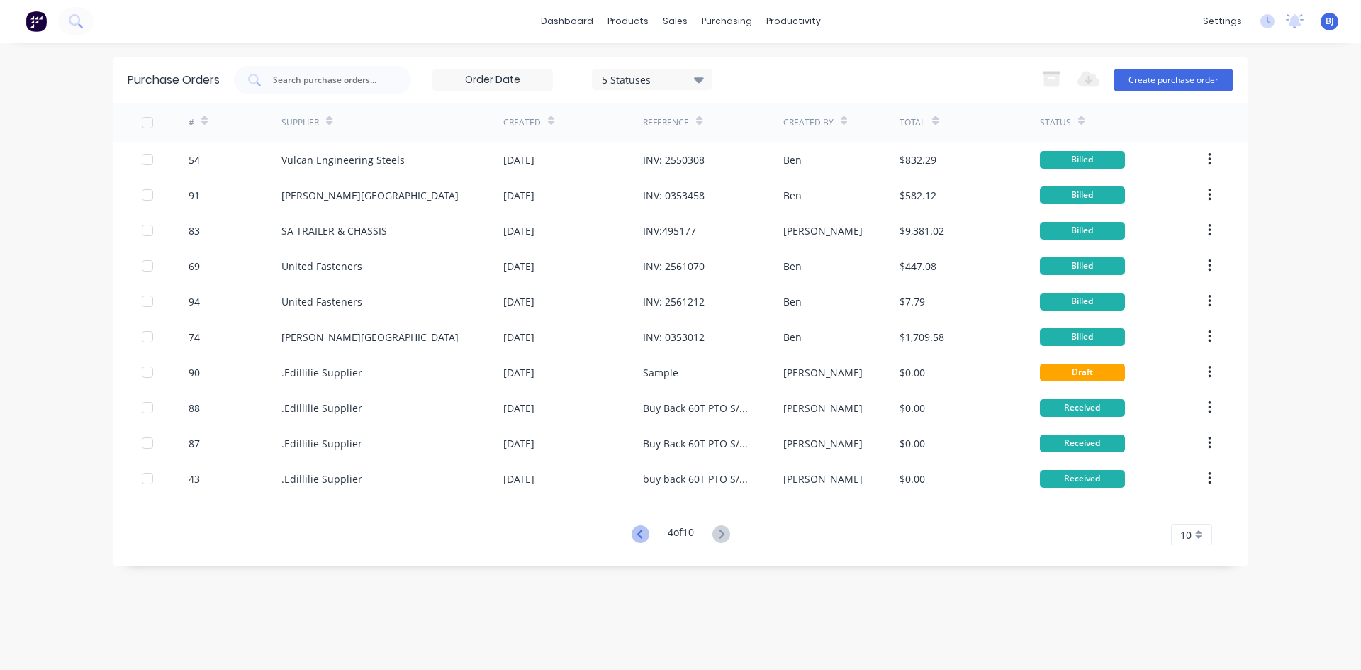
click at [638, 538] on icon at bounding box center [638, 533] width 5 height 9
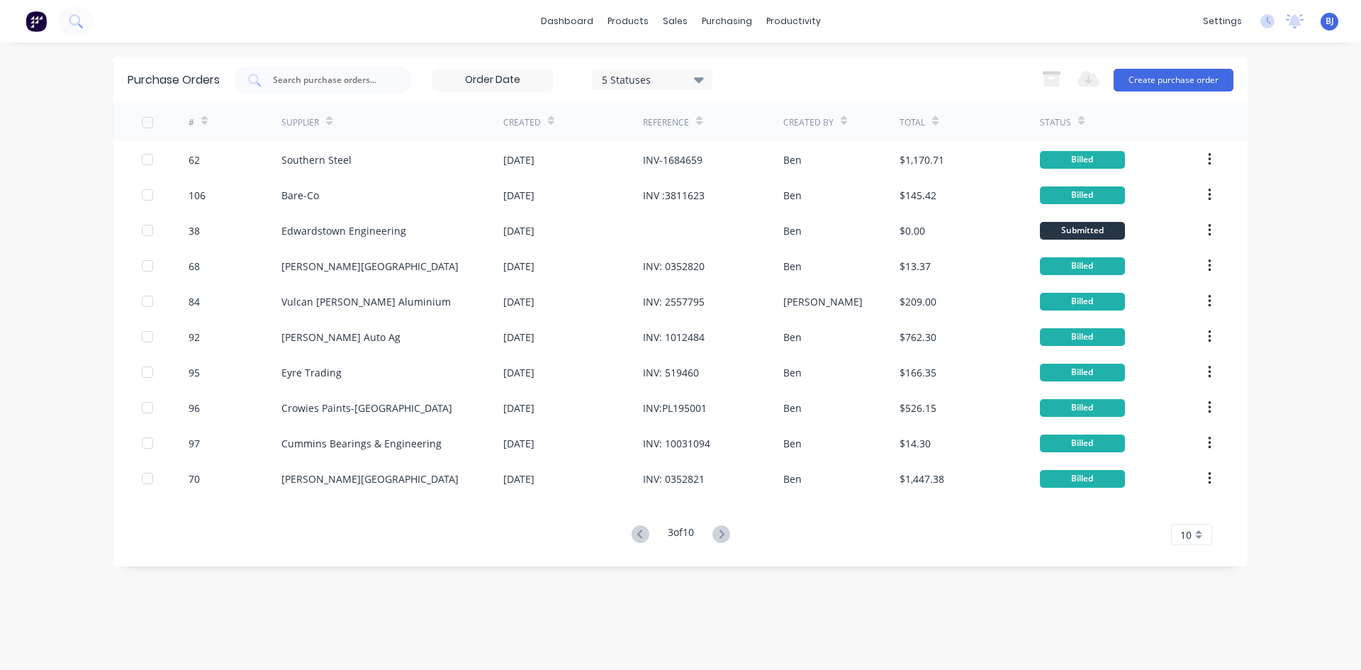
click at [638, 538] on icon at bounding box center [638, 533] width 5 height 9
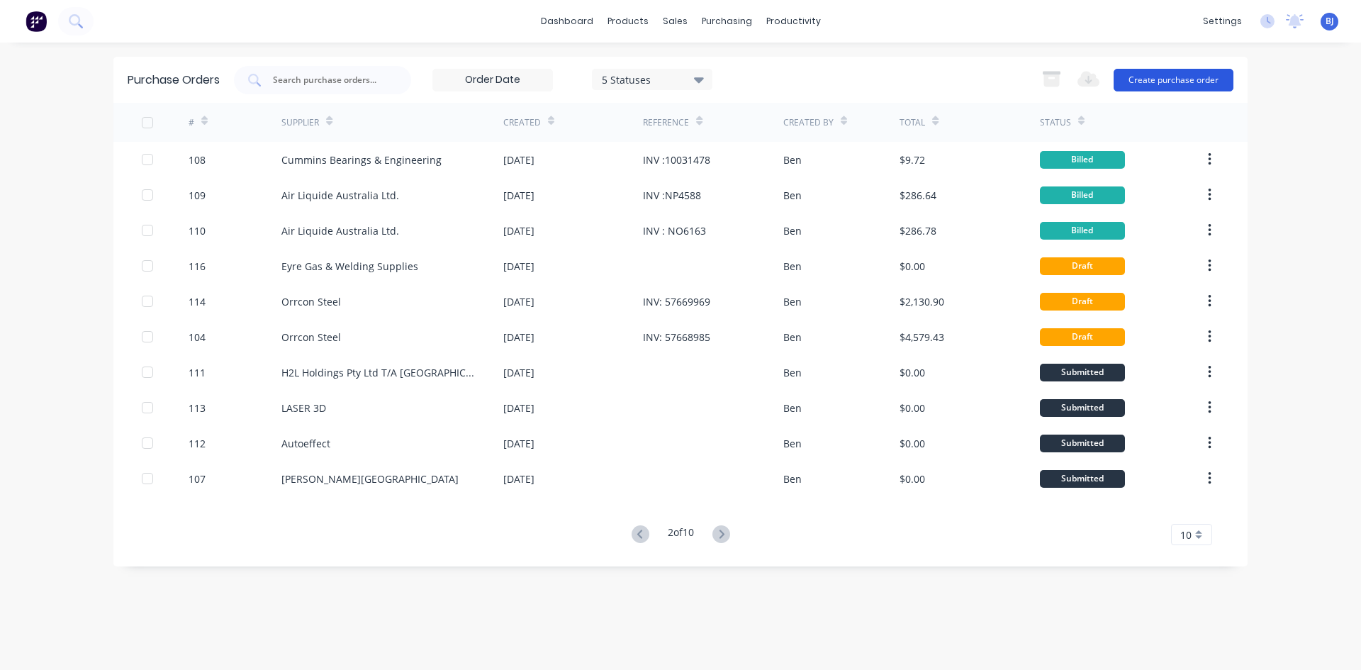
click at [1181, 82] on button "Create purchase order" at bounding box center [1173, 80] width 120 height 23
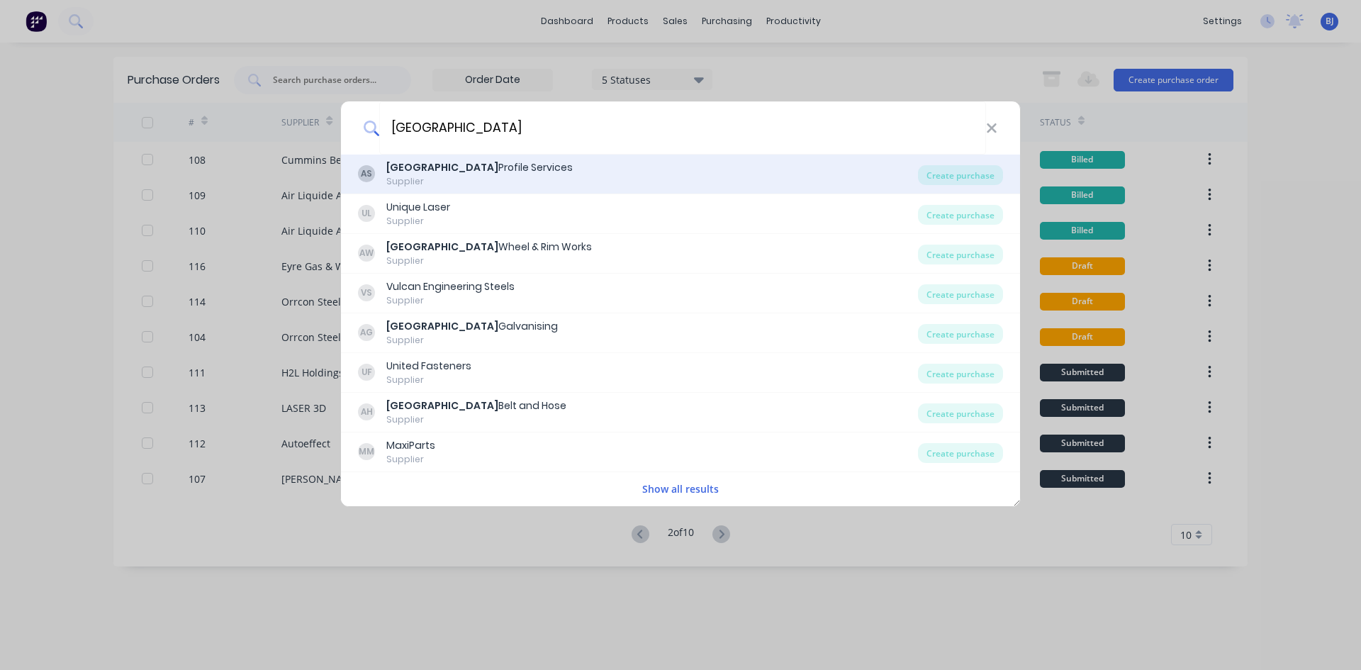
type input "[GEOGRAPHIC_DATA]"
click at [485, 167] on div "Adelaide Profile Services" at bounding box center [479, 167] width 186 height 15
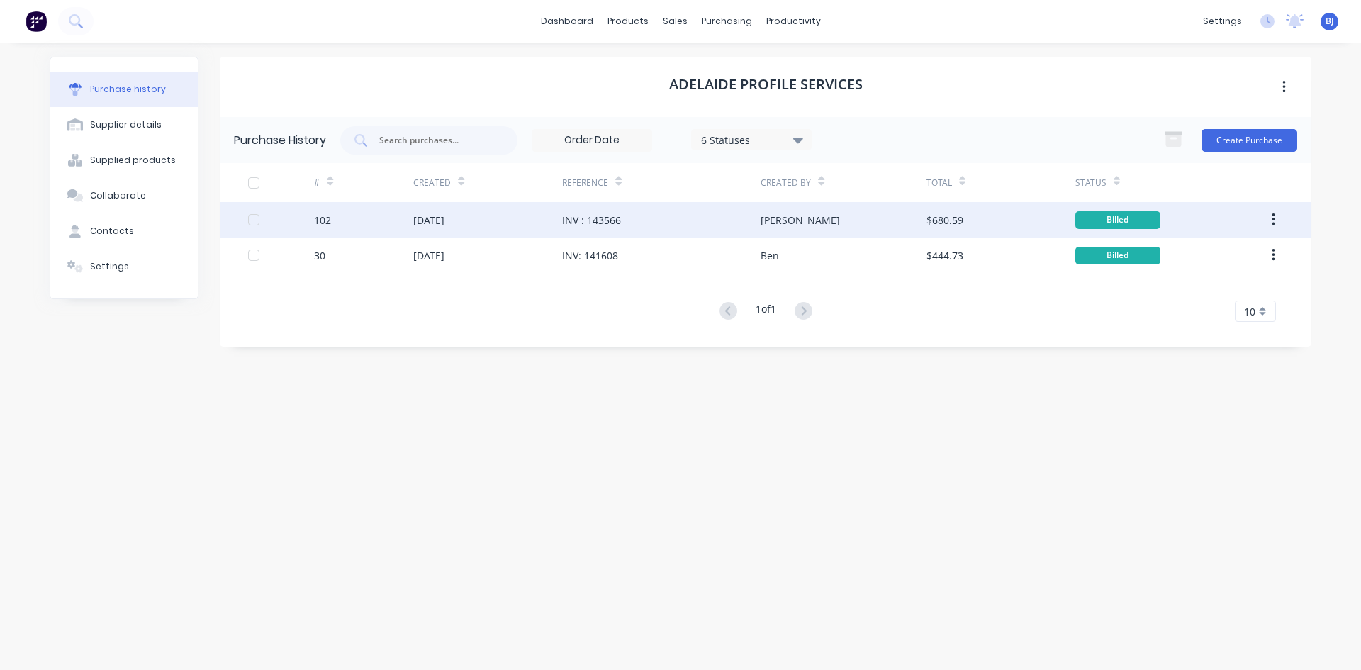
click at [439, 215] on div "[DATE]" at bounding box center [428, 220] width 31 height 15
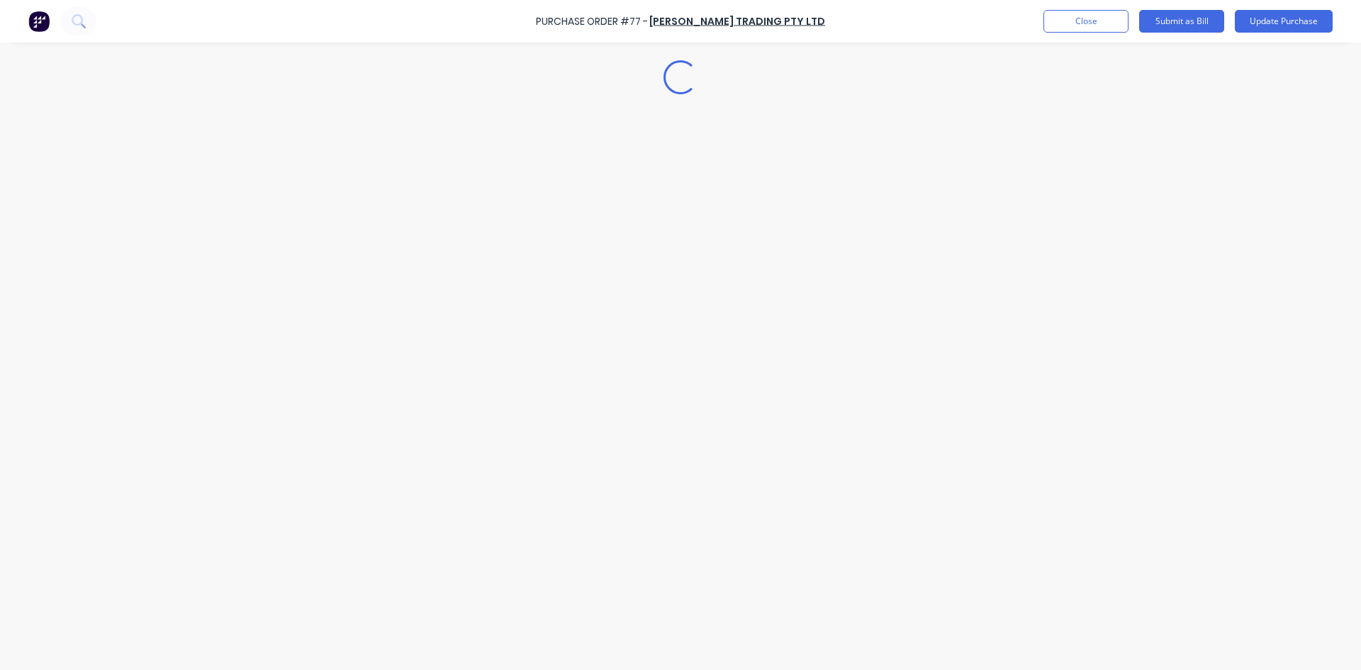
type textarea "x"
